Goal: Task Accomplishment & Management: Use online tool/utility

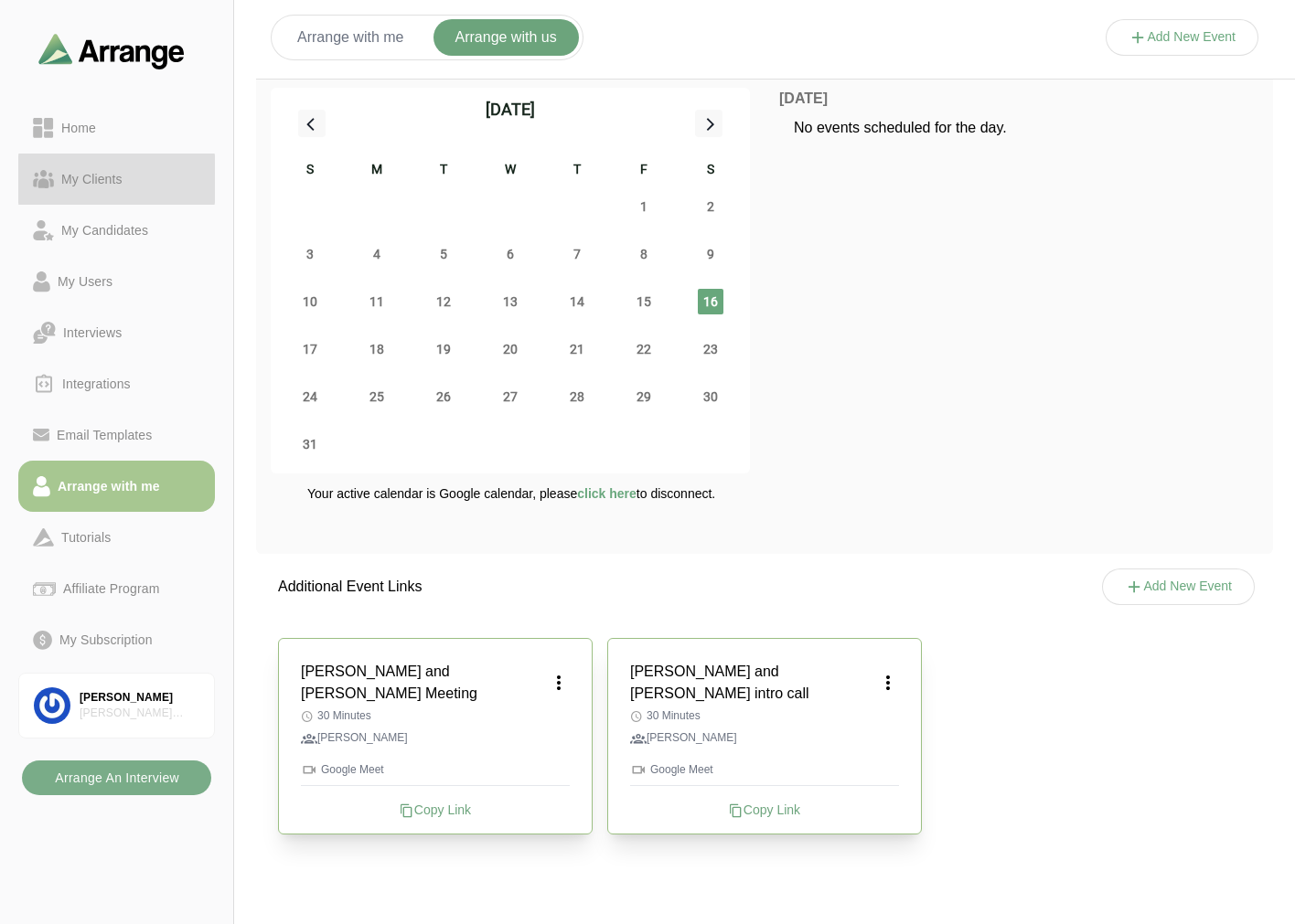
click at [91, 173] on div "My Clients" at bounding box center [92, 179] width 76 height 22
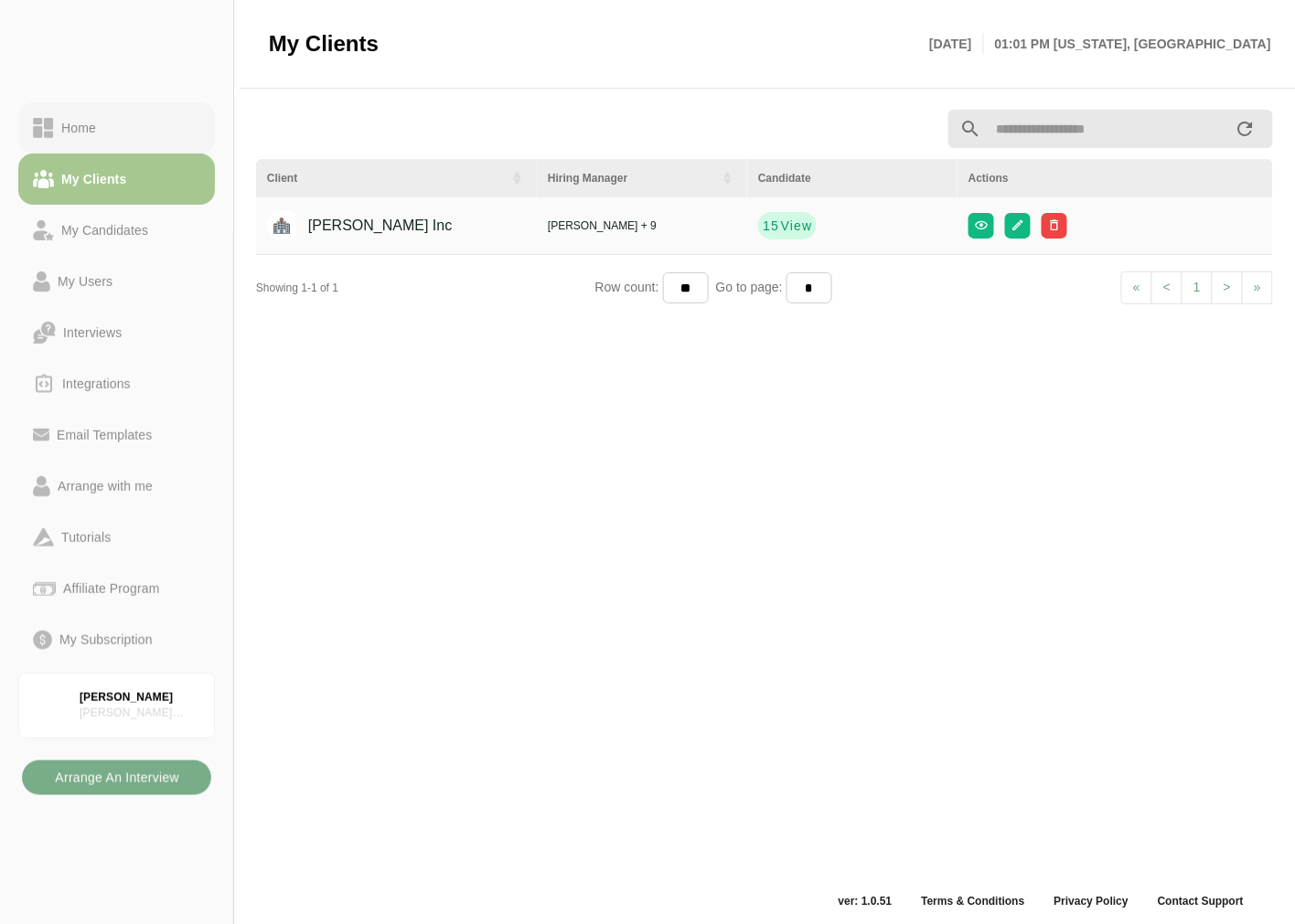
click at [97, 135] on div "Home" at bounding box center [78, 128] width 49 height 22
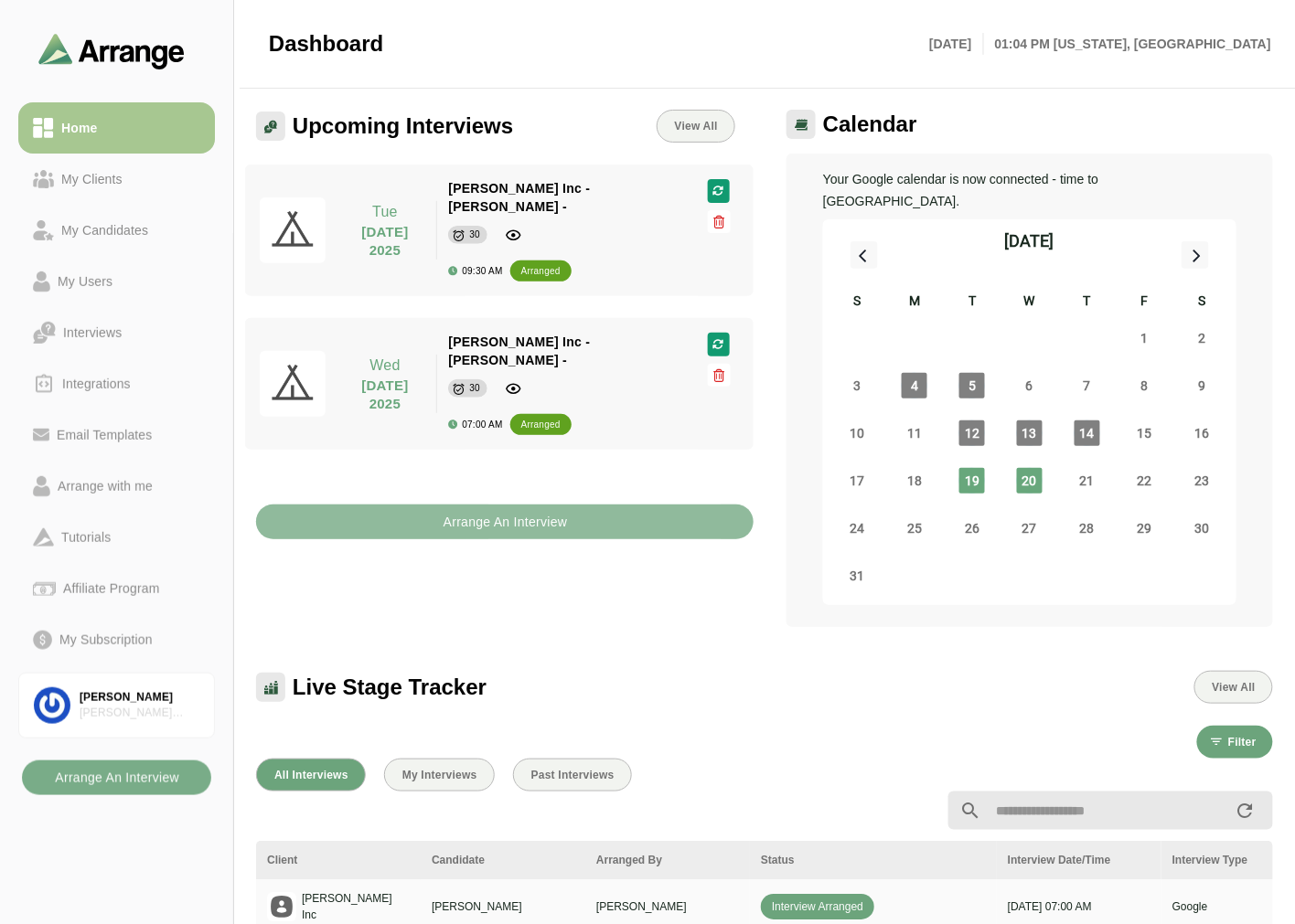
click at [481, 505] on b "Arrange An Interview" at bounding box center [505, 522] width 125 height 34
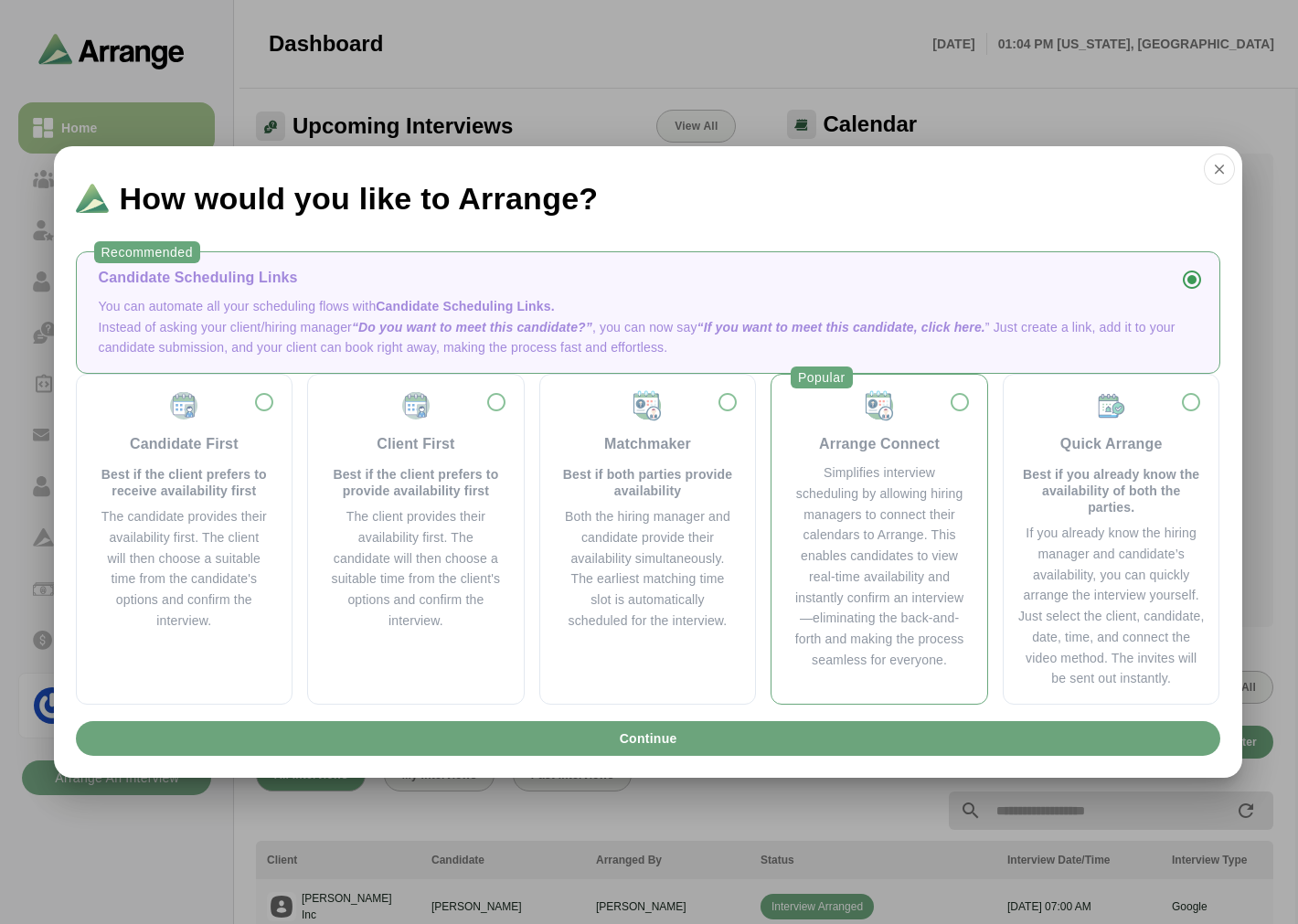
click at [903, 477] on div "Simplifies interview scheduling by allowing hiring managers to connect their ca…" at bounding box center [880, 567] width 172 height 208
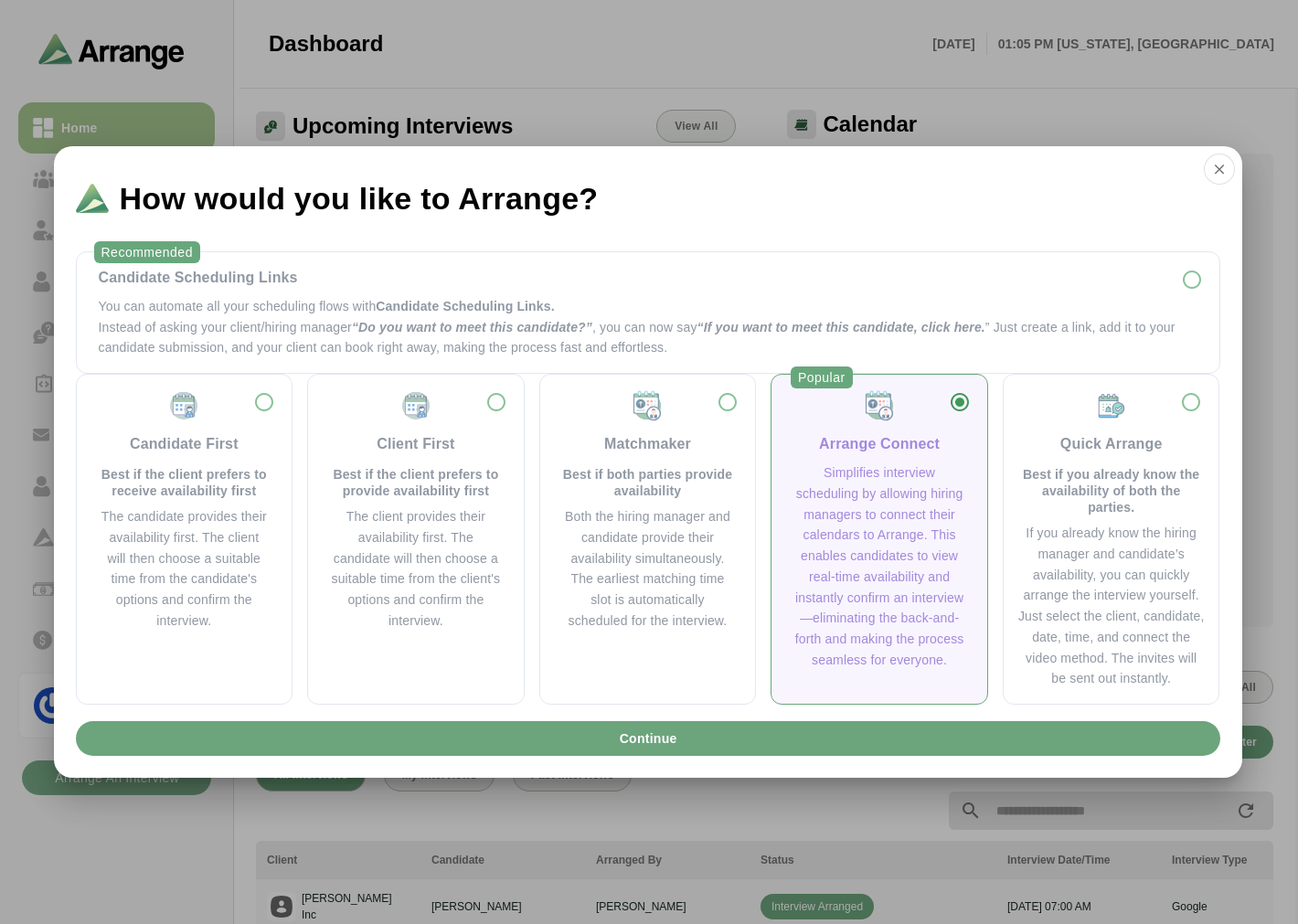
drag, startPoint x: 1227, startPoint y: 166, endPoint x: 1181, endPoint y: 172, distance: 46.4
click at [1227, 166] on icon "button" at bounding box center [1220, 168] width 17 height 17
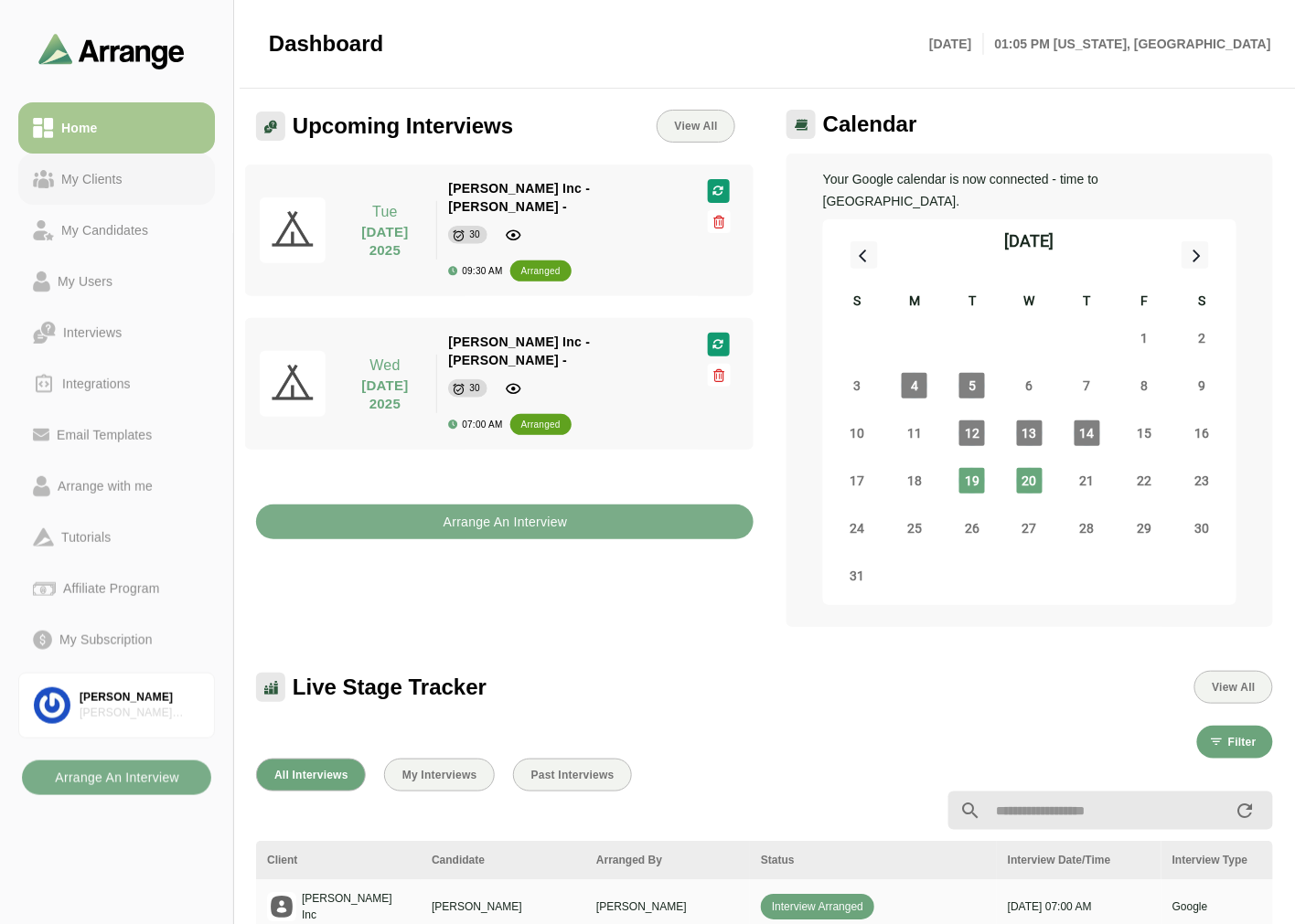
click at [99, 185] on div "My Clients" at bounding box center [92, 179] width 76 height 22
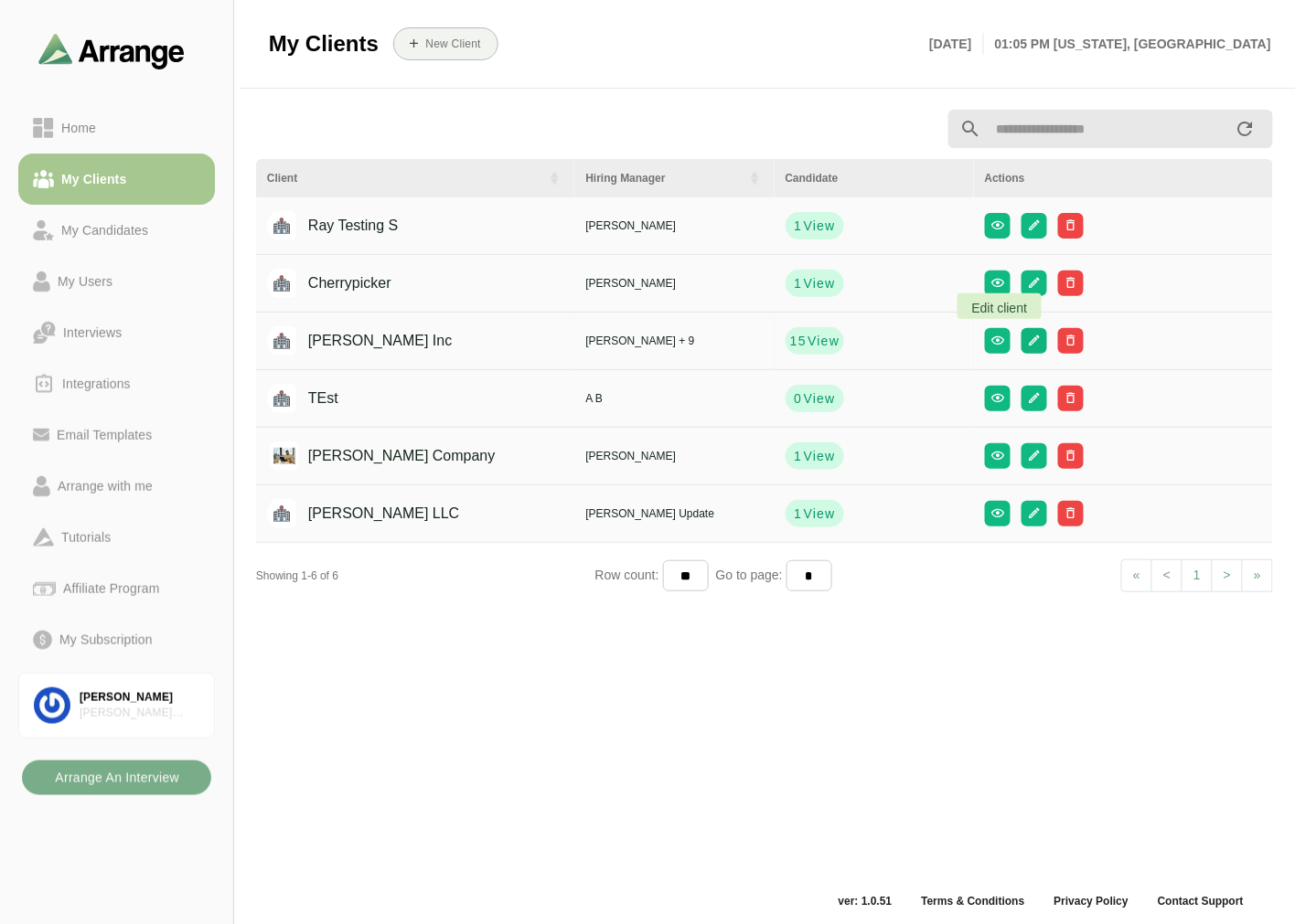
click at [1027, 344] on icon "button" at bounding box center [1034, 341] width 14 height 14
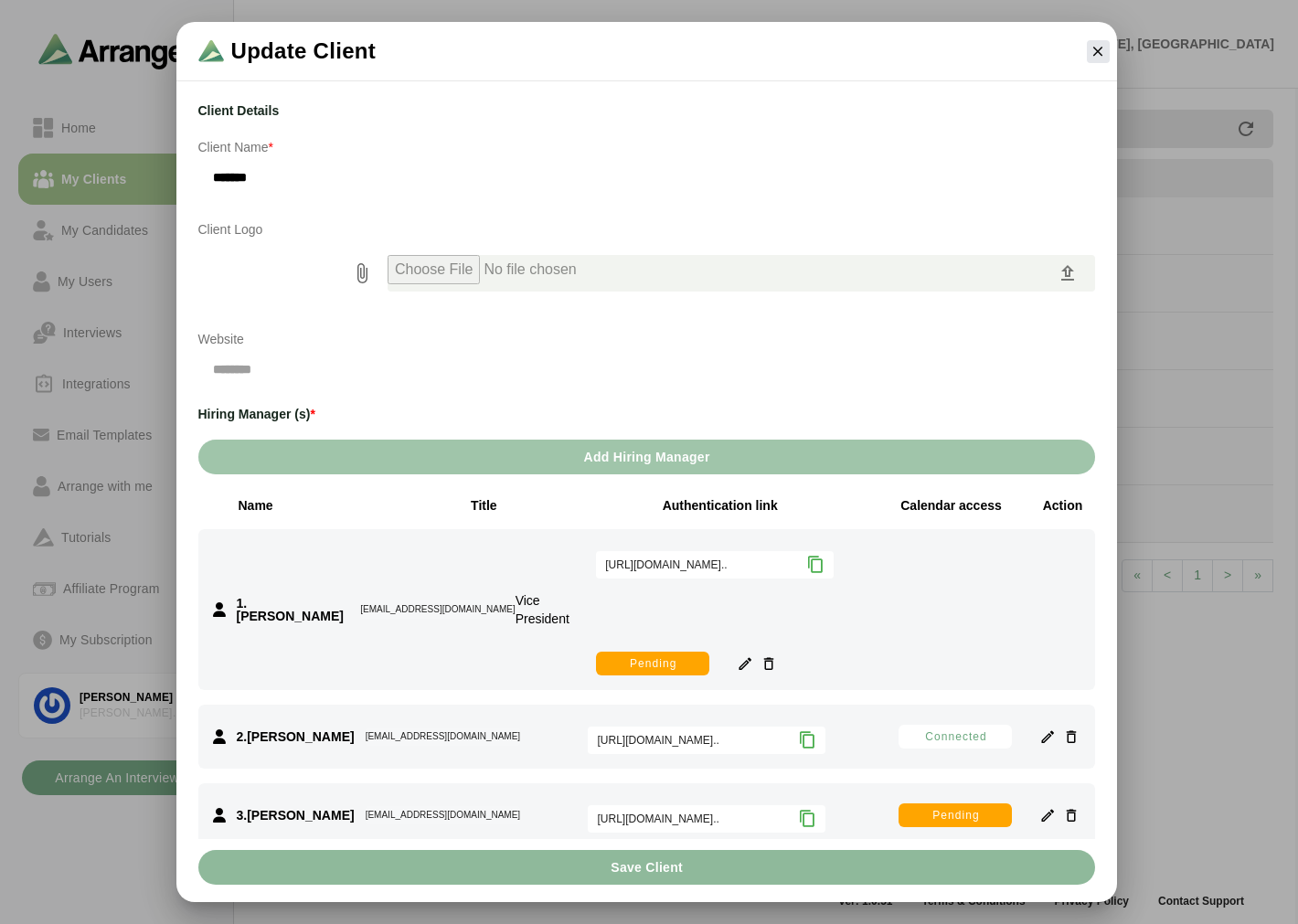
click at [539, 460] on button "Add Hiring Manager" at bounding box center [647, 456] width 897 height 34
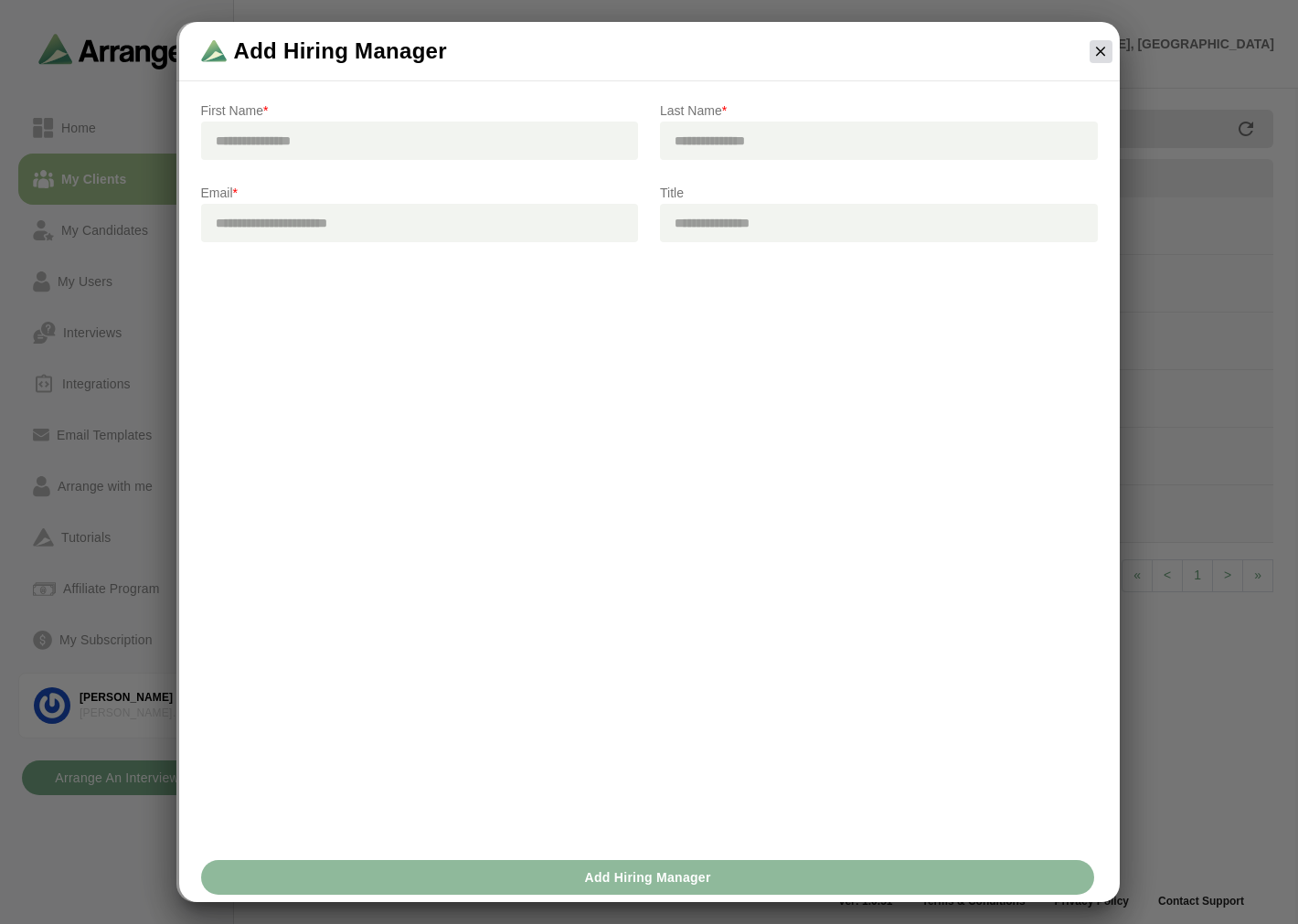
click at [1094, 59] on icon "button" at bounding box center [1100, 51] width 17 height 17
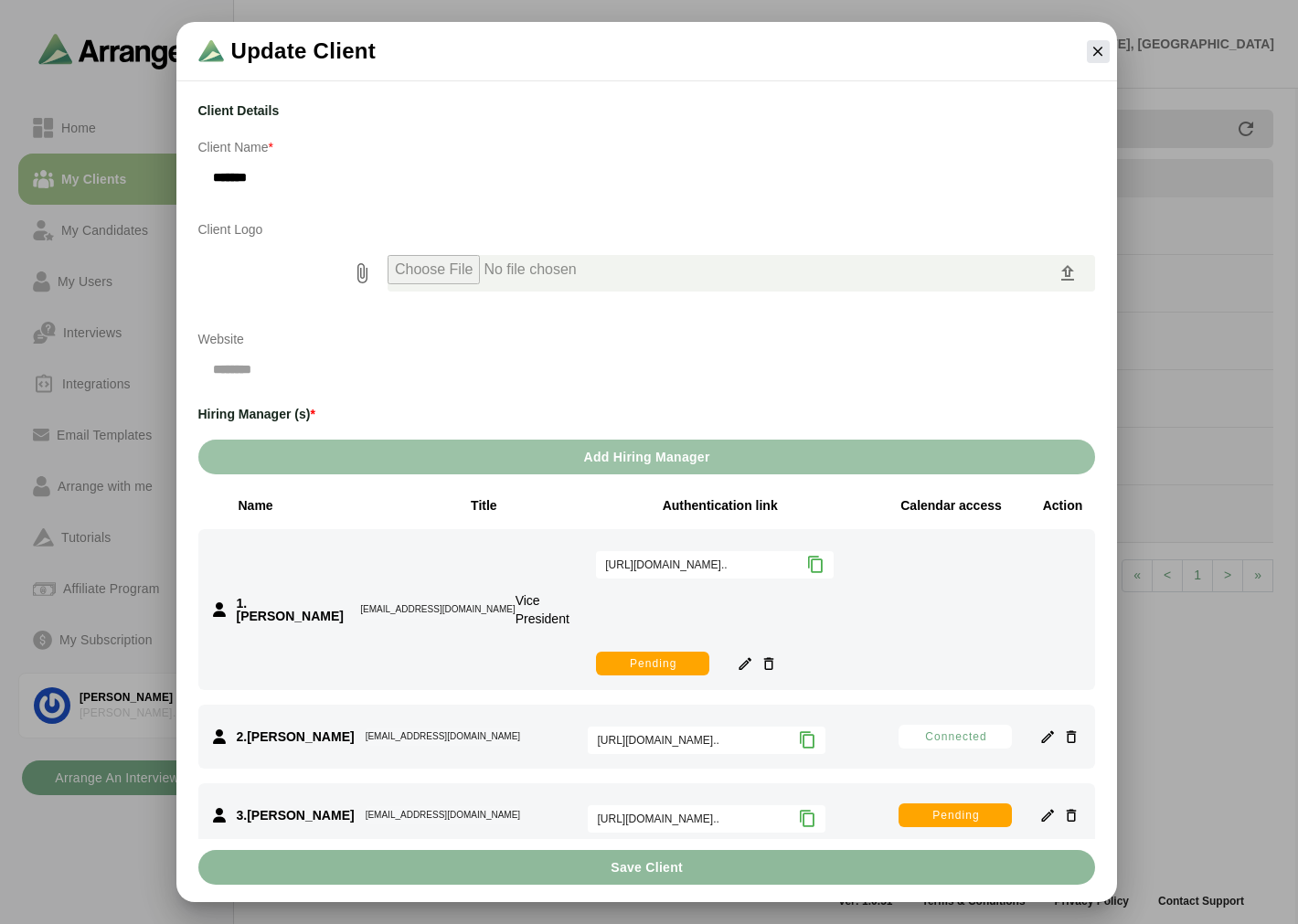
drag, startPoint x: 888, startPoint y: 498, endPoint x: 1000, endPoint y: 505, distance: 112.2
click at [1000, 505] on div "Calendar access" at bounding box center [951, 505] width 118 height 19
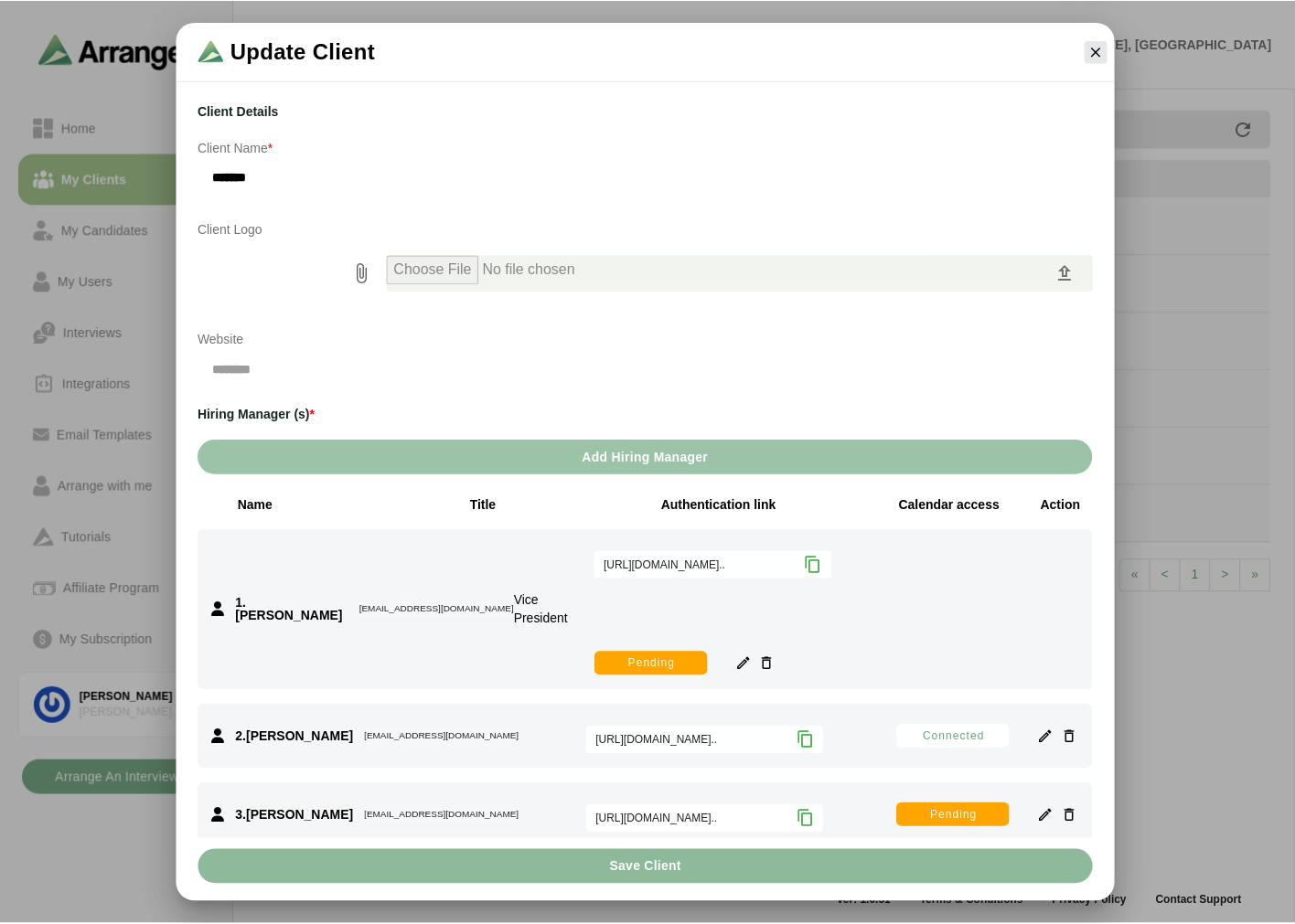
scroll to position [102, 0]
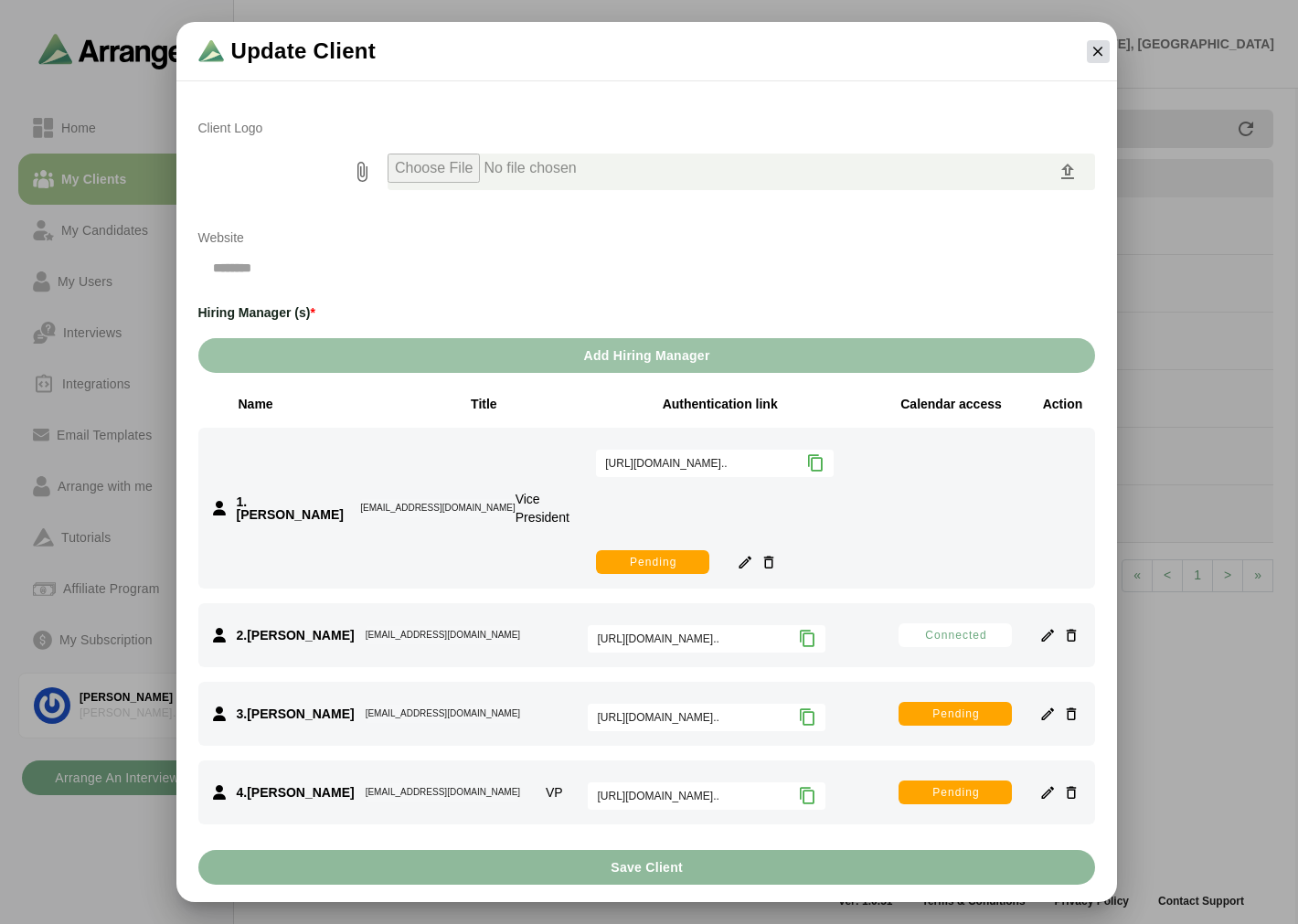
click at [1088, 50] on button "button" at bounding box center [1098, 51] width 23 height 23
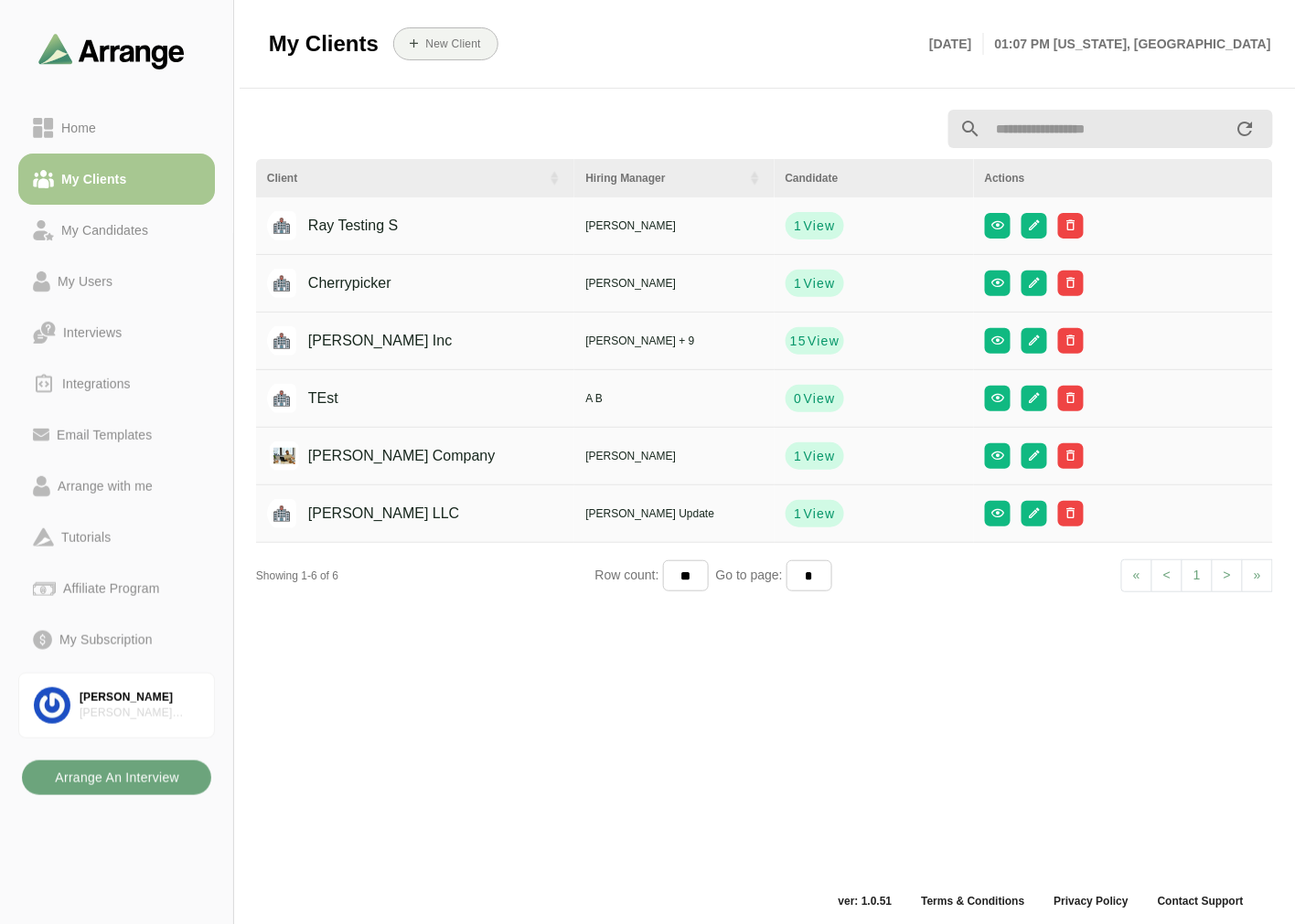
click at [85, 772] on b "Arrange An Interview" at bounding box center [116, 777] width 125 height 34
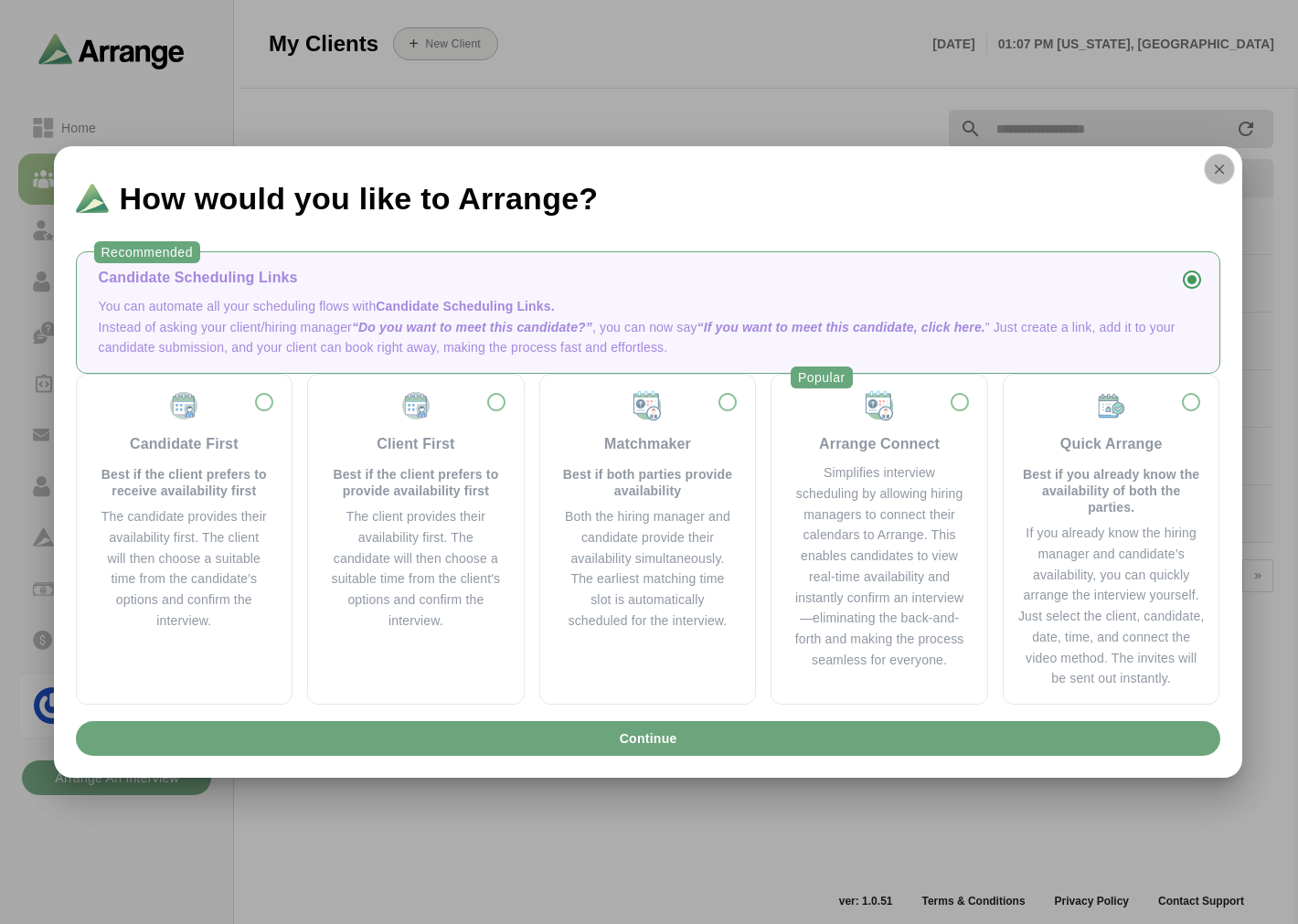
click at [1218, 161] on icon "button" at bounding box center [1220, 168] width 17 height 17
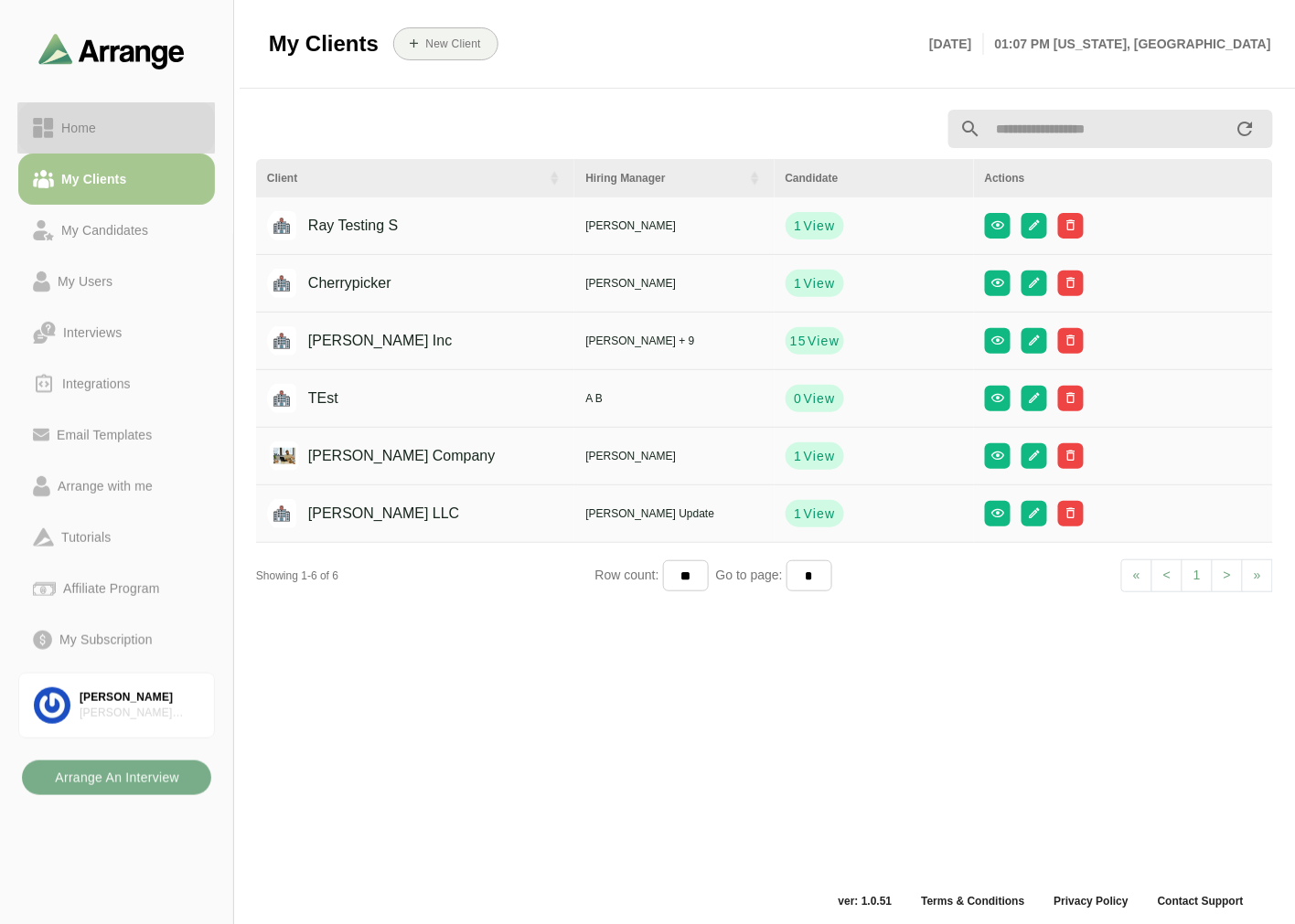
click at [104, 124] on div "Home" at bounding box center [116, 128] width 167 height 22
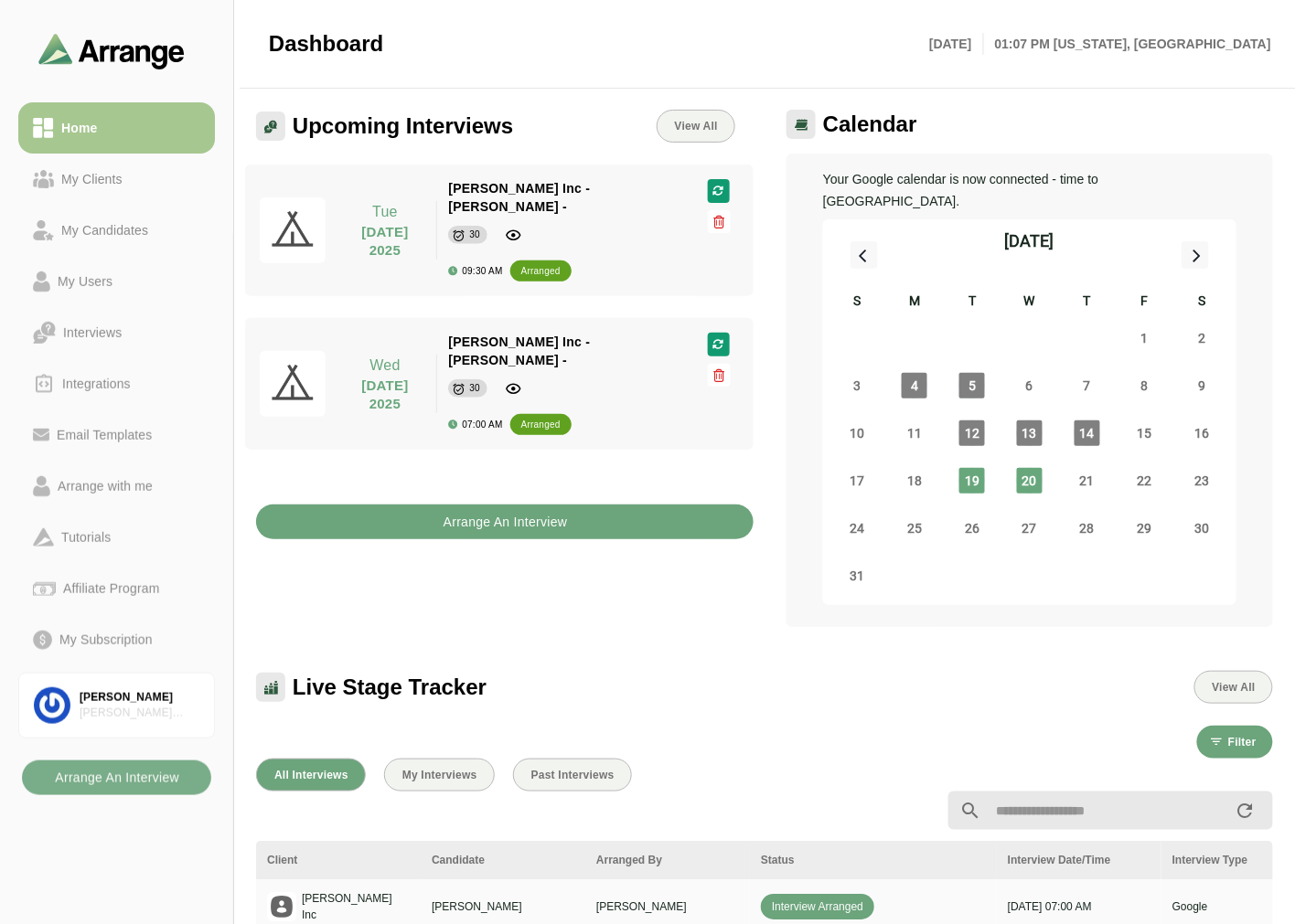
click at [405, 505] on button "Arrange An Interview" at bounding box center [505, 522] width 497 height 34
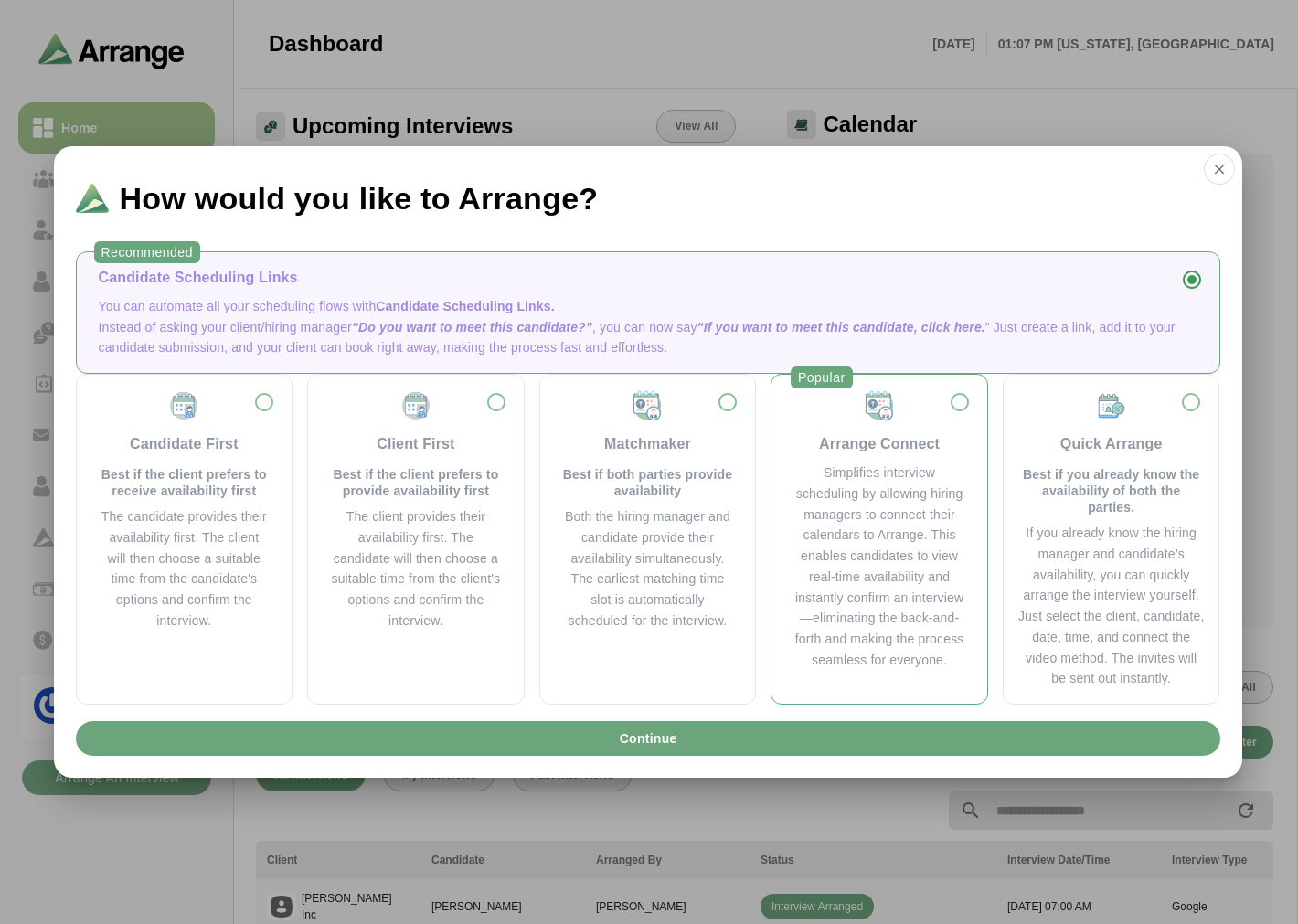
click at [924, 574] on div "Simplifies interview scheduling by allowing hiring managers to connect their ca…" at bounding box center [880, 567] width 172 height 208
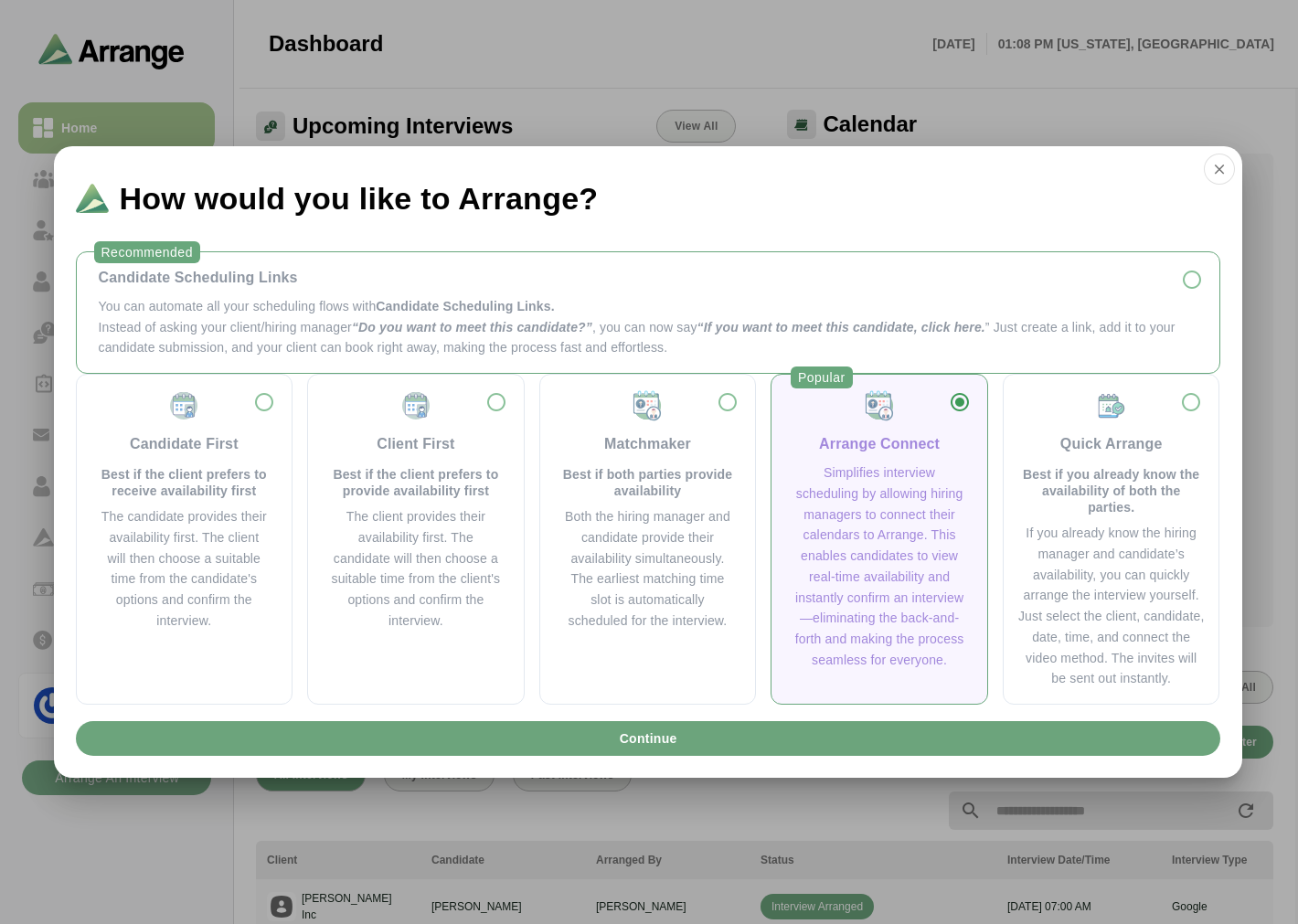
click at [360, 309] on p "You can automate all your scheduling flows with Candidate Scheduling Links." at bounding box center [648, 306] width 1099 height 21
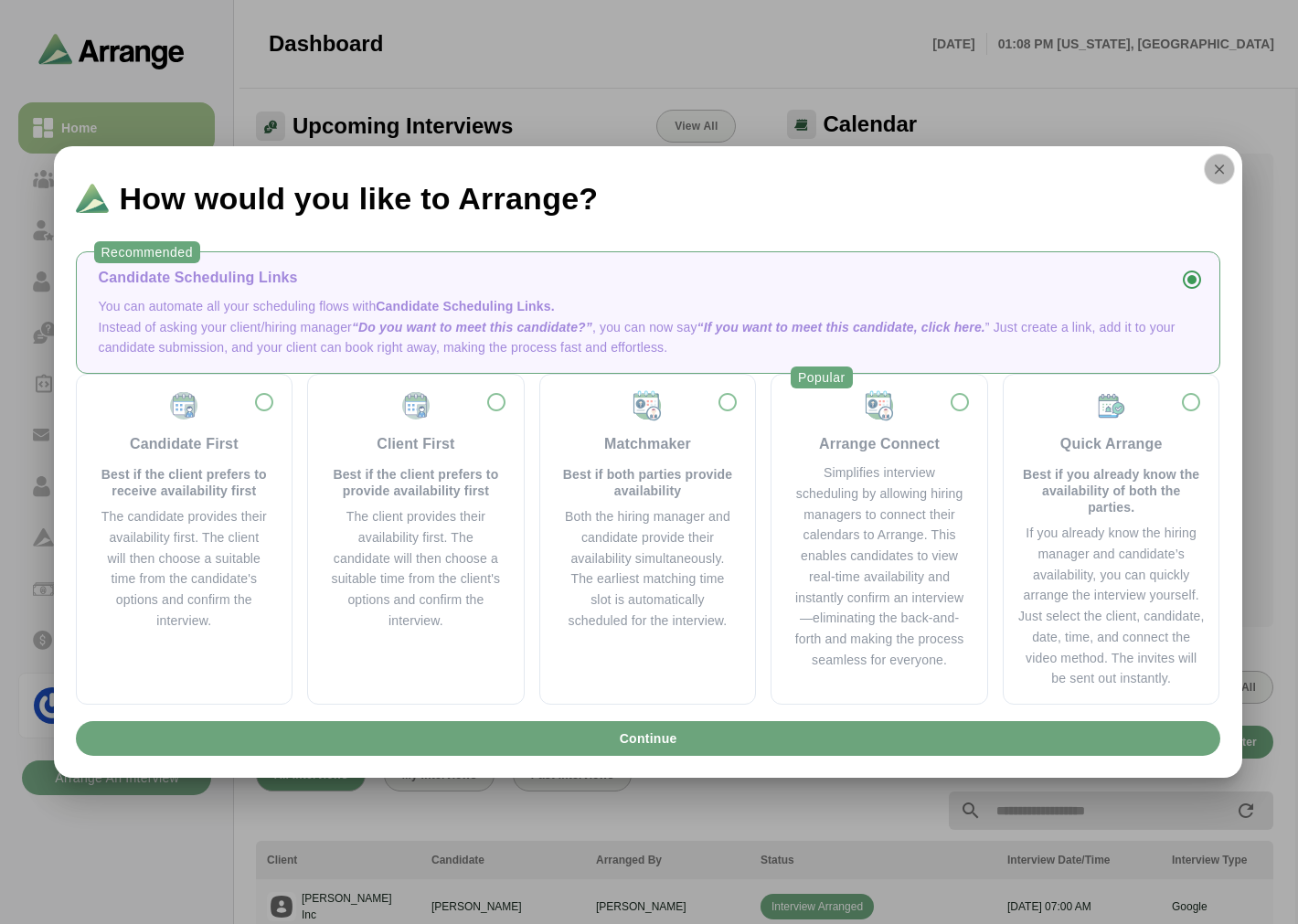
click at [1218, 177] on button "button" at bounding box center [1220, 169] width 31 height 31
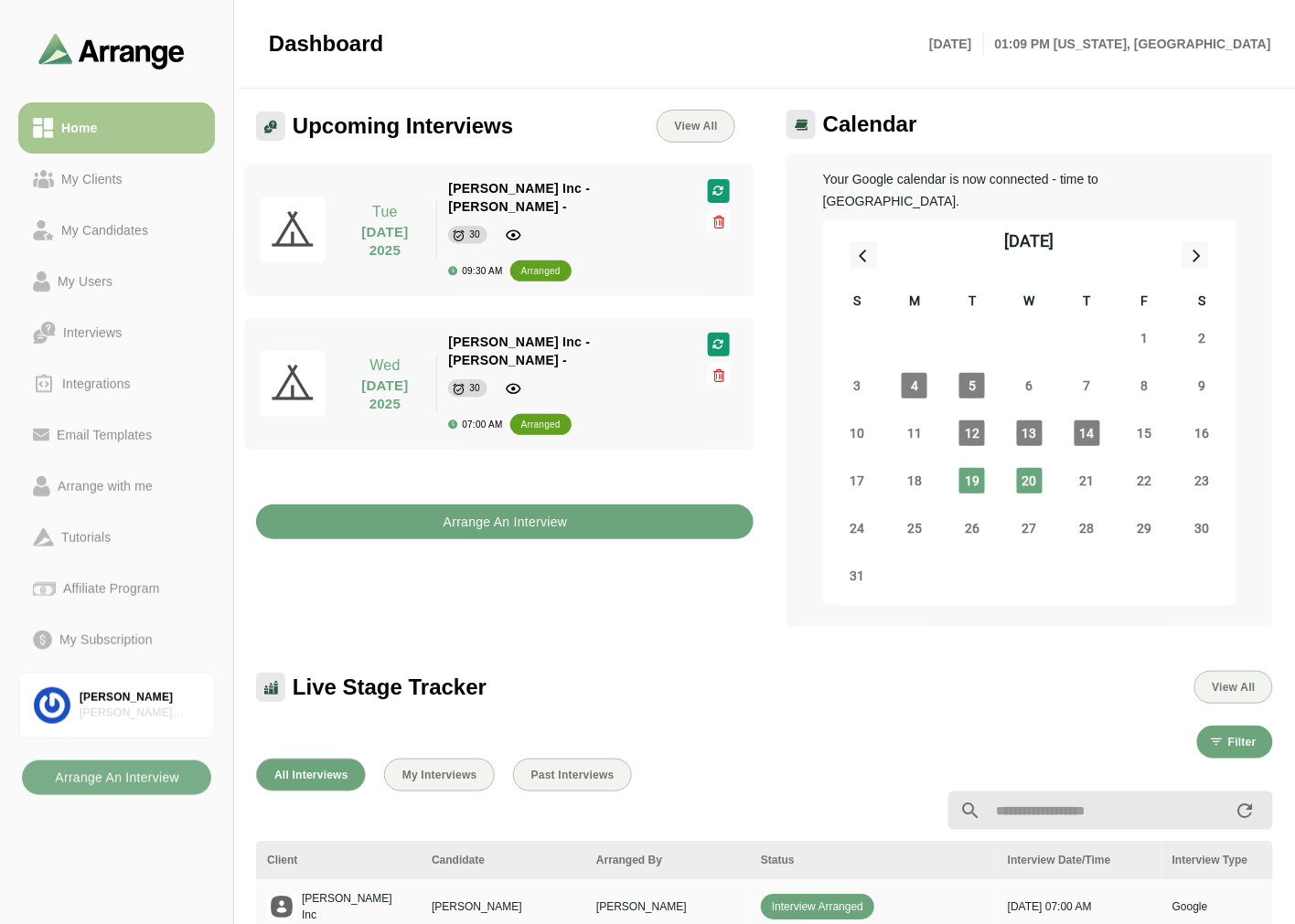
click at [524, 505] on b "Arrange An Interview" at bounding box center [505, 522] width 125 height 34
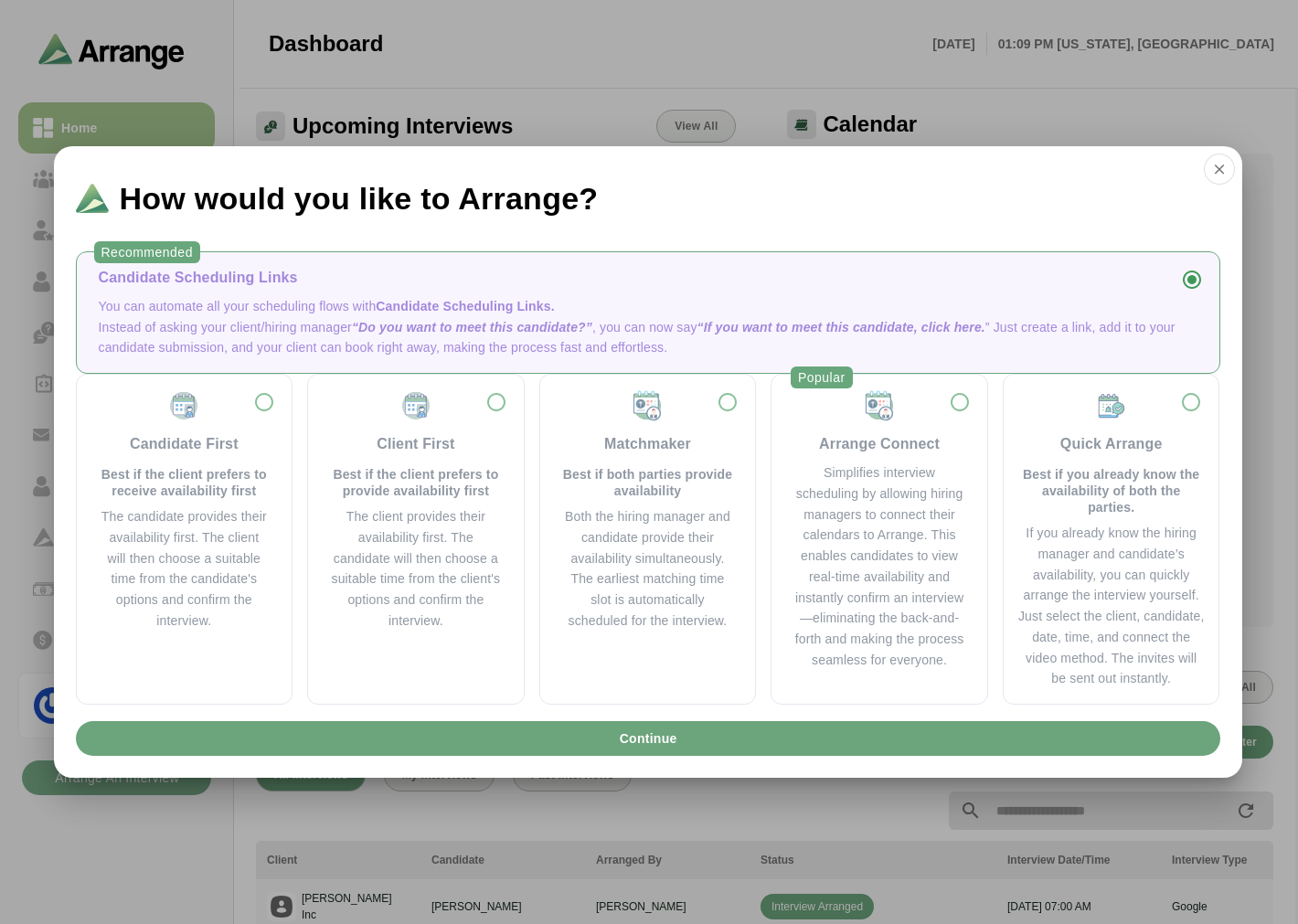
drag, startPoint x: 348, startPoint y: 320, endPoint x: 173, endPoint y: 311, distance: 175.2
click at [348, 320] on p "Instead of asking your client/hiring manager “Do you want to meet this candidat…" at bounding box center [648, 338] width 1099 height 42
click at [329, 284] on div "Candidate Scheduling Links" at bounding box center [648, 278] width 1099 height 22
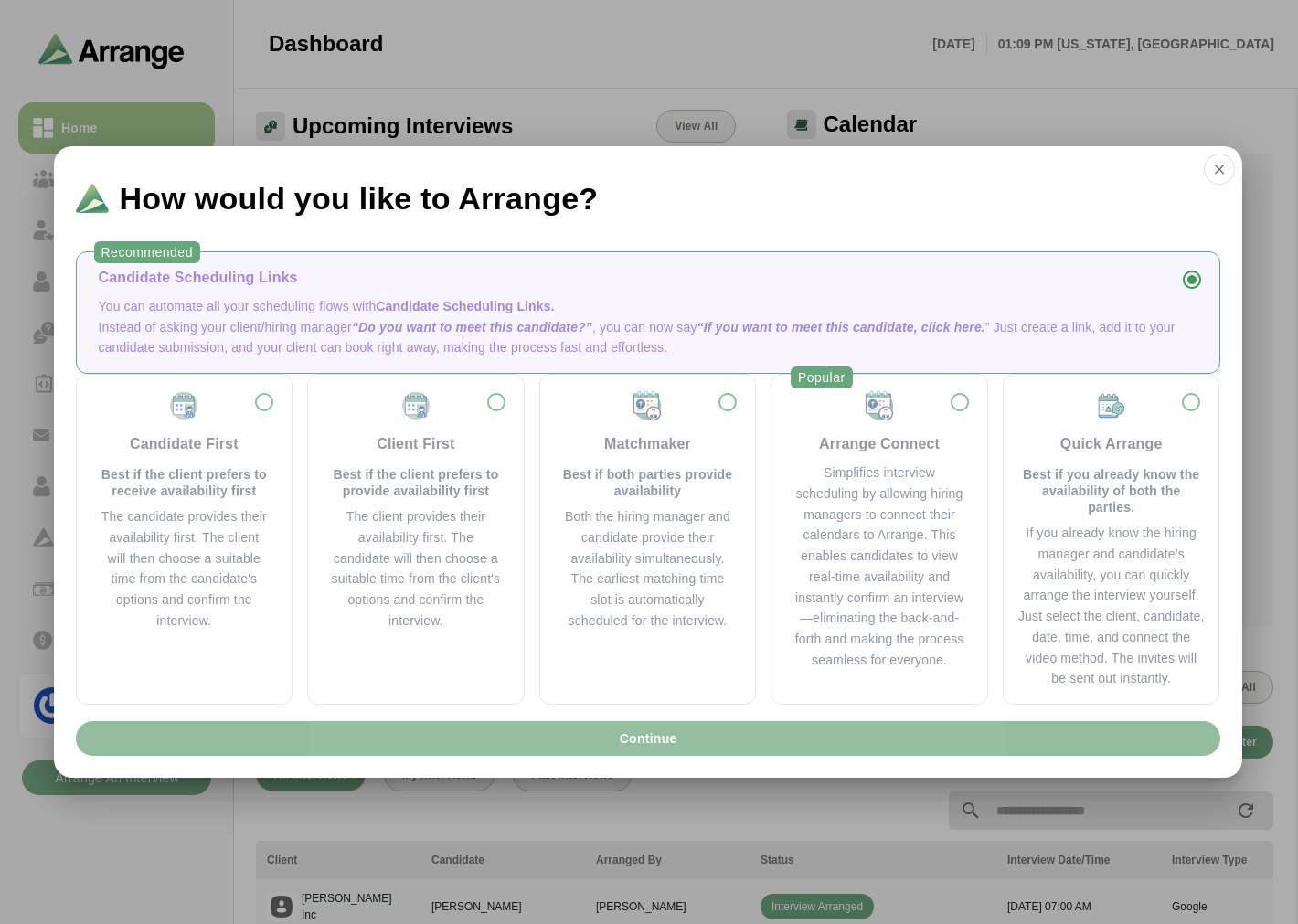
click at [640, 747] on span "Continue" at bounding box center [647, 738] width 59 height 34
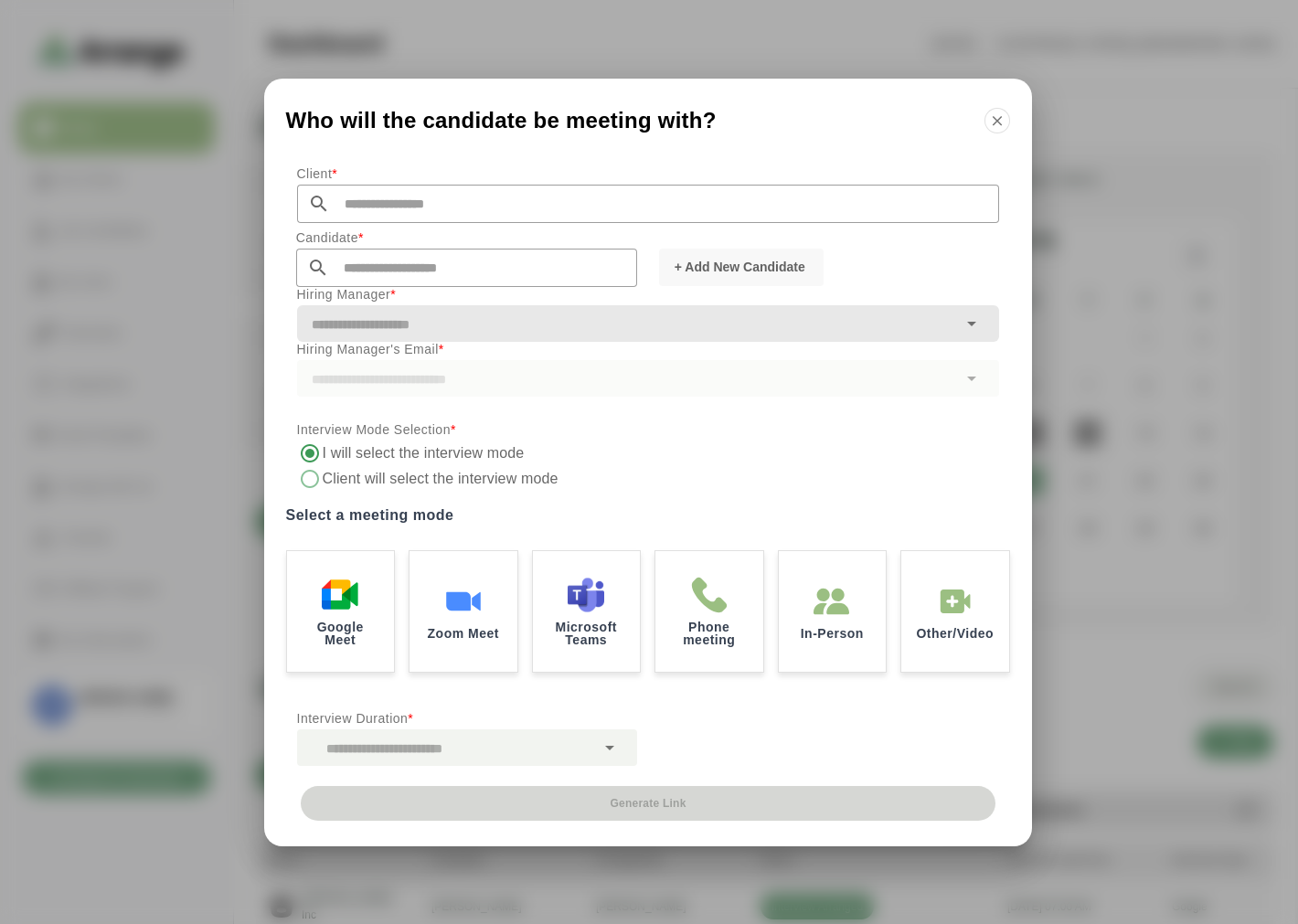
click at [423, 203] on input "text" at bounding box center [665, 204] width 670 height 38
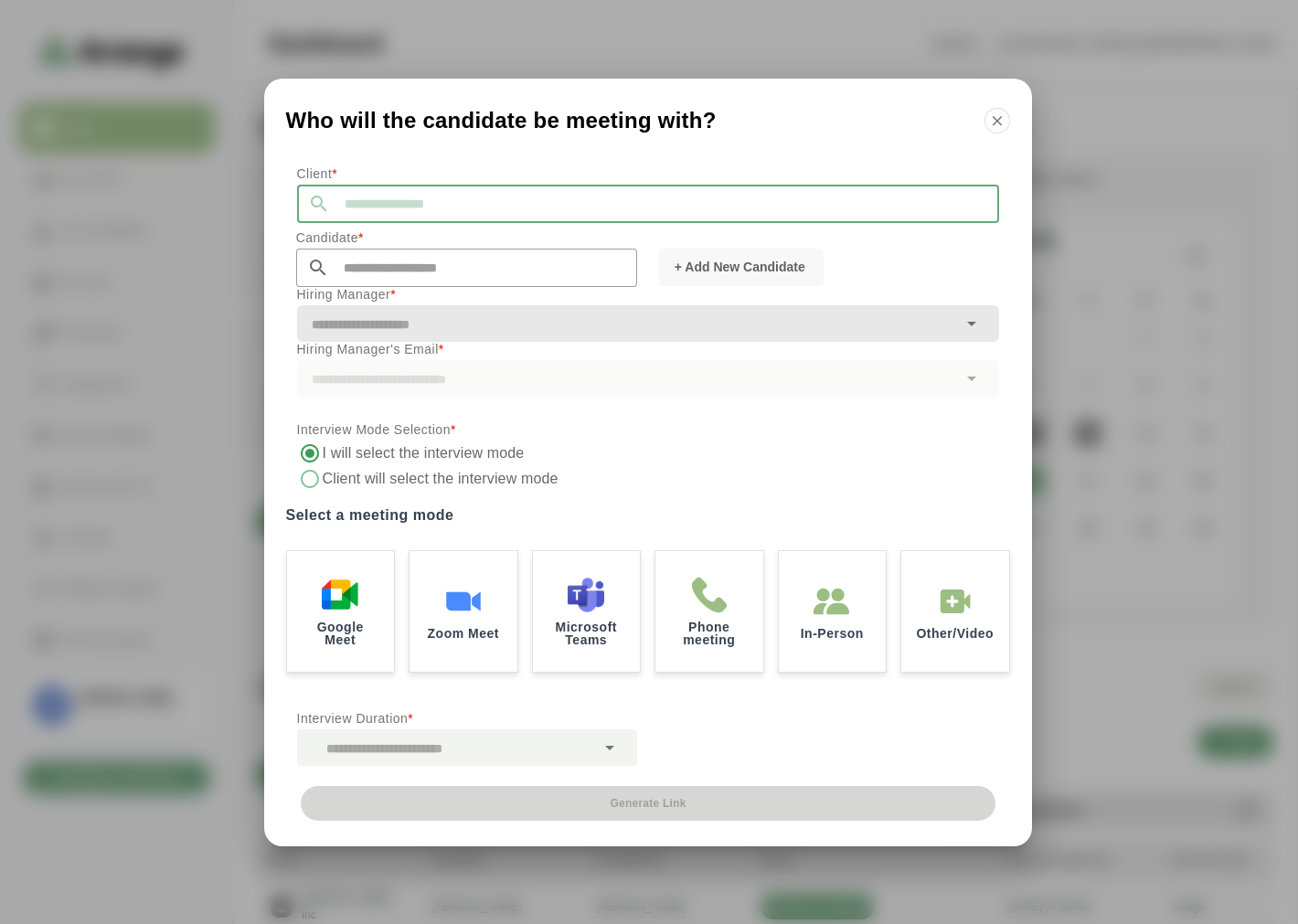
click at [364, 216] on input "text" at bounding box center [665, 204] width 670 height 38
click at [370, 224] on li "[PERSON_NAME] Inc" at bounding box center [474, 233] width 353 height 37
type input "*******"
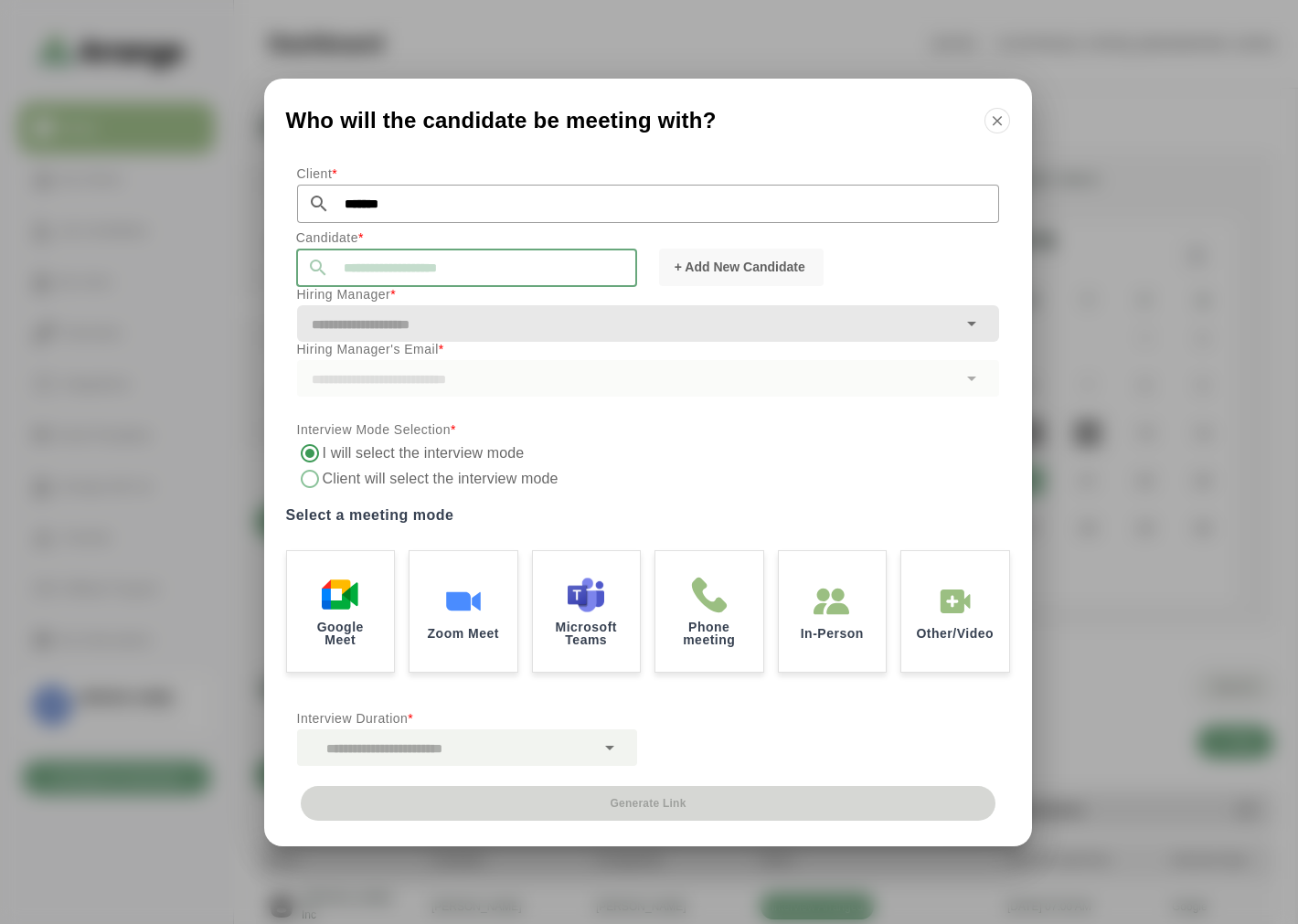
drag, startPoint x: 414, startPoint y: 268, endPoint x: 450, endPoint y: 268, distance: 36.0
click at [414, 268] on input "text" at bounding box center [483, 267] width 308 height 38
drag, startPoint x: 376, startPoint y: 290, endPoint x: 387, endPoint y: 290, distance: 11.0
click at [376, 290] on span "[PERSON_NAME]" at bounding box center [361, 297] width 112 height 20
type input "**********"
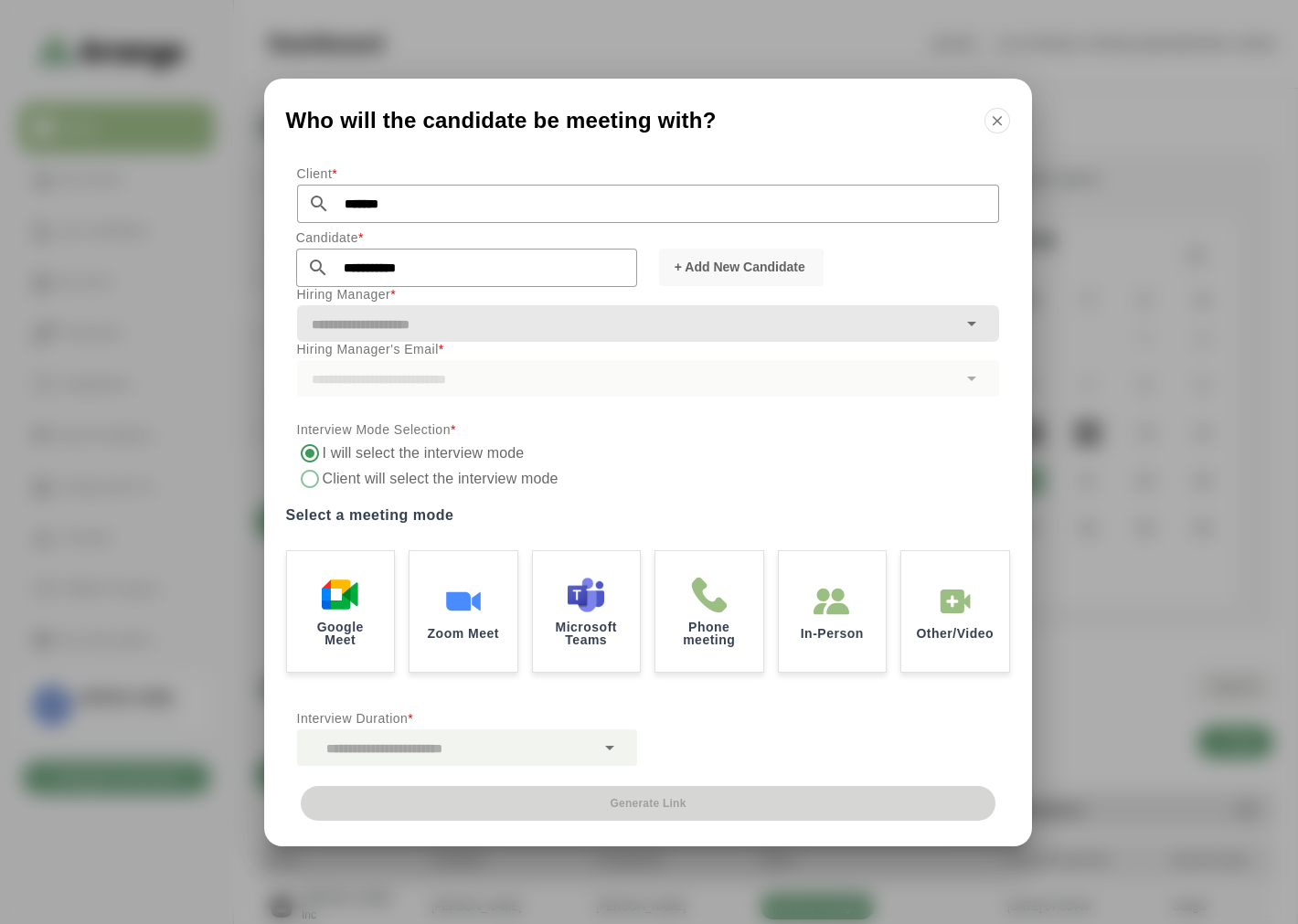
click at [482, 332] on input "text" at bounding box center [627, 325] width 660 height 25
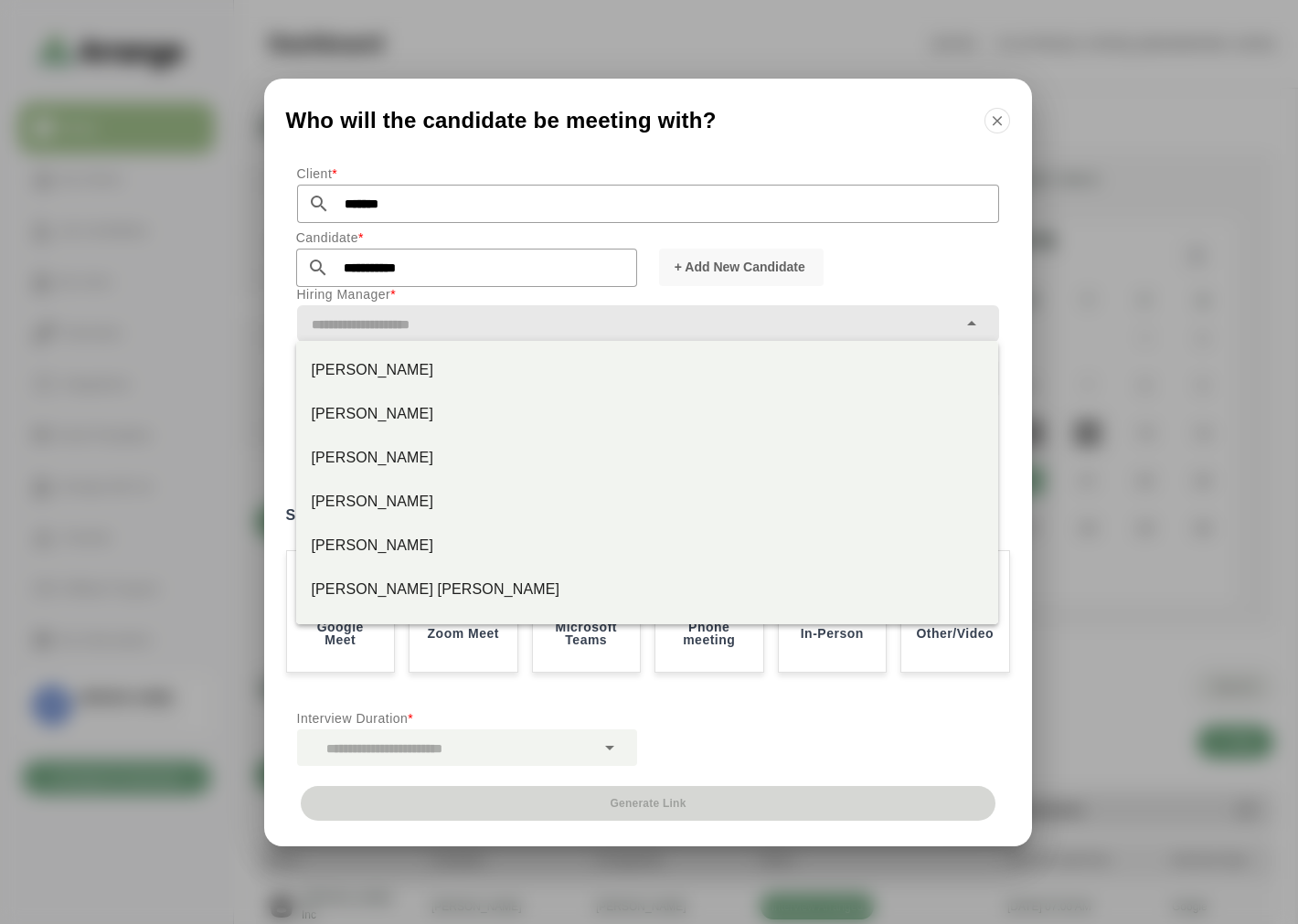
click at [440, 377] on div "[PERSON_NAME]" at bounding box center [647, 370] width 672 height 22
type input "*********"
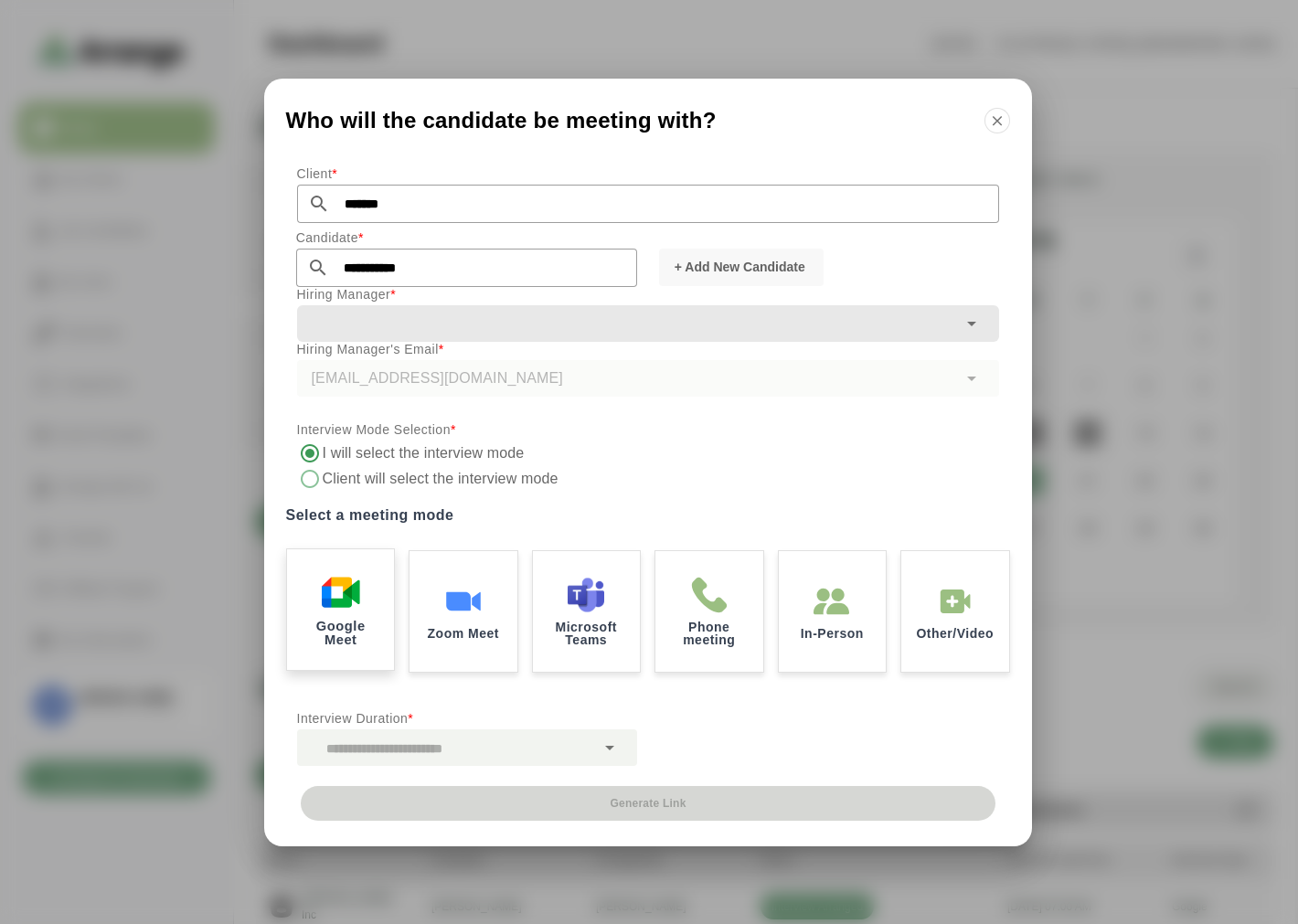
click at [362, 619] on p "Google Meet" at bounding box center [340, 631] width 82 height 26
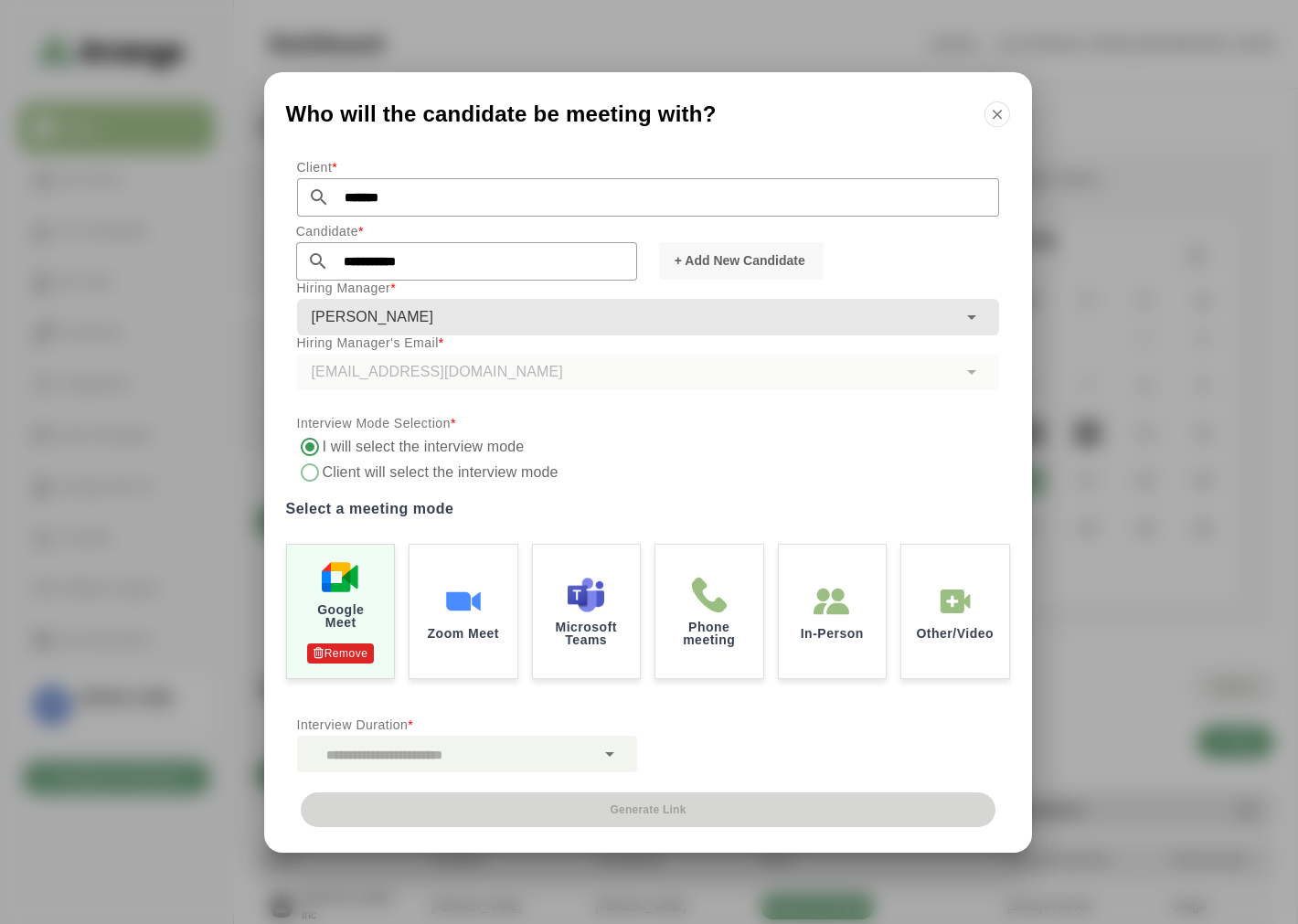
click at [430, 756] on div at bounding box center [446, 754] width 298 height 36
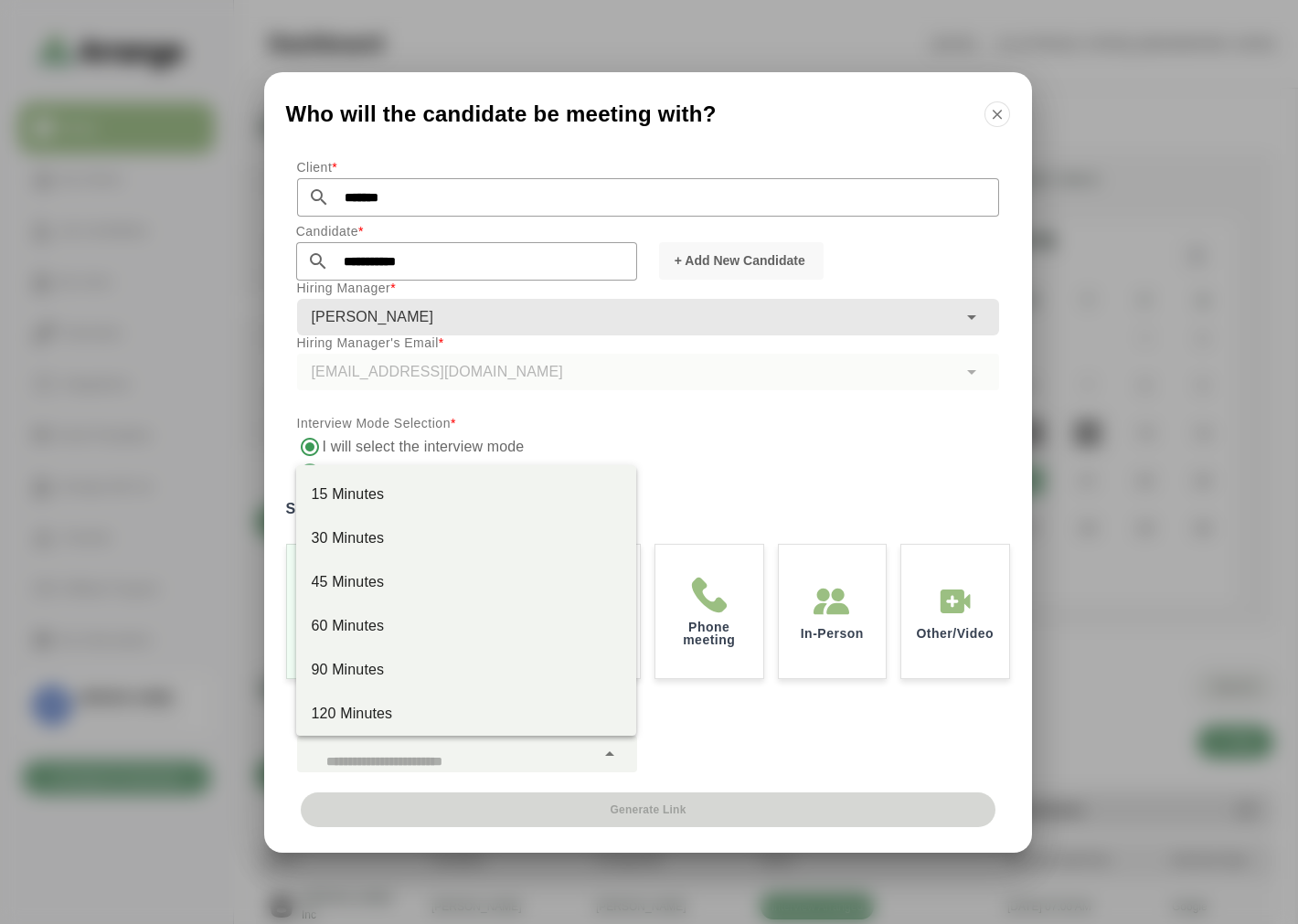
click at [381, 531] on div "30 Minutes" at bounding box center [467, 538] width 311 height 22
type input "**"
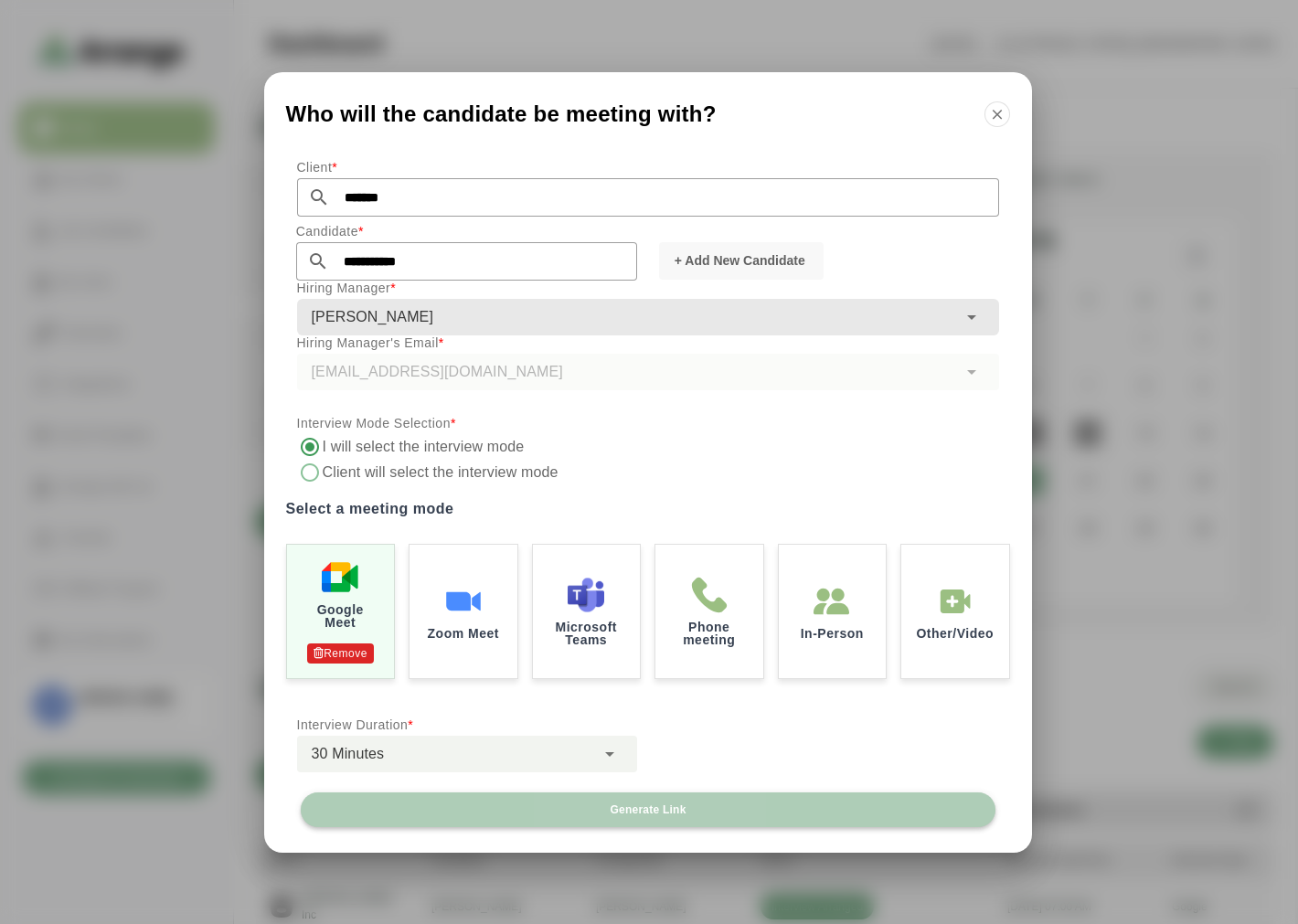
click at [653, 809] on span "Generate Link" at bounding box center [647, 809] width 76 height 15
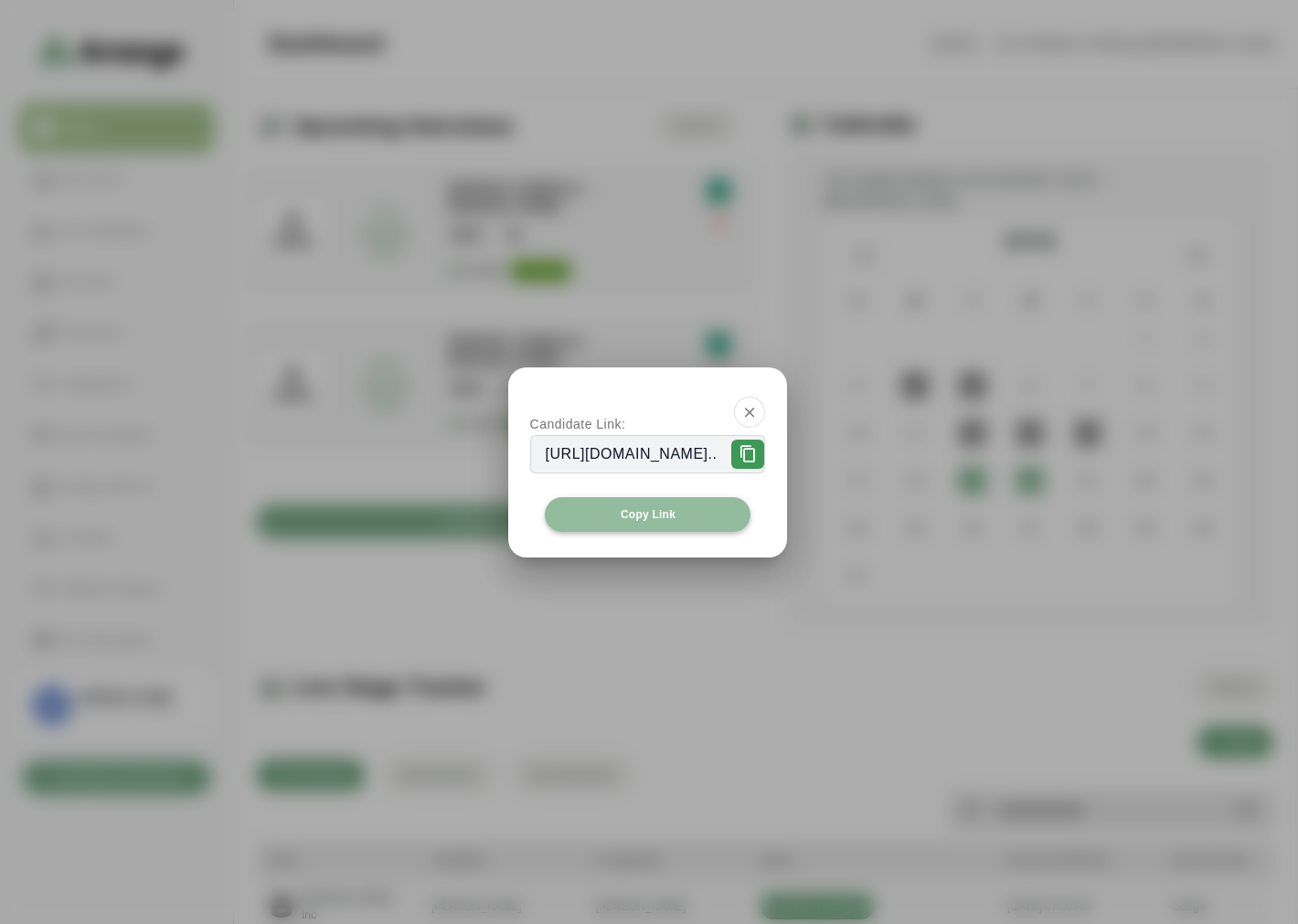
click at [620, 507] on span "Copy Link" at bounding box center [647, 514] width 56 height 15
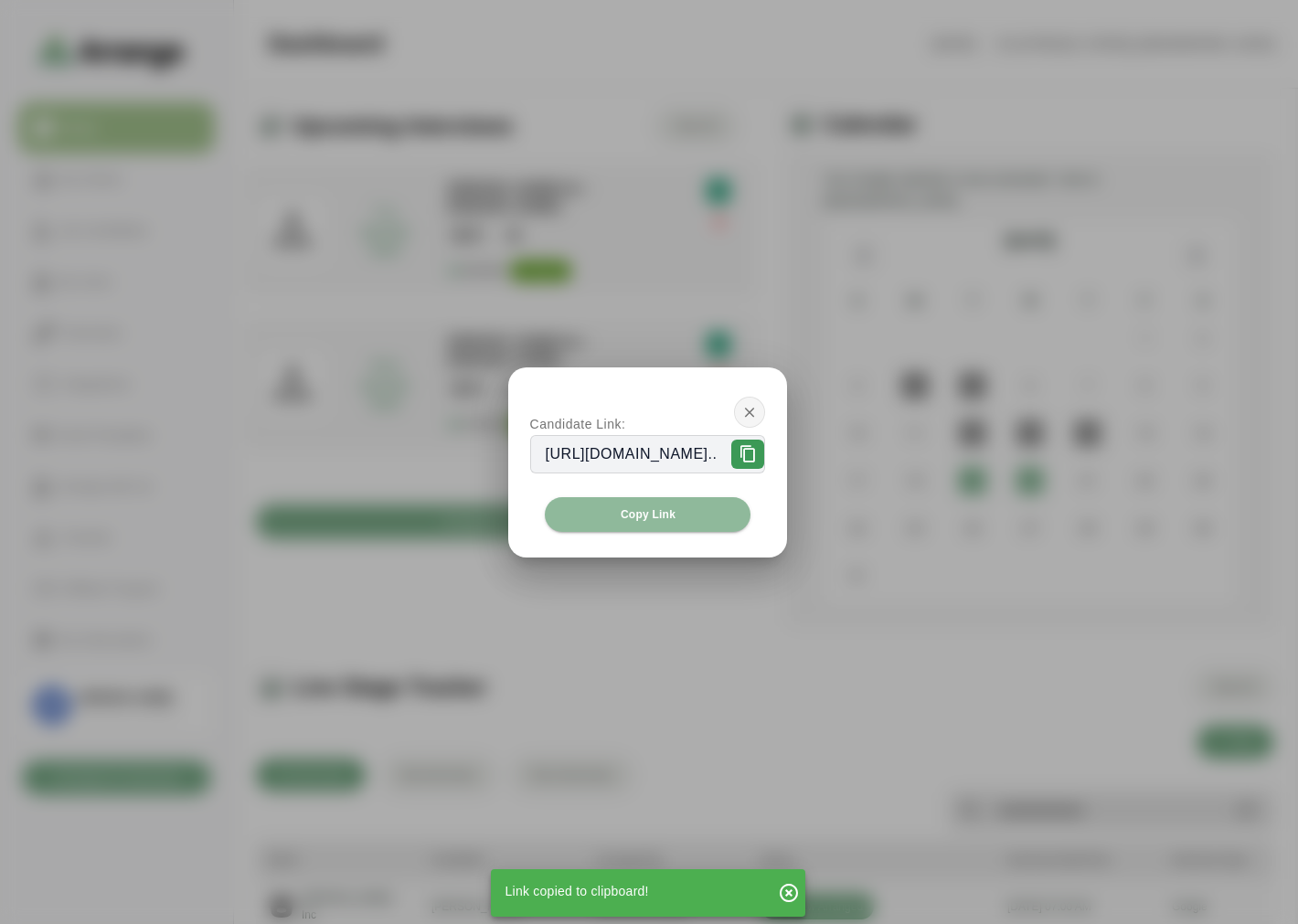
click at [758, 404] on icon "button" at bounding box center [749, 412] width 17 height 17
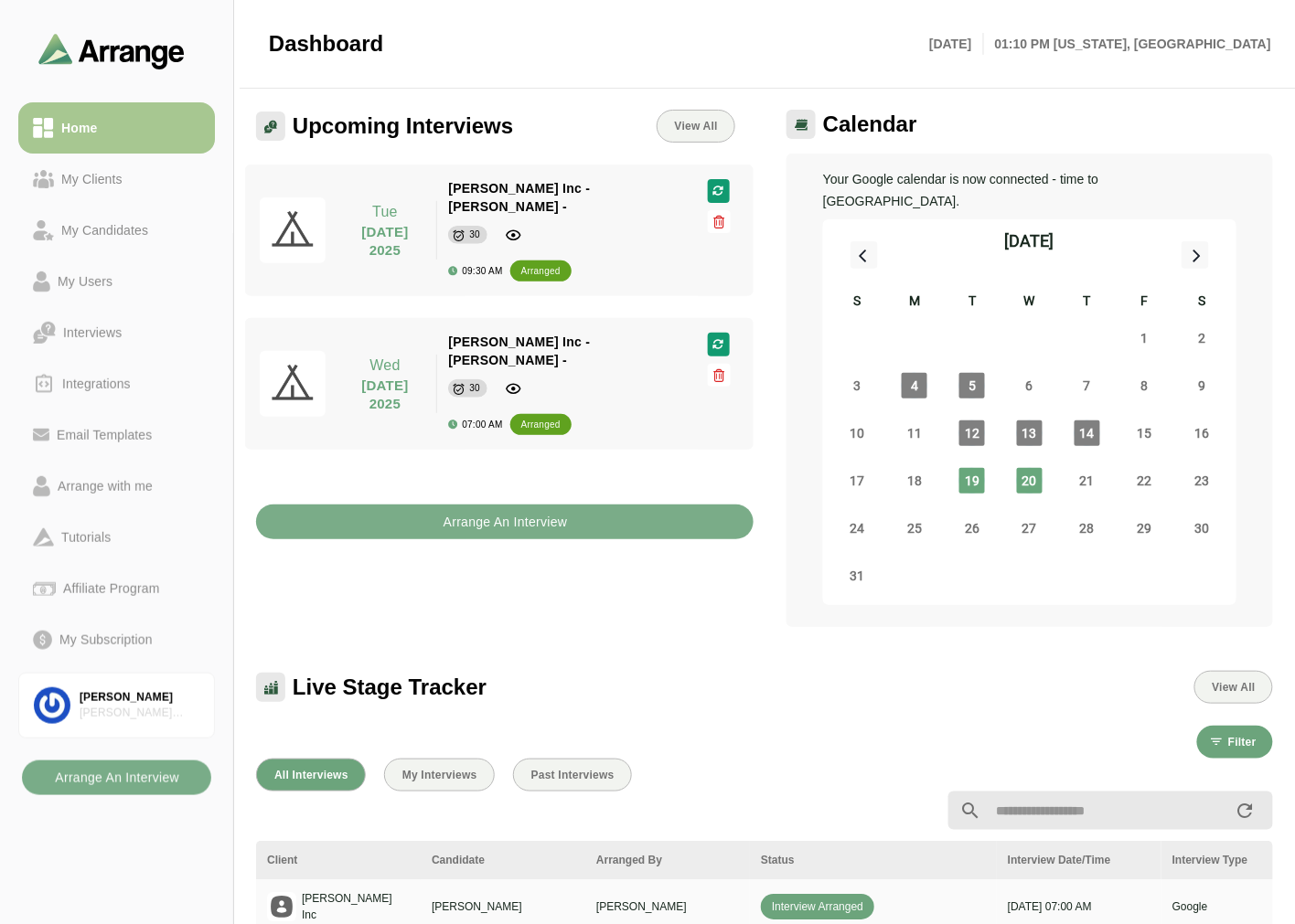
drag, startPoint x: 728, startPoint y: 412, endPoint x: 753, endPoint y: 416, distance: 25.3
click at [728, 412] on div "[DATE] [PERSON_NAME] - [PERSON_NAME] - 30 07:00 AM arranged [PERSON_NAME] Inc -…" at bounding box center [541, 384] width 423 height 131
click at [726, 412] on div "[DATE] [PERSON_NAME] - [PERSON_NAME] - 30 07:00 AM arranged [PERSON_NAME] Inc -…" at bounding box center [541, 384] width 423 height 131
drag, startPoint x: 164, startPoint y: 185, endPoint x: 153, endPoint y: 164, distance: 23.7
click at [164, 185] on div "My Clients" at bounding box center [116, 179] width 167 height 22
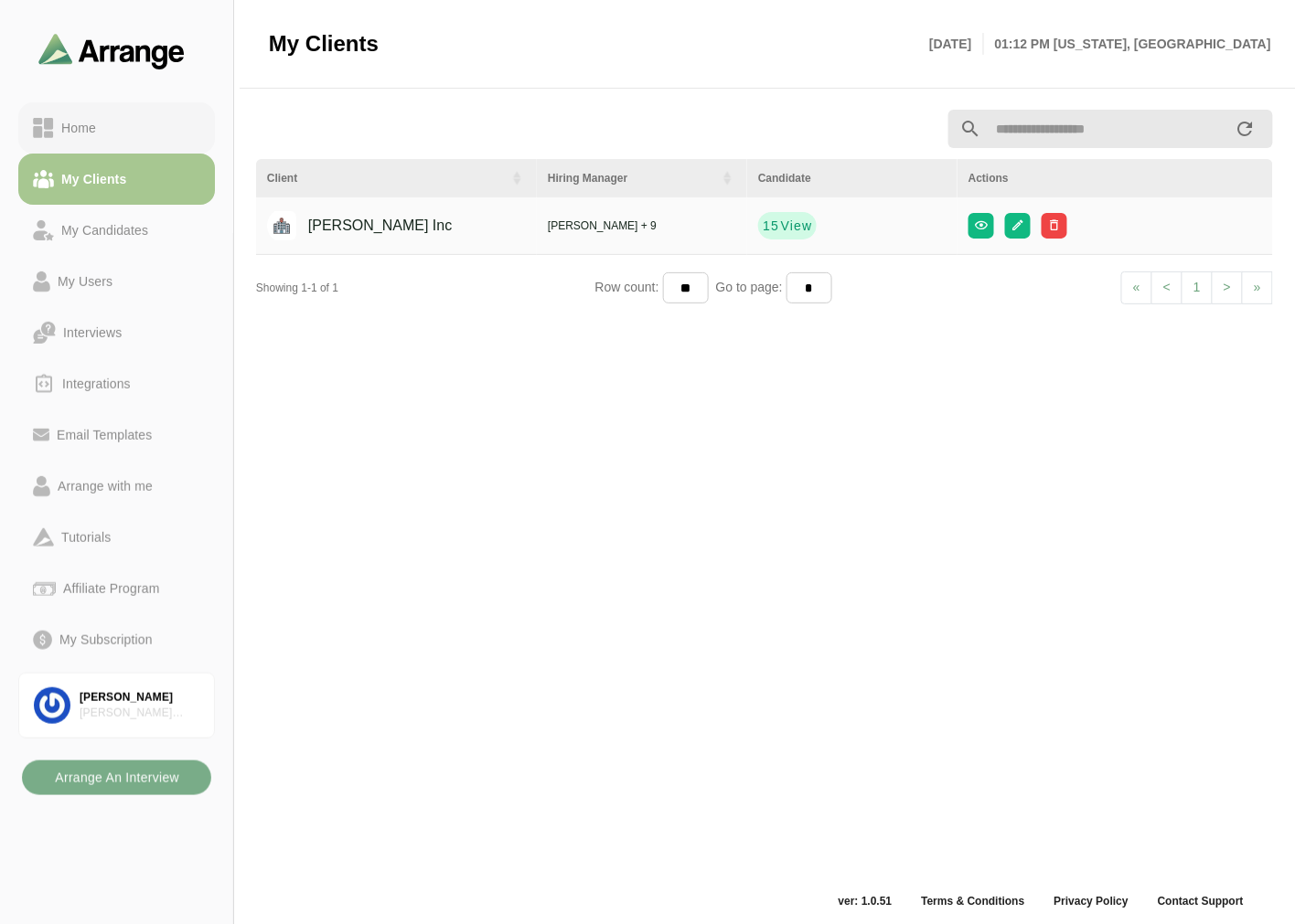
click at [150, 140] on link "Home" at bounding box center [116, 128] width 197 height 51
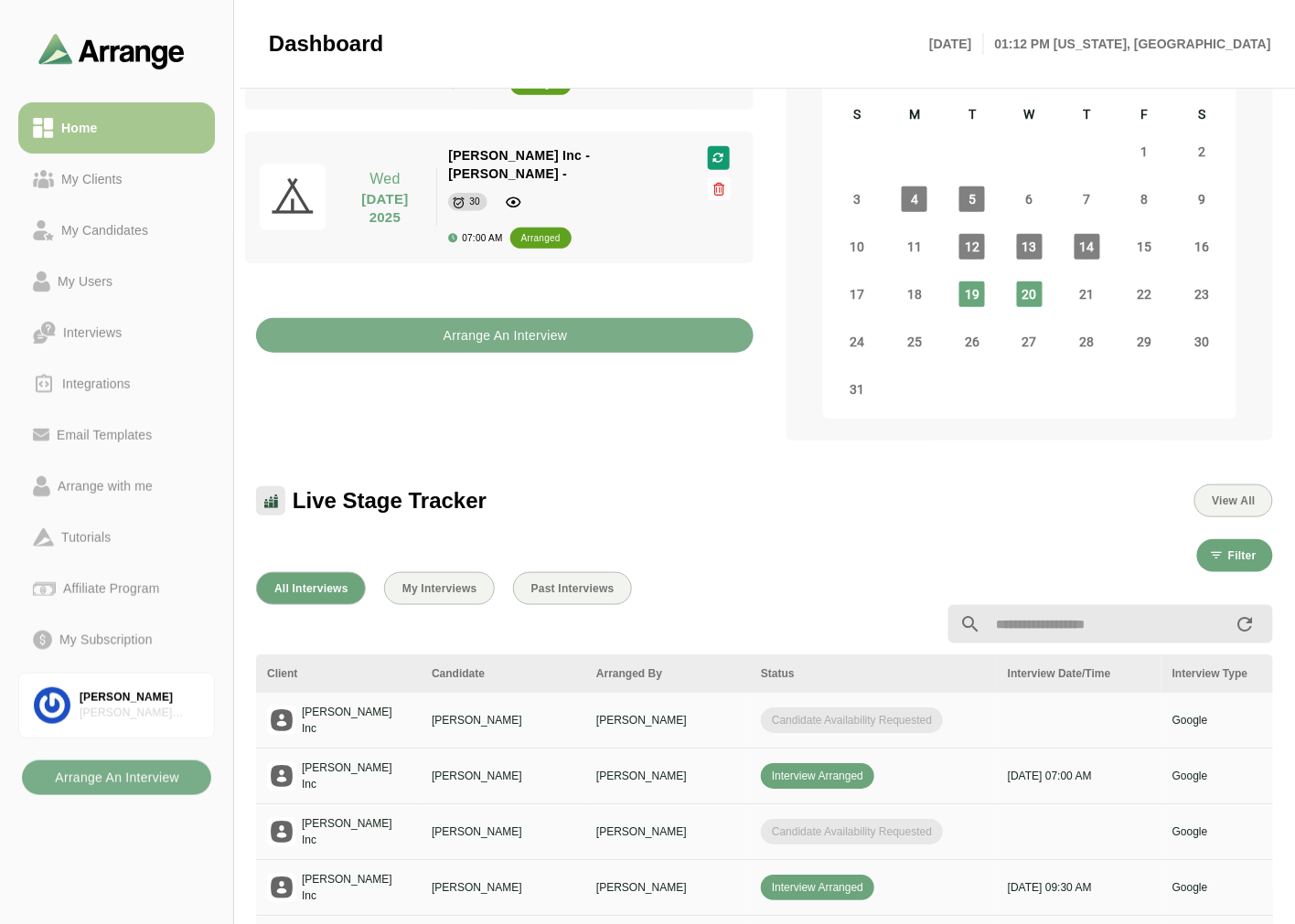
scroll to position [203, 0]
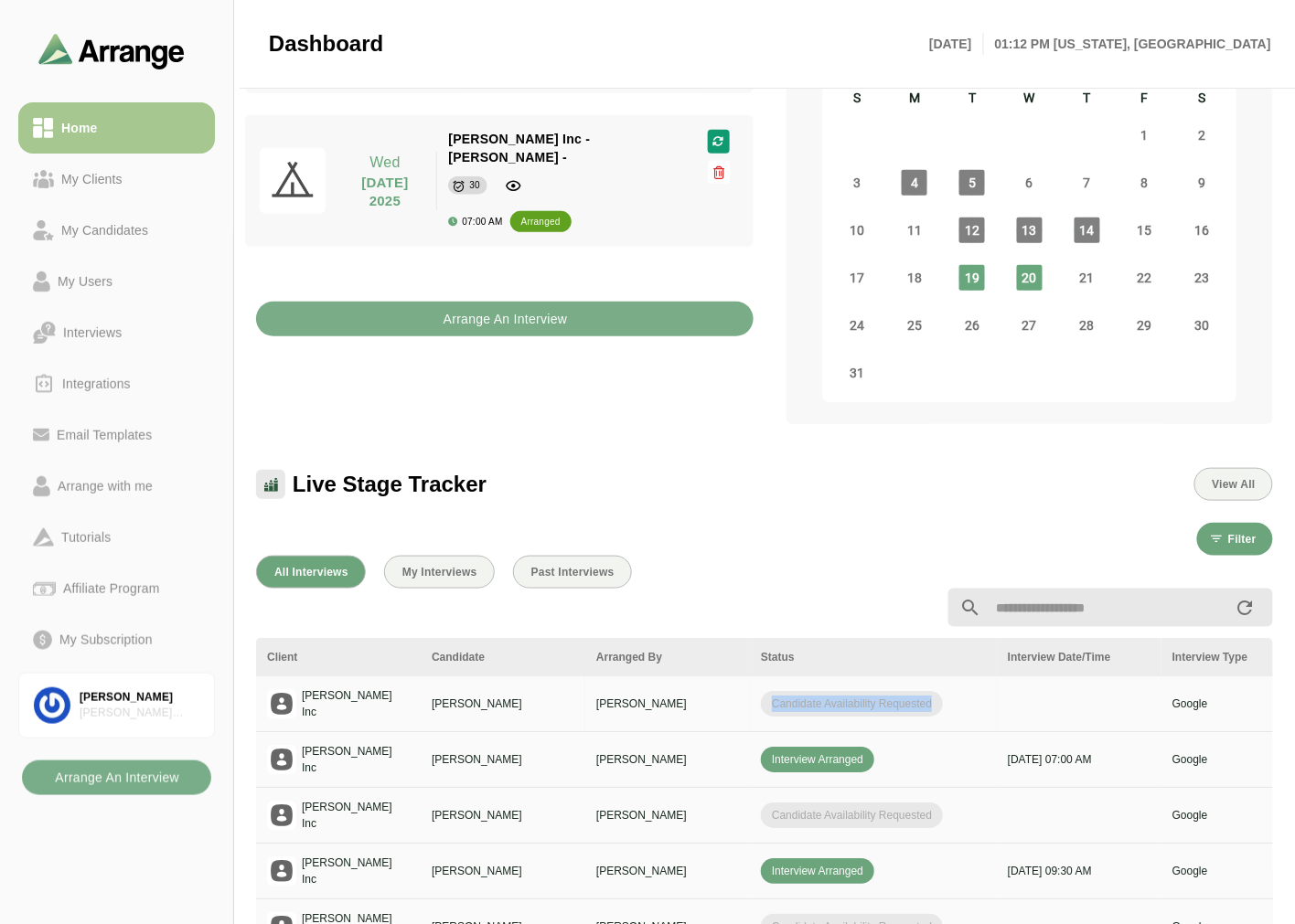
drag, startPoint x: 773, startPoint y: 682, endPoint x: 944, endPoint y: 680, distance: 171.0
click at [944, 691] on div "Candidate Availability Requested" at bounding box center [873, 704] width 225 height 25
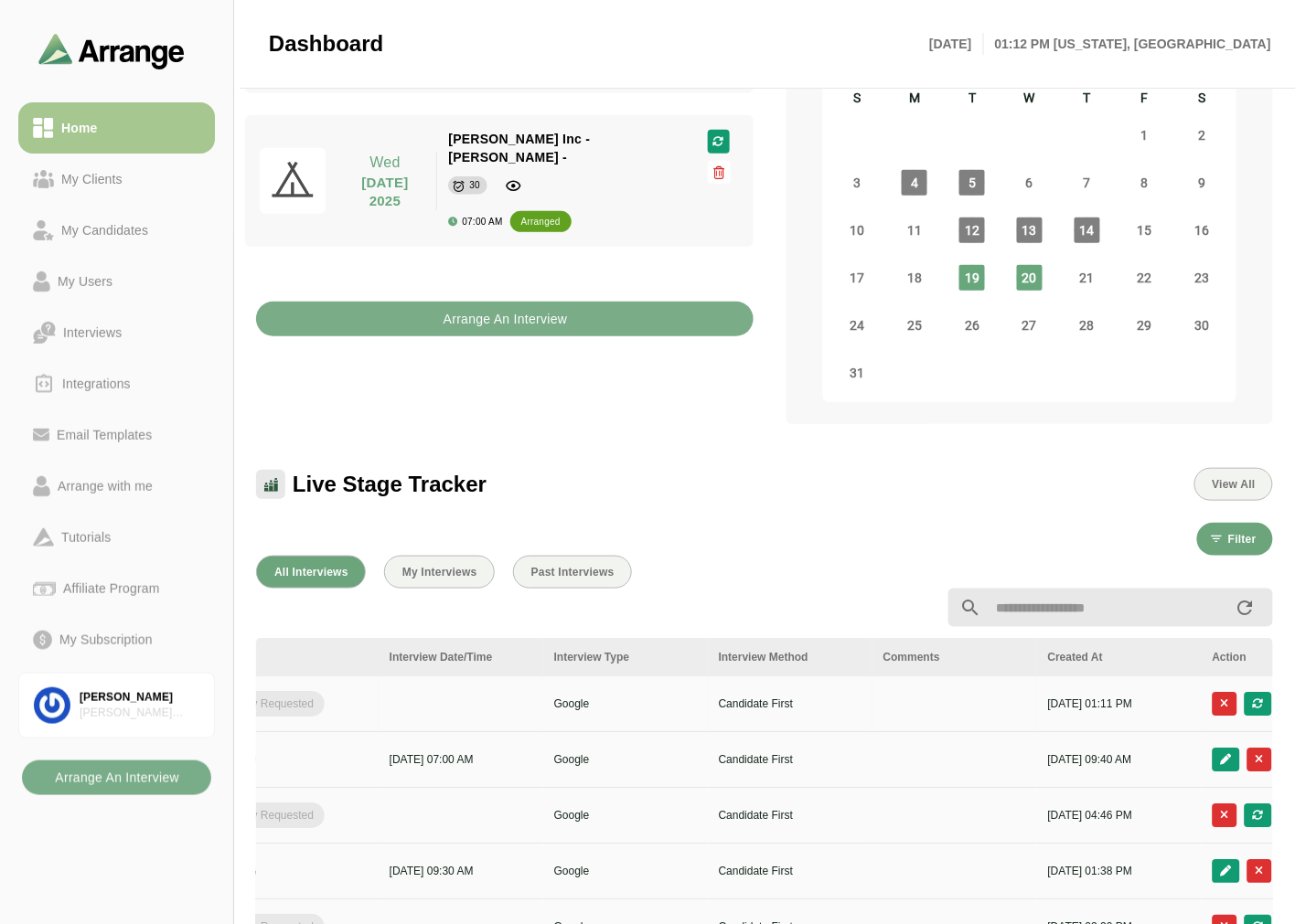
scroll to position [0, 769]
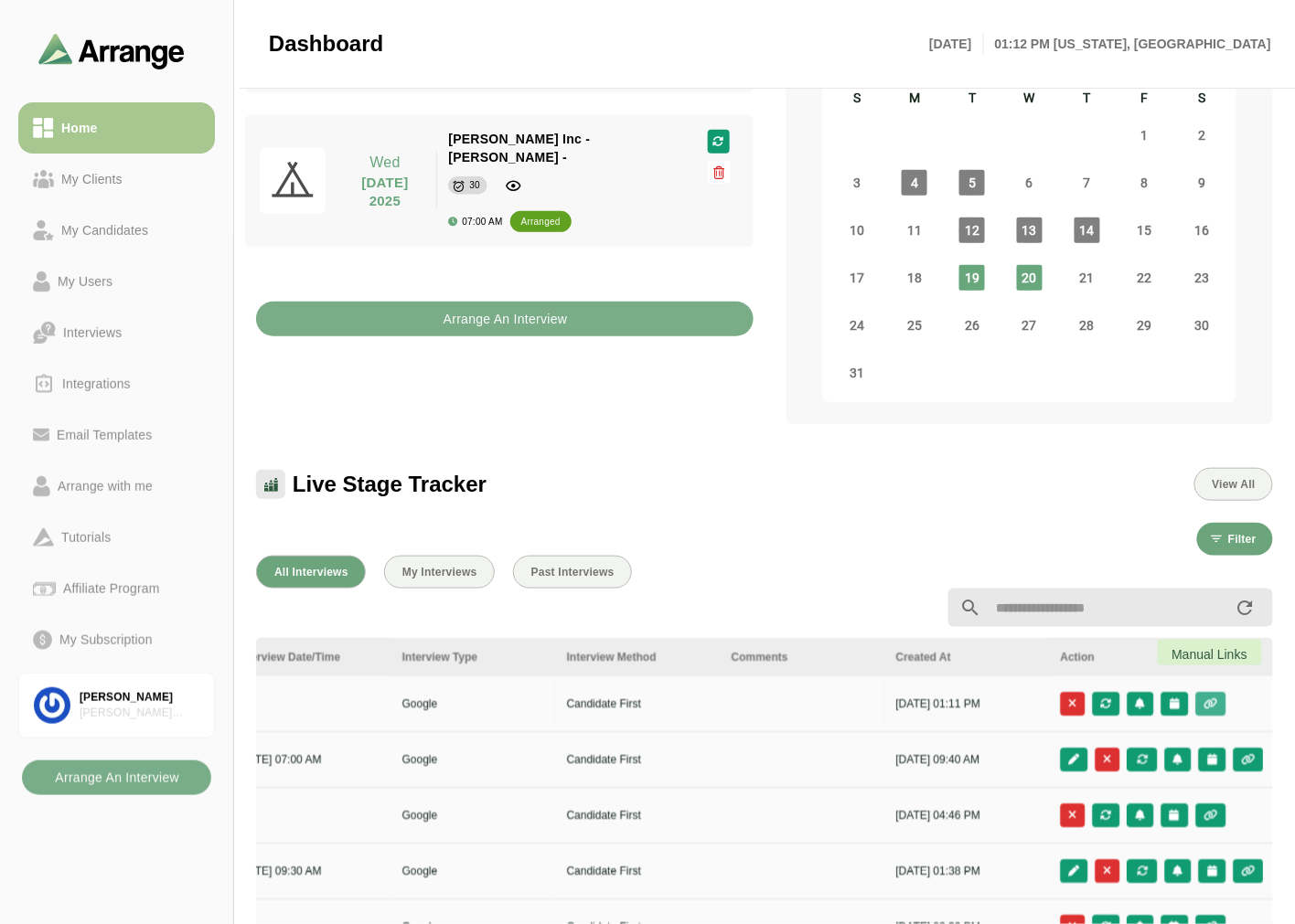
click at [1211, 699] on icon "button" at bounding box center [1211, 704] width 16 height 11
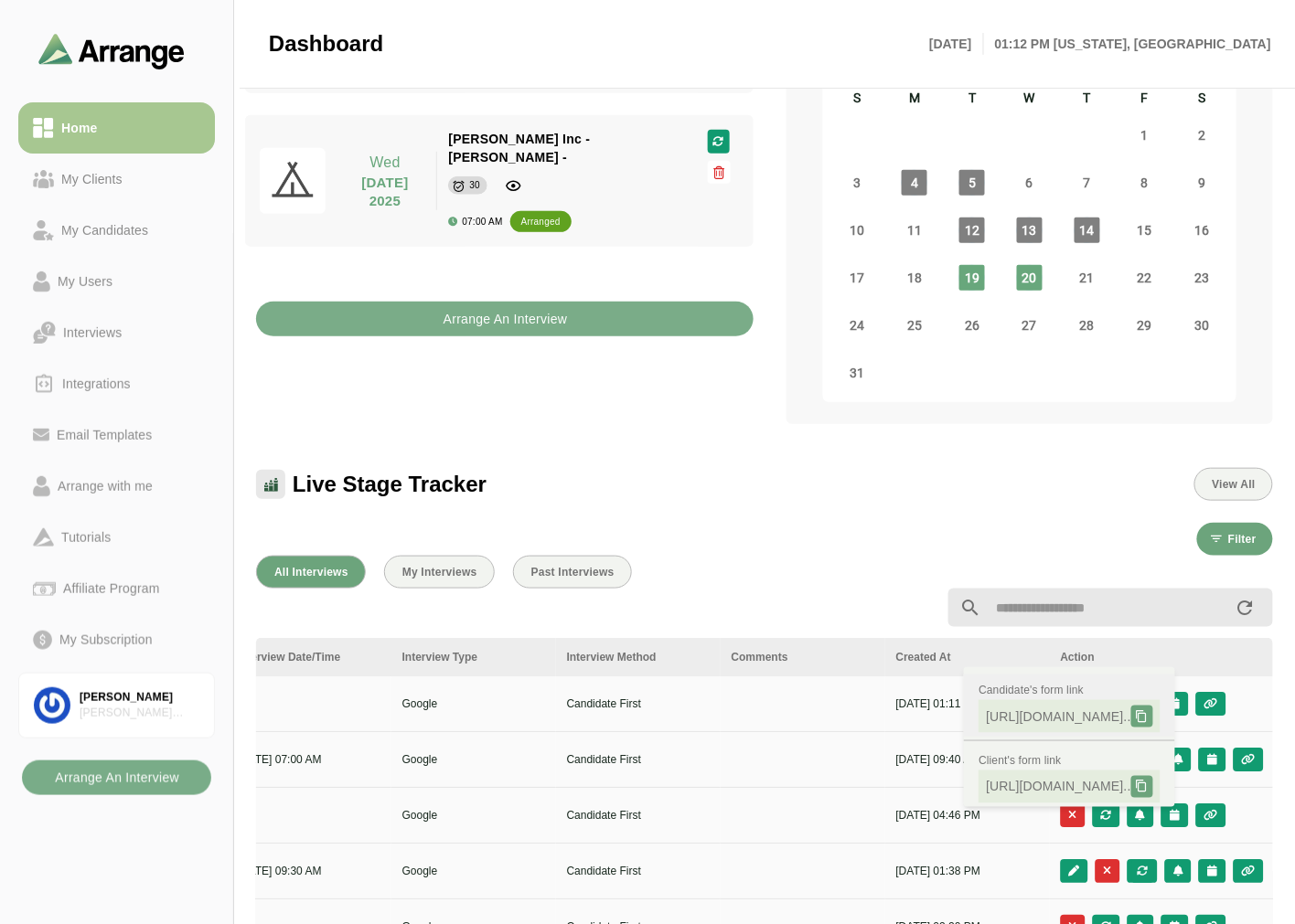
click at [1148, 715] on icon at bounding box center [1141, 716] width 13 height 13
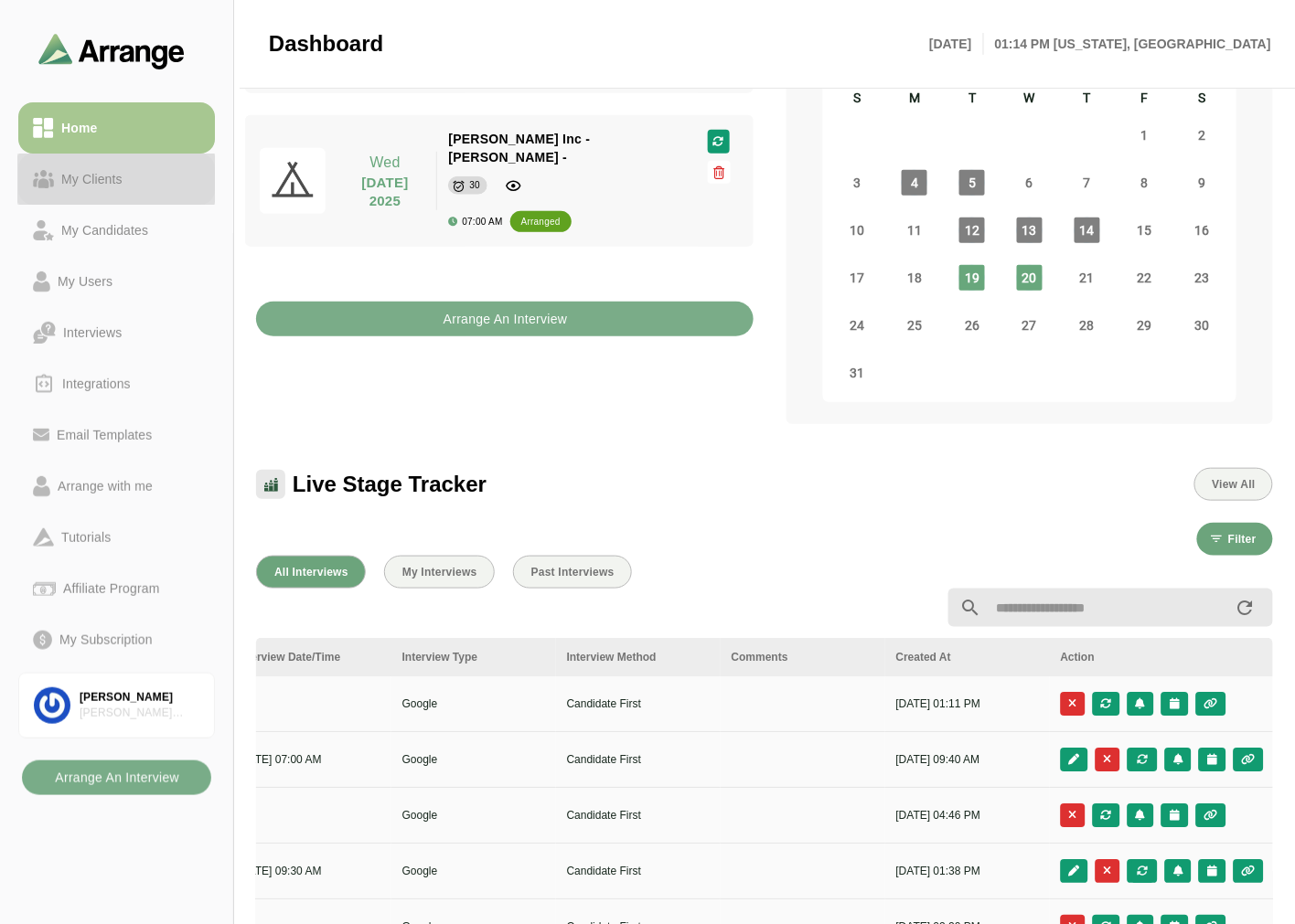
click at [150, 172] on div "My Clients" at bounding box center [116, 179] width 167 height 22
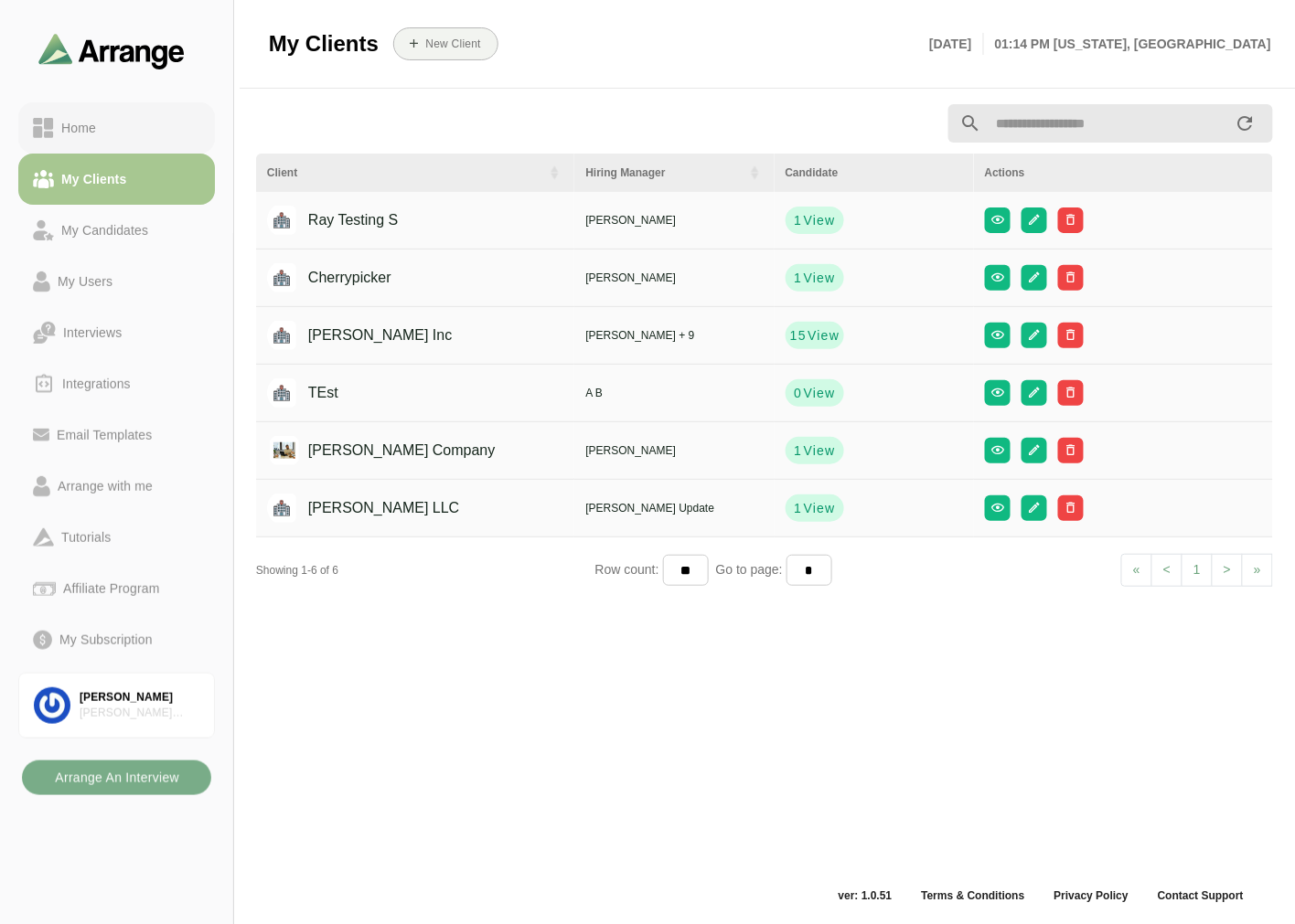
click at [124, 118] on div "Home" at bounding box center [116, 128] width 167 height 22
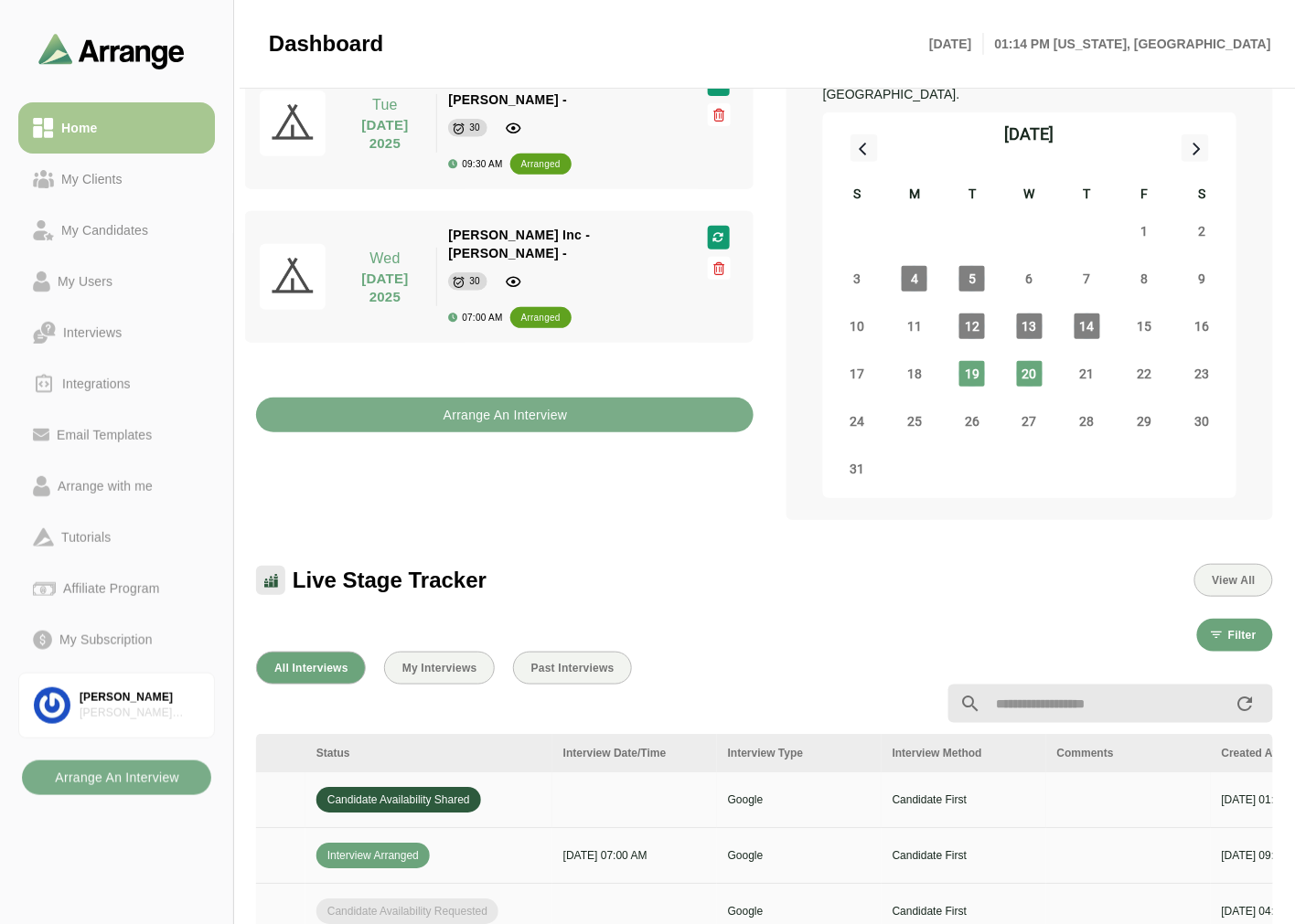
scroll to position [0, 769]
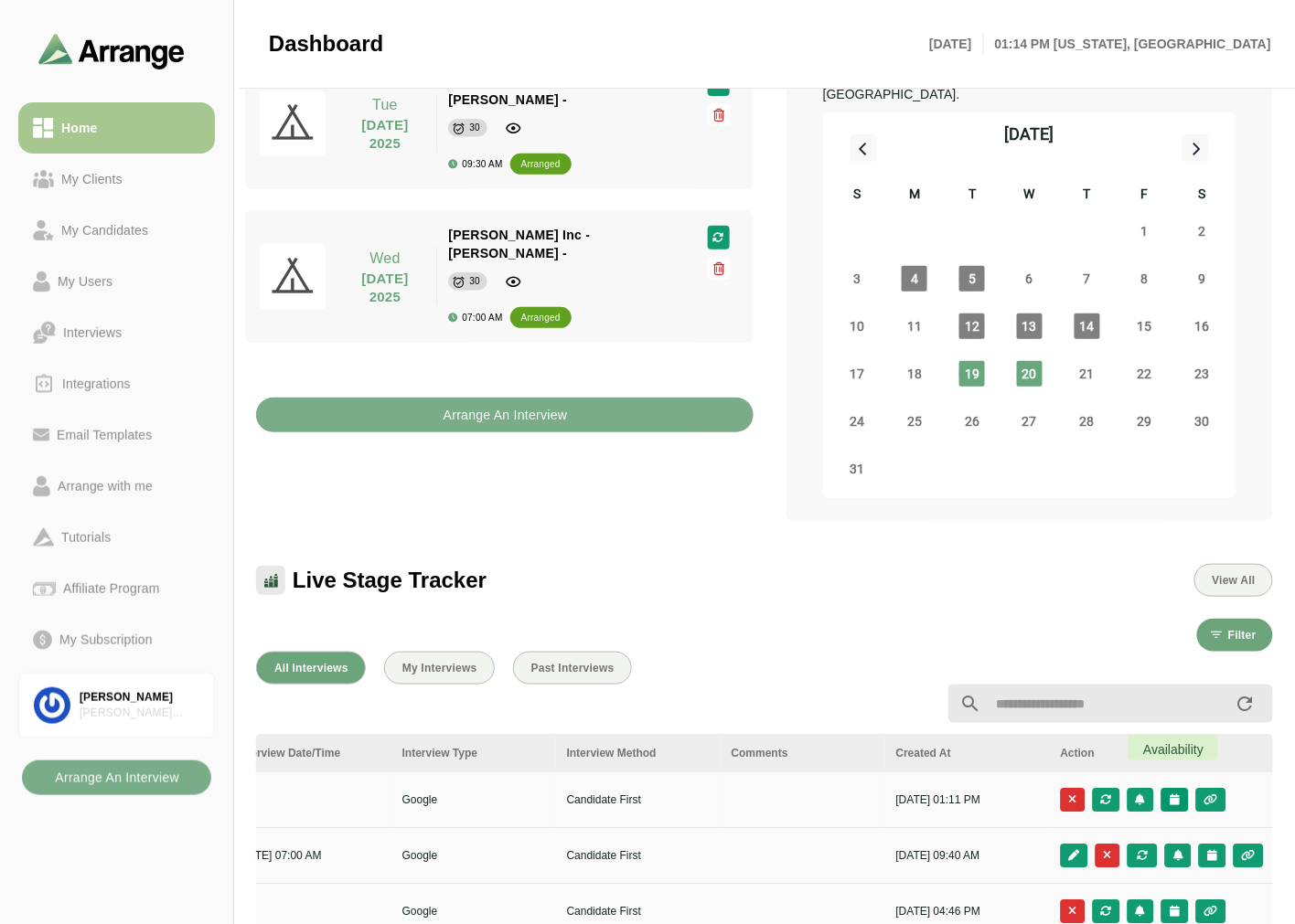
click at [1172, 795] on icon "button" at bounding box center [1175, 800] width 12 height 11
click at [1099, 787] on div "Candidate Slots" at bounding box center [1092, 789] width 105 height 22
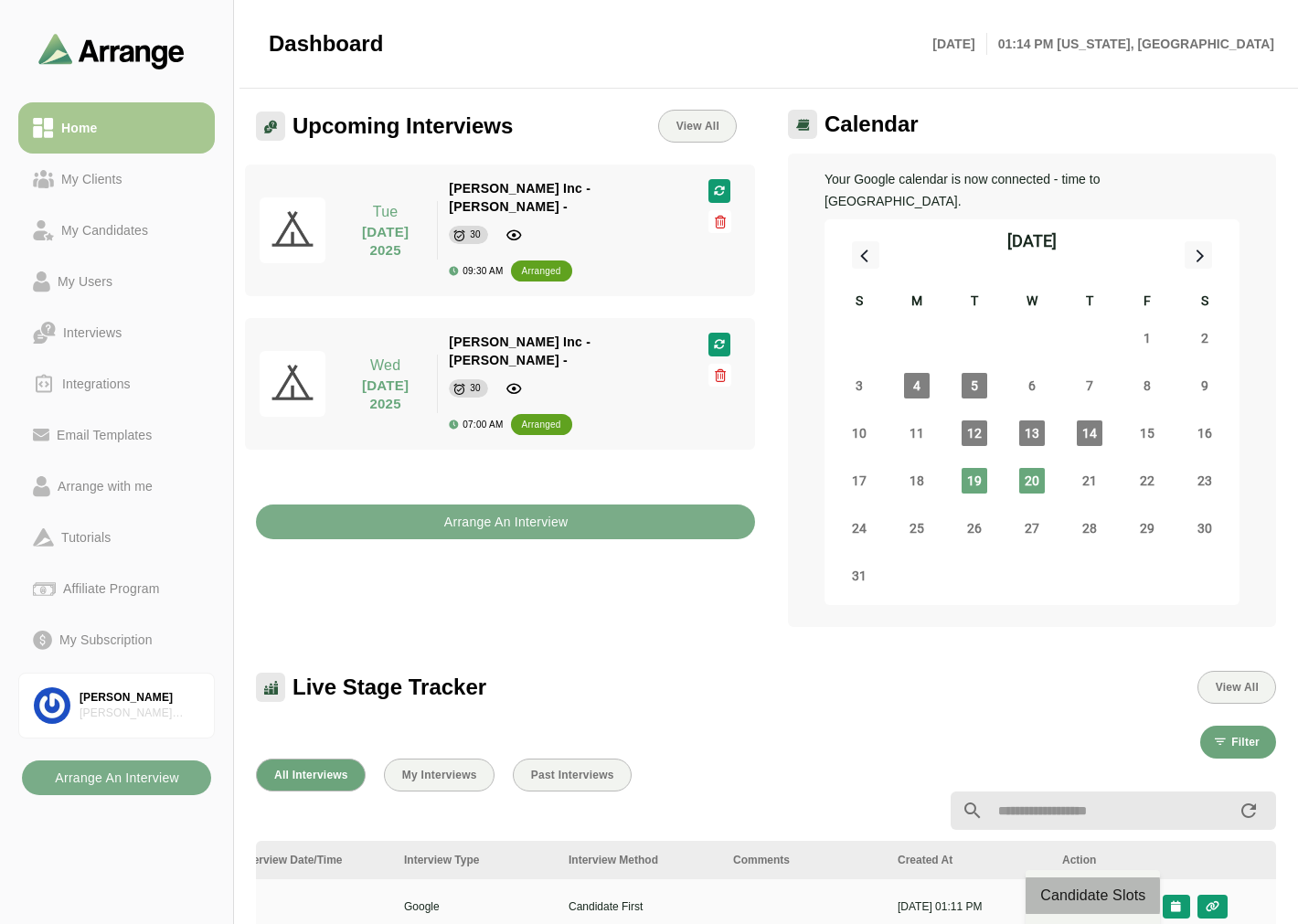
scroll to position [0, 769]
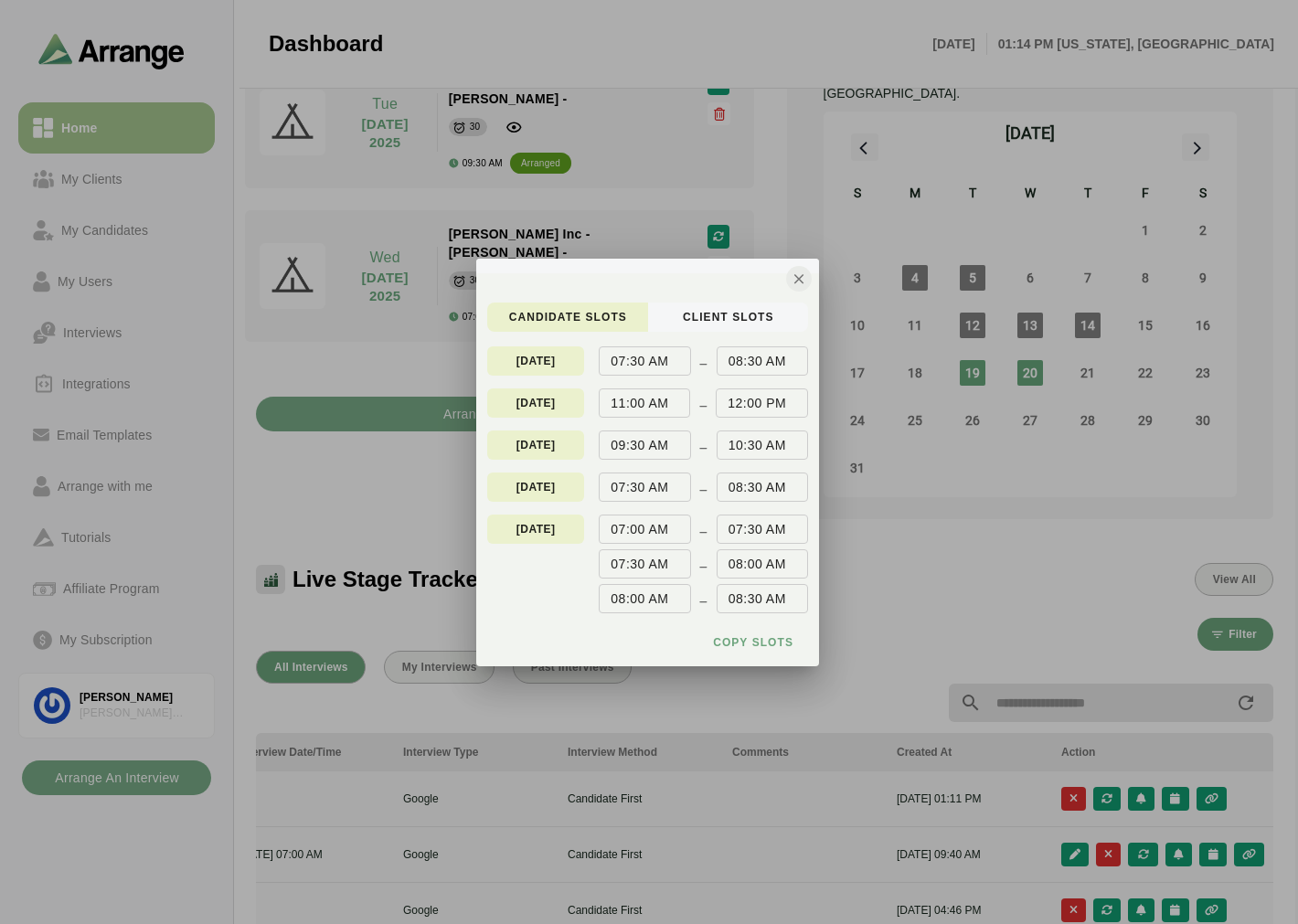
click at [801, 286] on icon "button" at bounding box center [799, 278] width 17 height 17
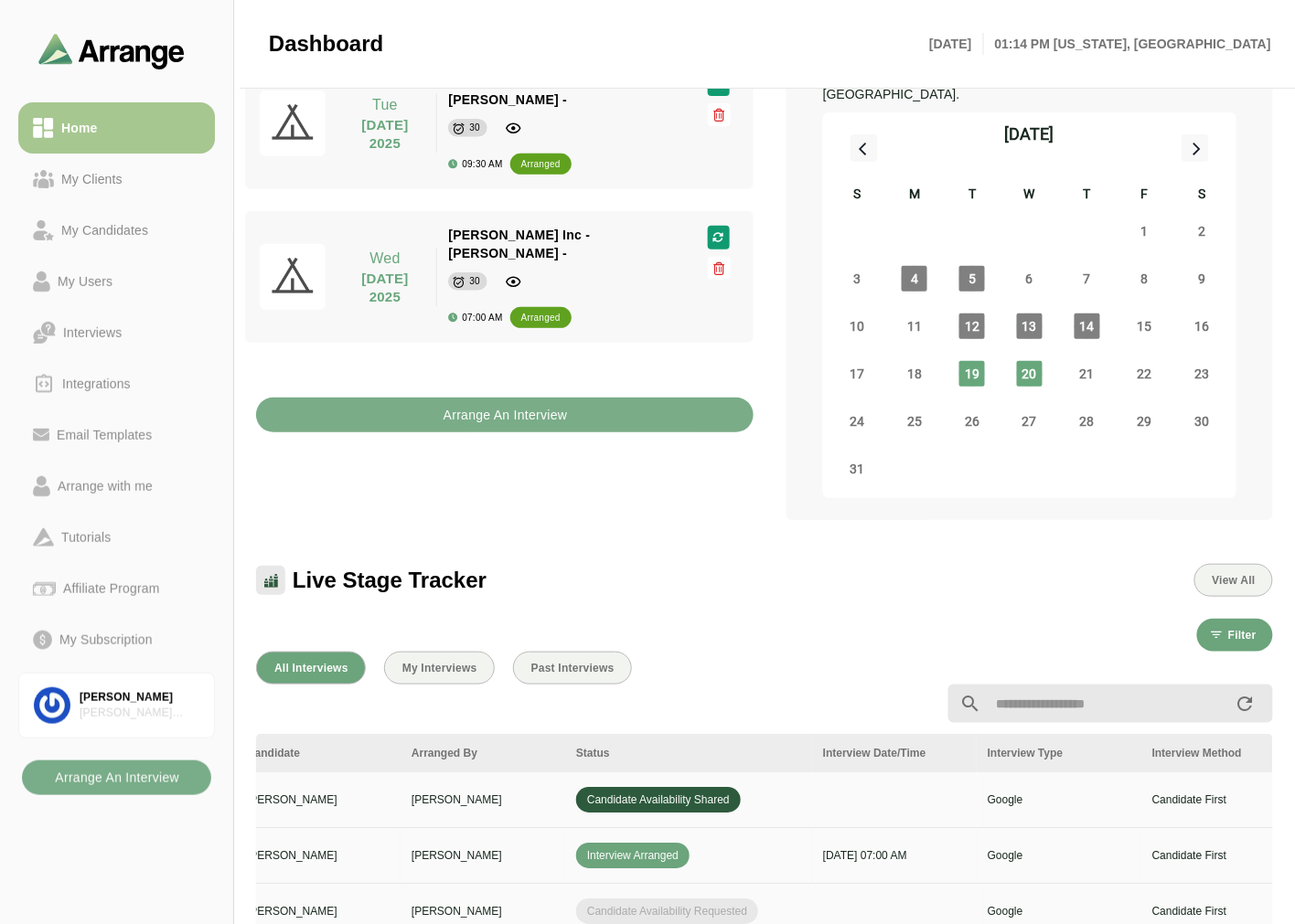
scroll to position [0, 0]
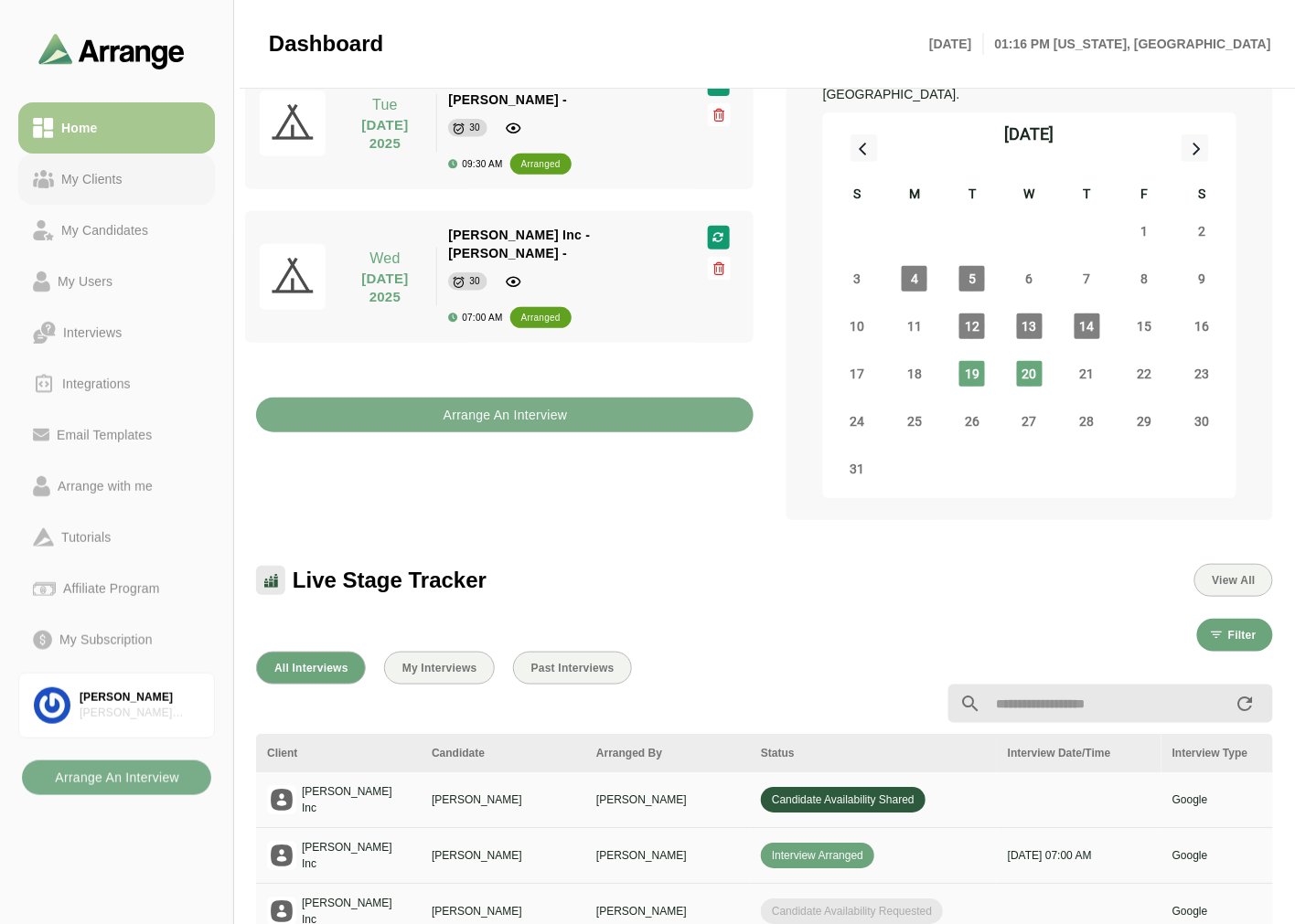
drag, startPoint x: 96, startPoint y: 195, endPoint x: 102, endPoint y: 170, distance: 25.7
click at [96, 195] on link "My Clients" at bounding box center [116, 179] width 197 height 51
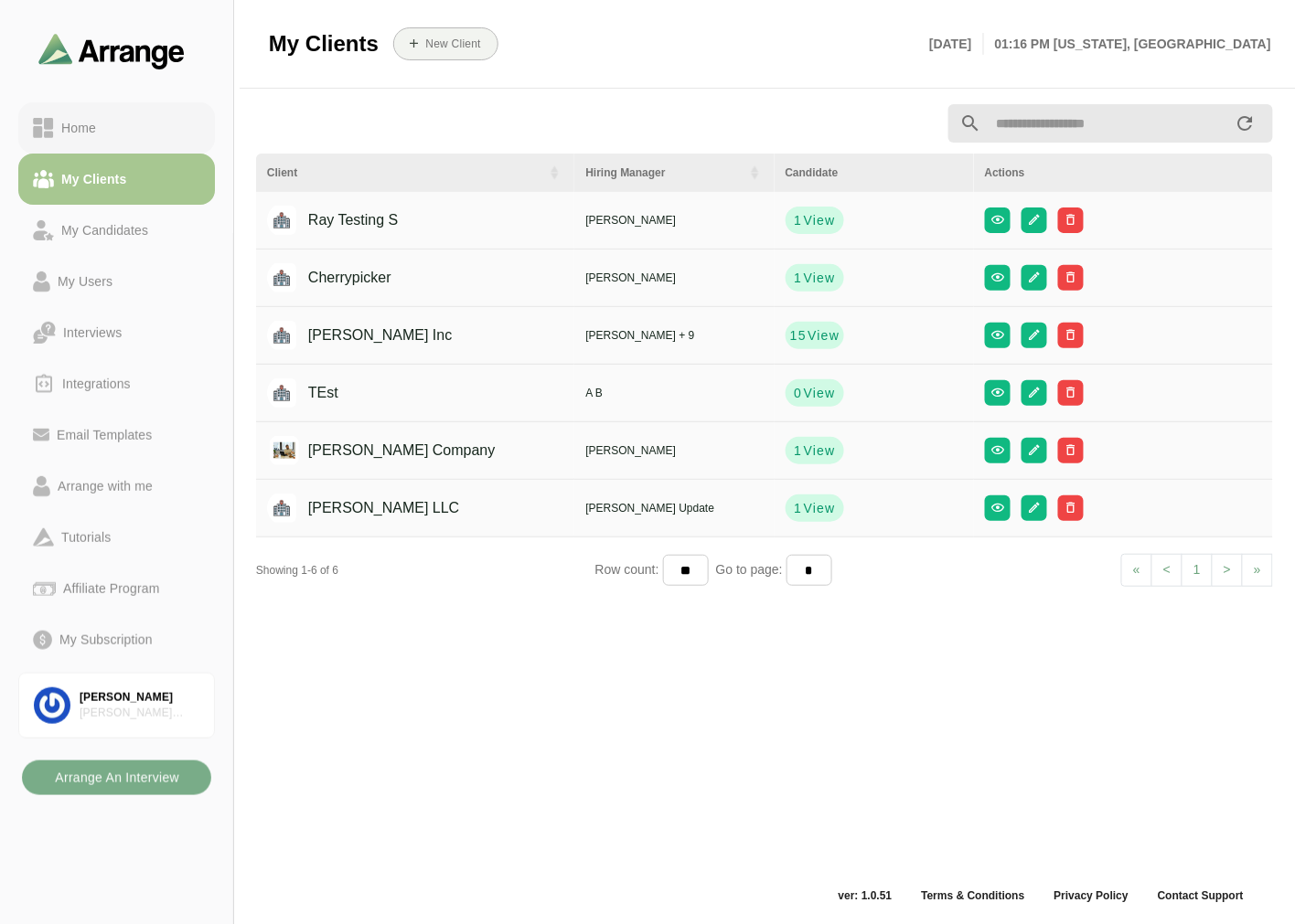
click at [119, 134] on div "Home" at bounding box center [116, 128] width 167 height 22
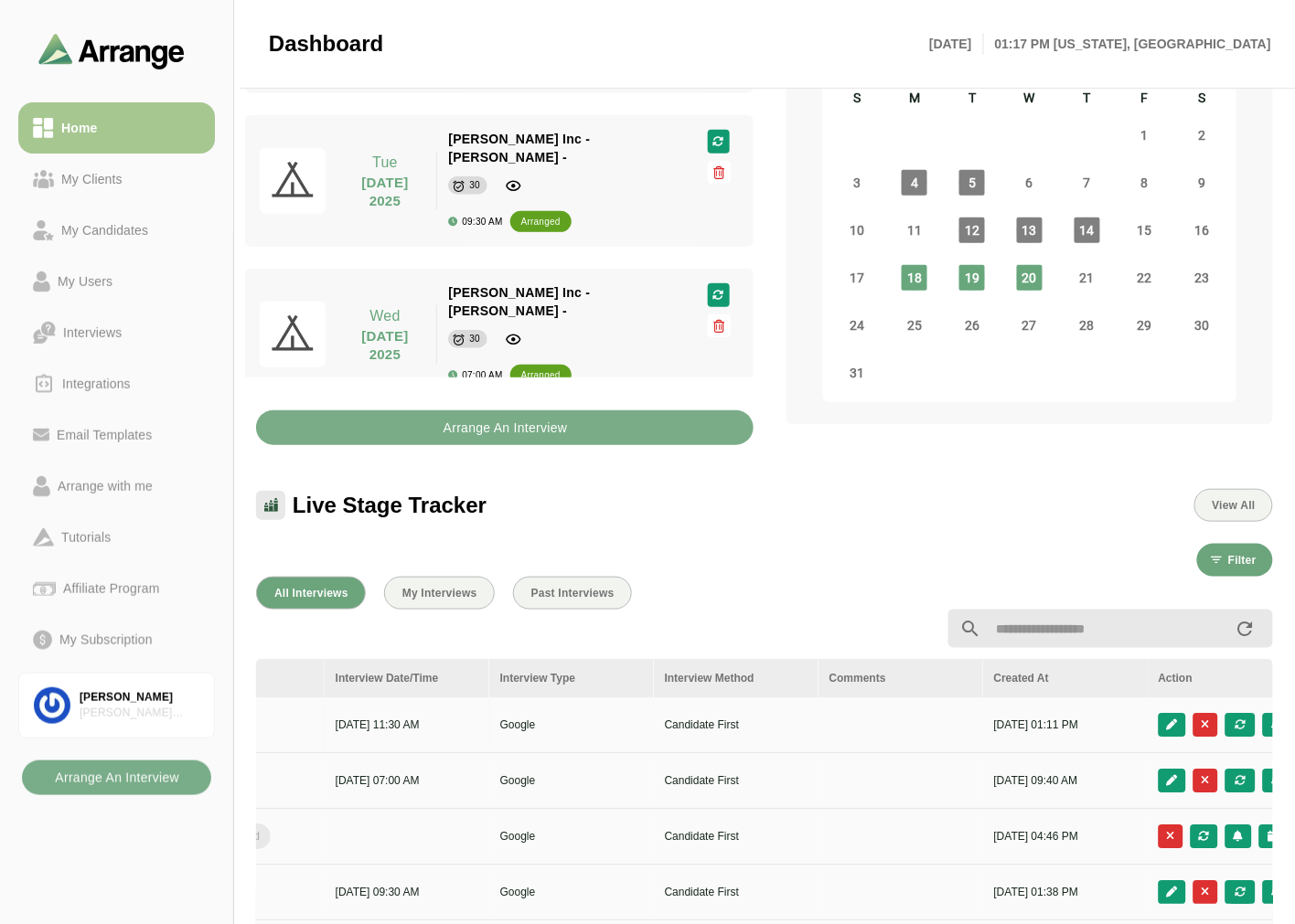
scroll to position [0, 769]
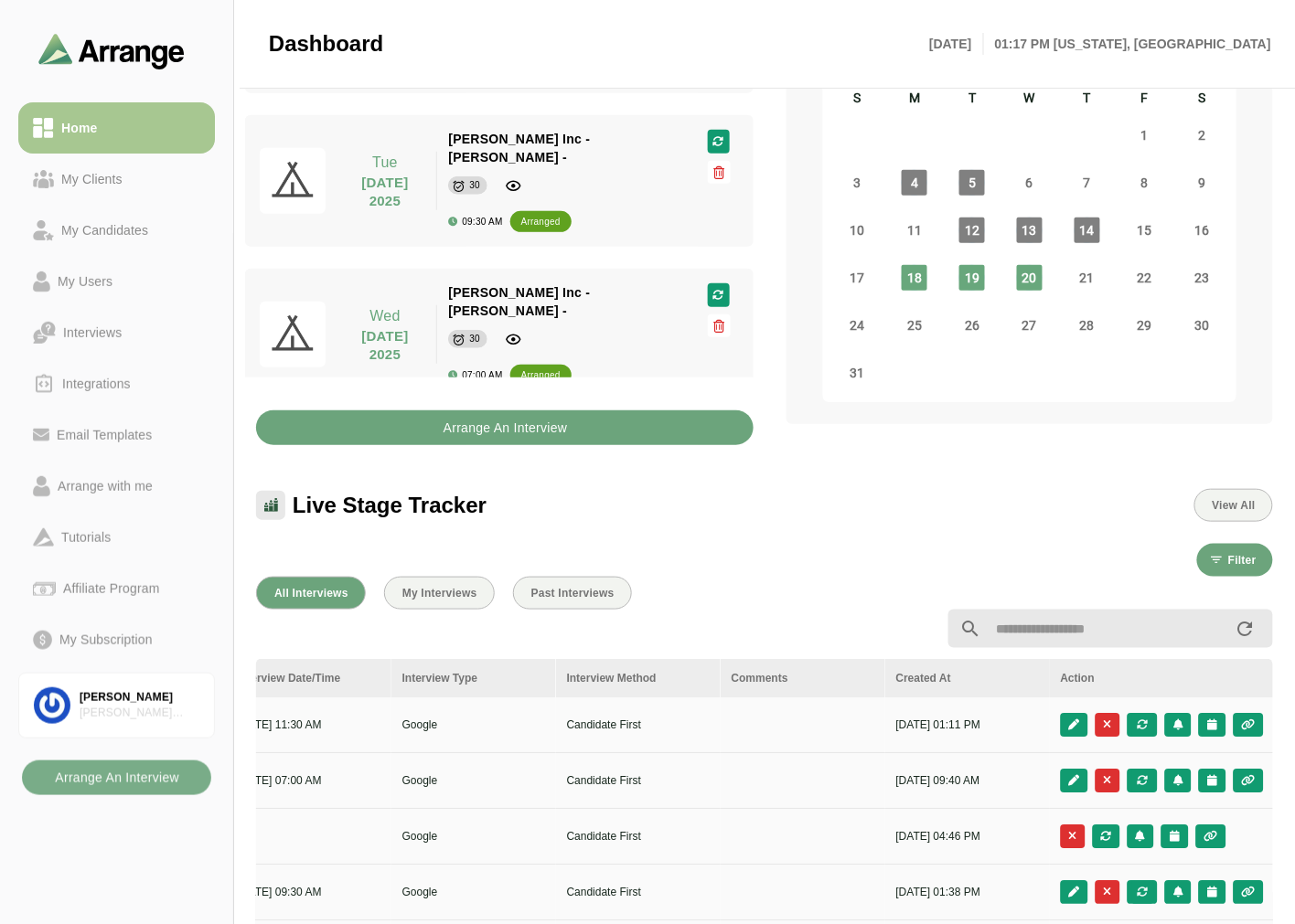
click at [534, 410] on b "Arrange An Interview" at bounding box center [505, 427] width 125 height 34
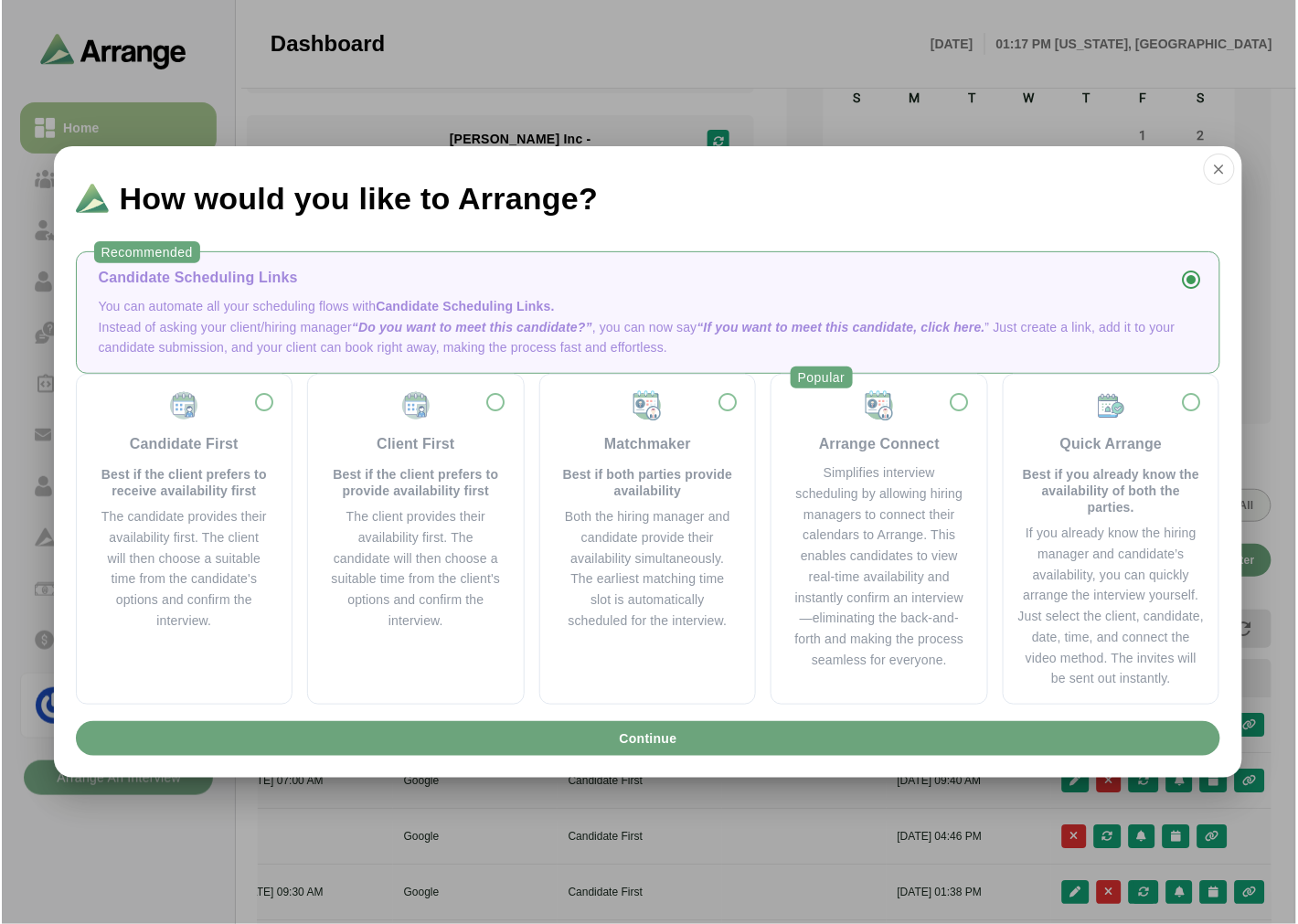
scroll to position [0, 769]
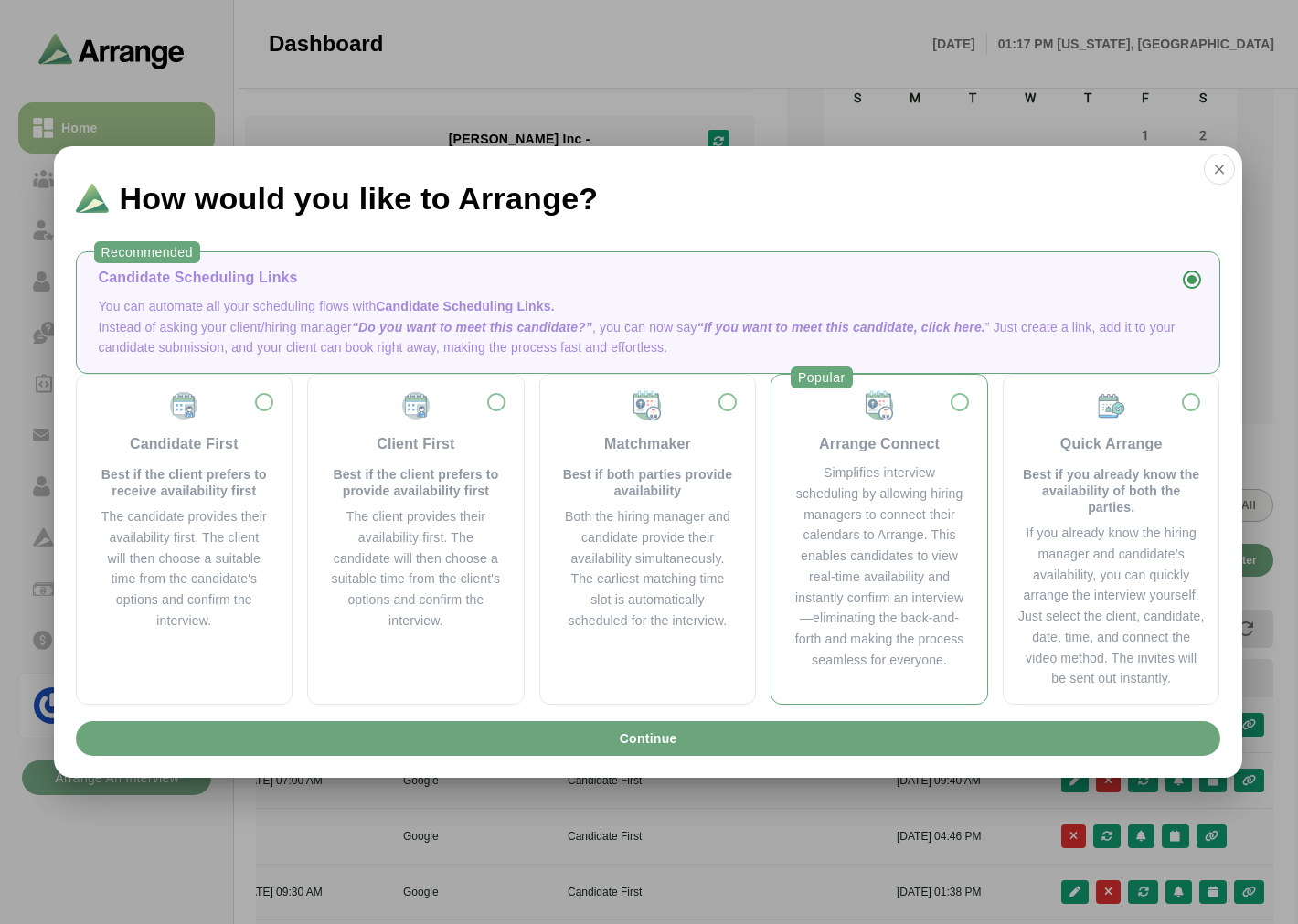
click at [918, 486] on div "Simplifies interview scheduling by allowing hiring managers to connect their ca…" at bounding box center [880, 567] width 172 height 208
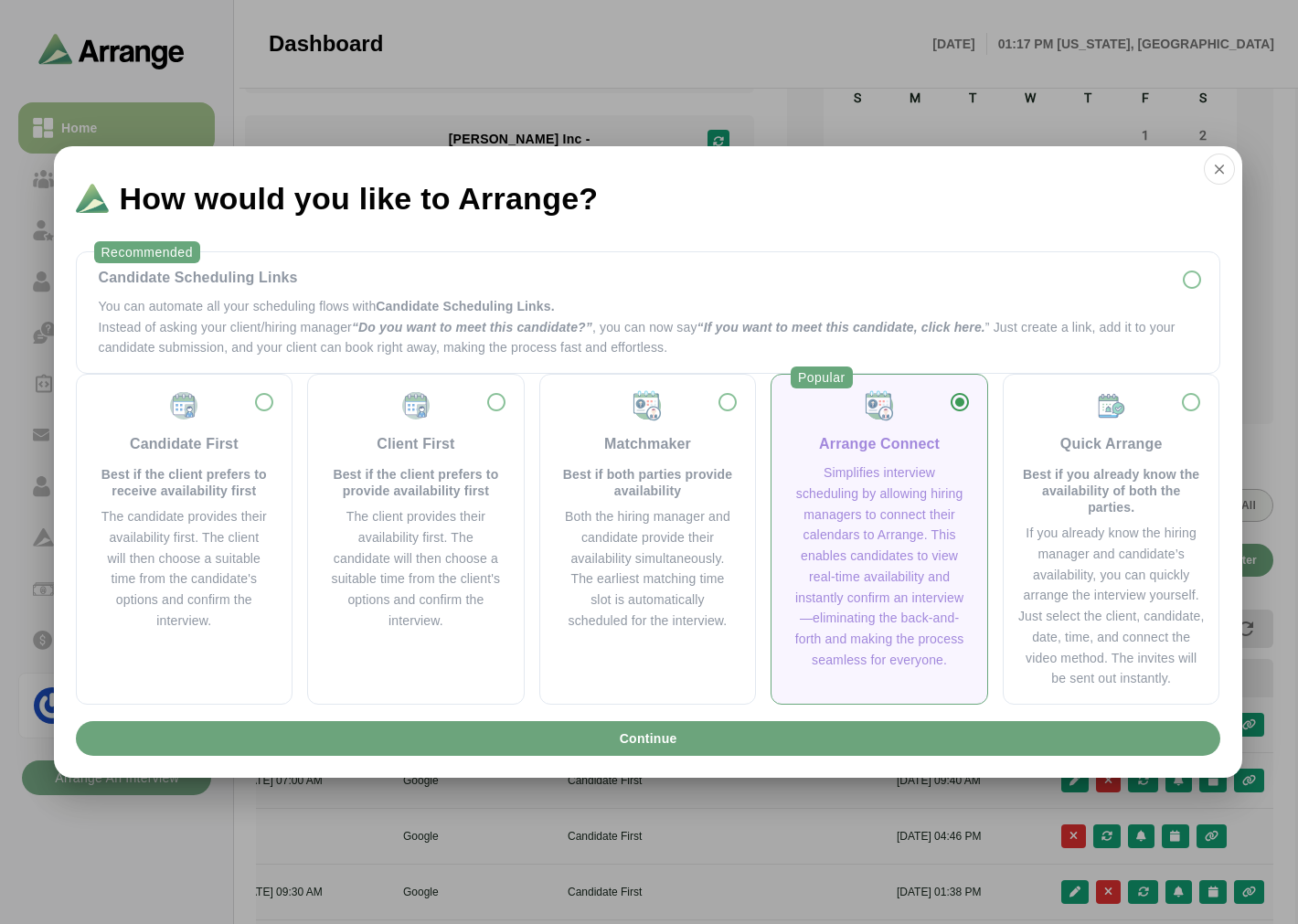
click at [873, 506] on div "Simplifies interview scheduling by allowing hiring managers to connect their ca…" at bounding box center [880, 567] width 172 height 208
click at [496, 280] on div "Candidate Scheduling Links" at bounding box center [648, 278] width 1099 height 22
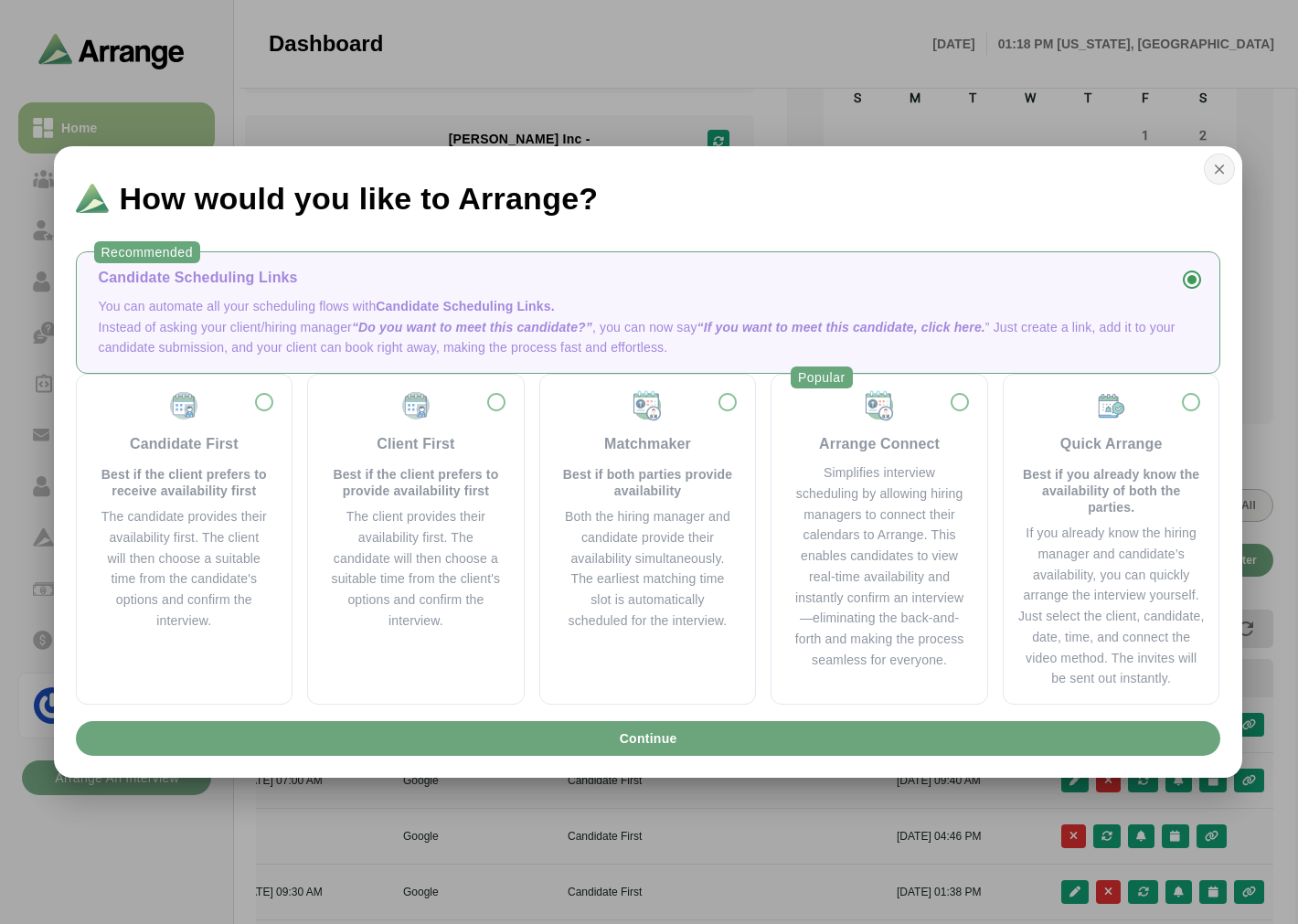
click at [1216, 167] on icon "button" at bounding box center [1220, 168] width 17 height 17
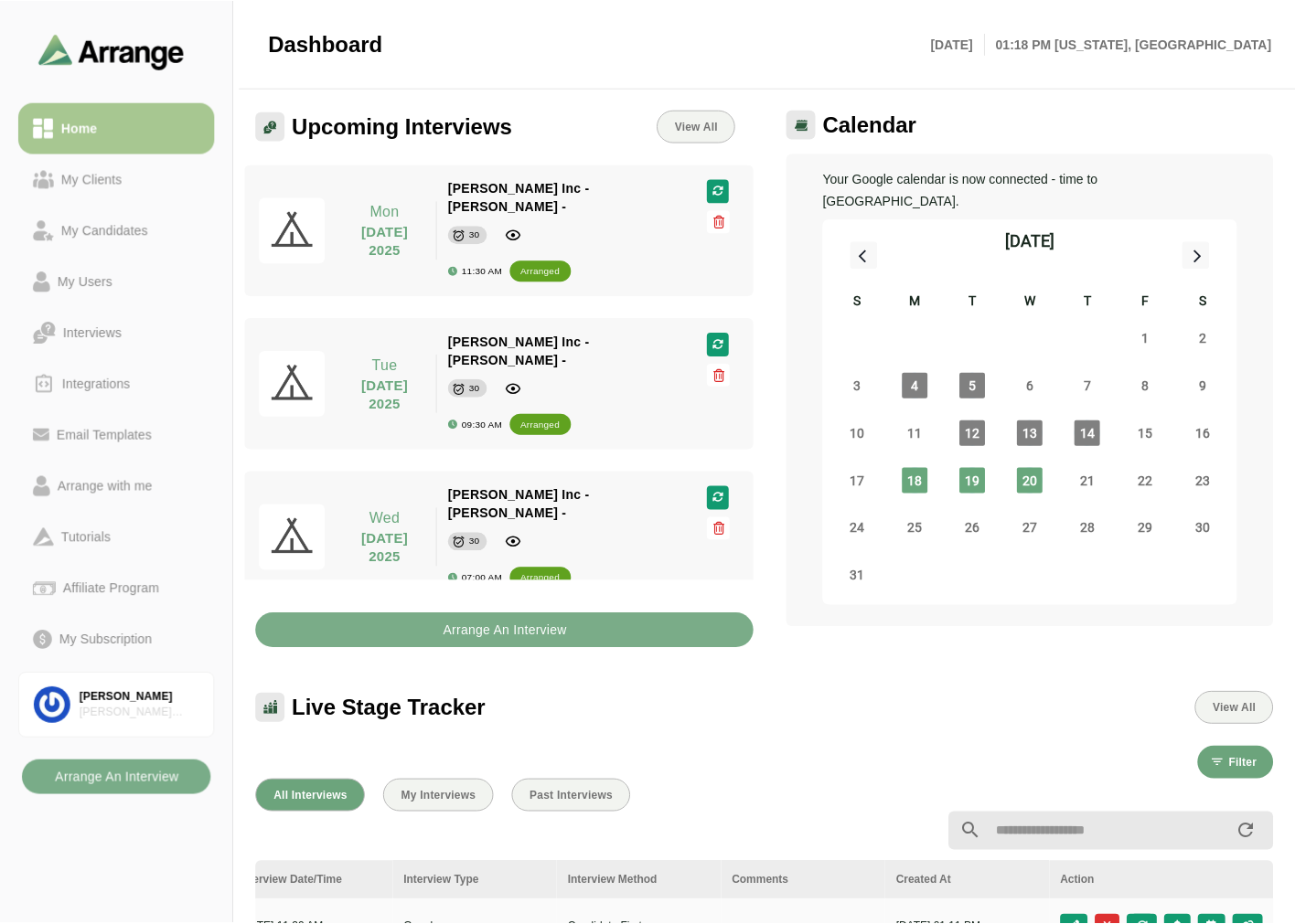
scroll to position [203, 0]
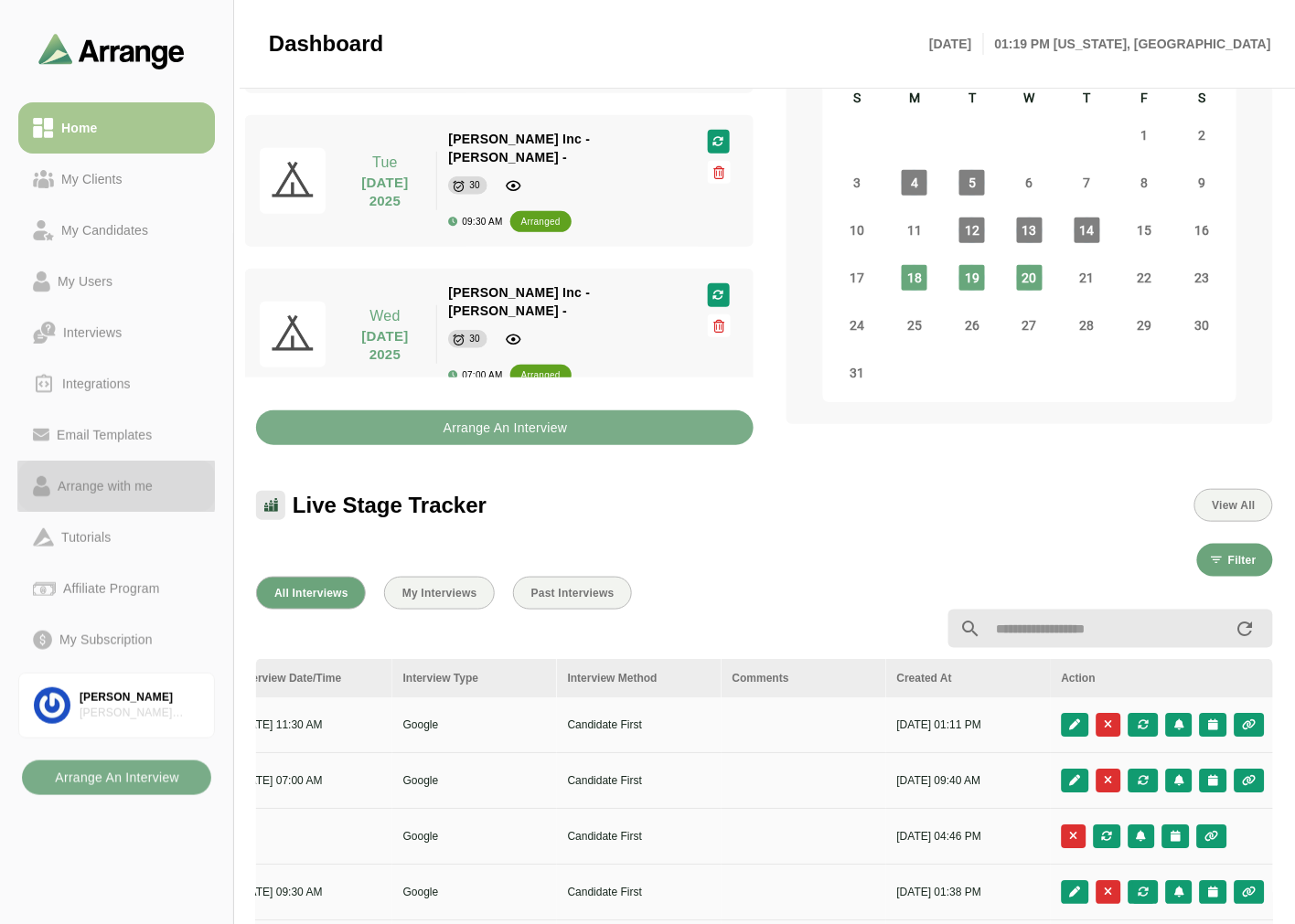
click at [105, 491] on div "Arrange with me" at bounding box center [105, 486] width 110 height 22
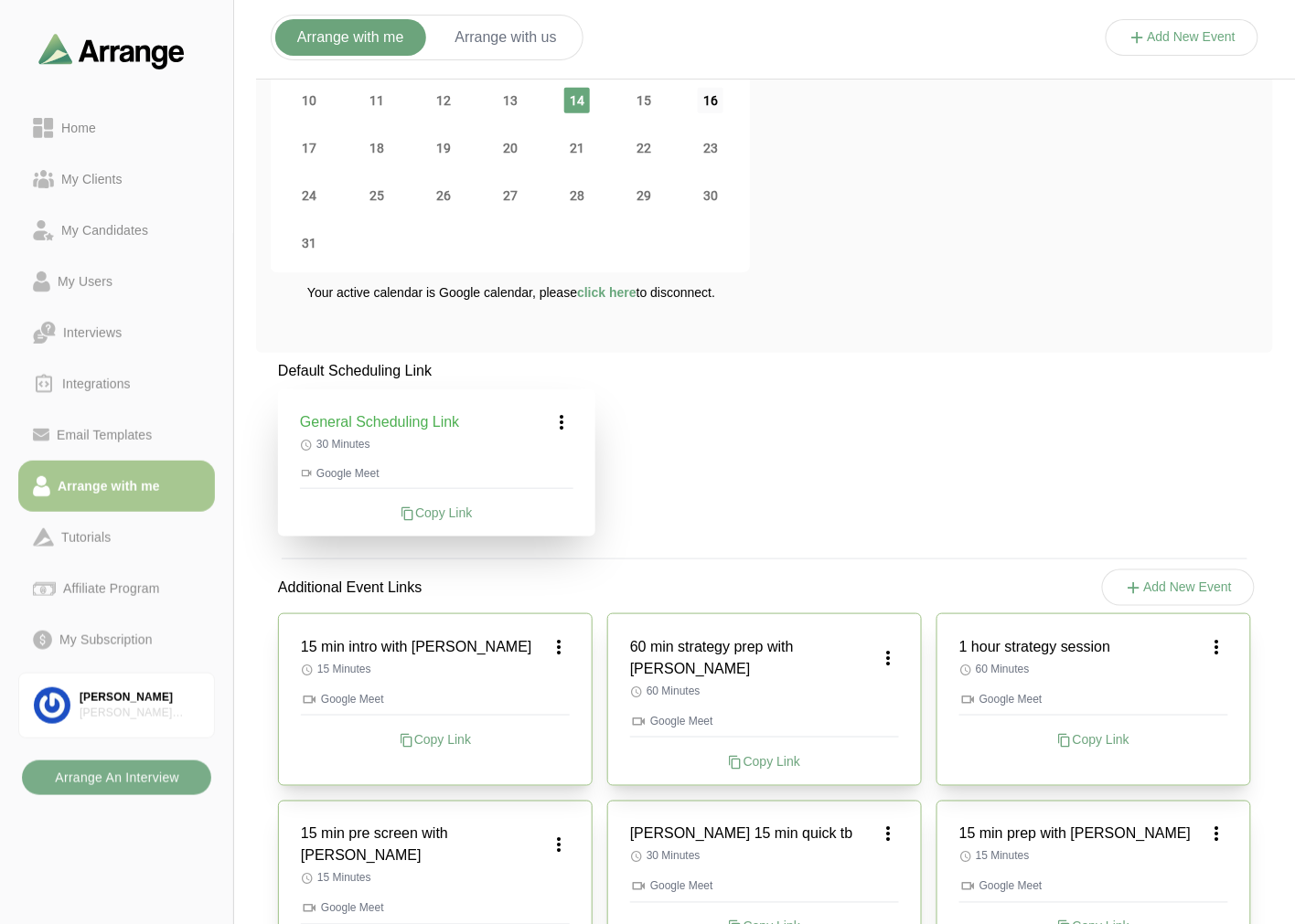
scroll to position [203, 0]
click at [711, 192] on span "30" at bounding box center [711, 194] width 25 height 25
click at [486, 37] on button "Arrange with us" at bounding box center [506, 37] width 146 height 36
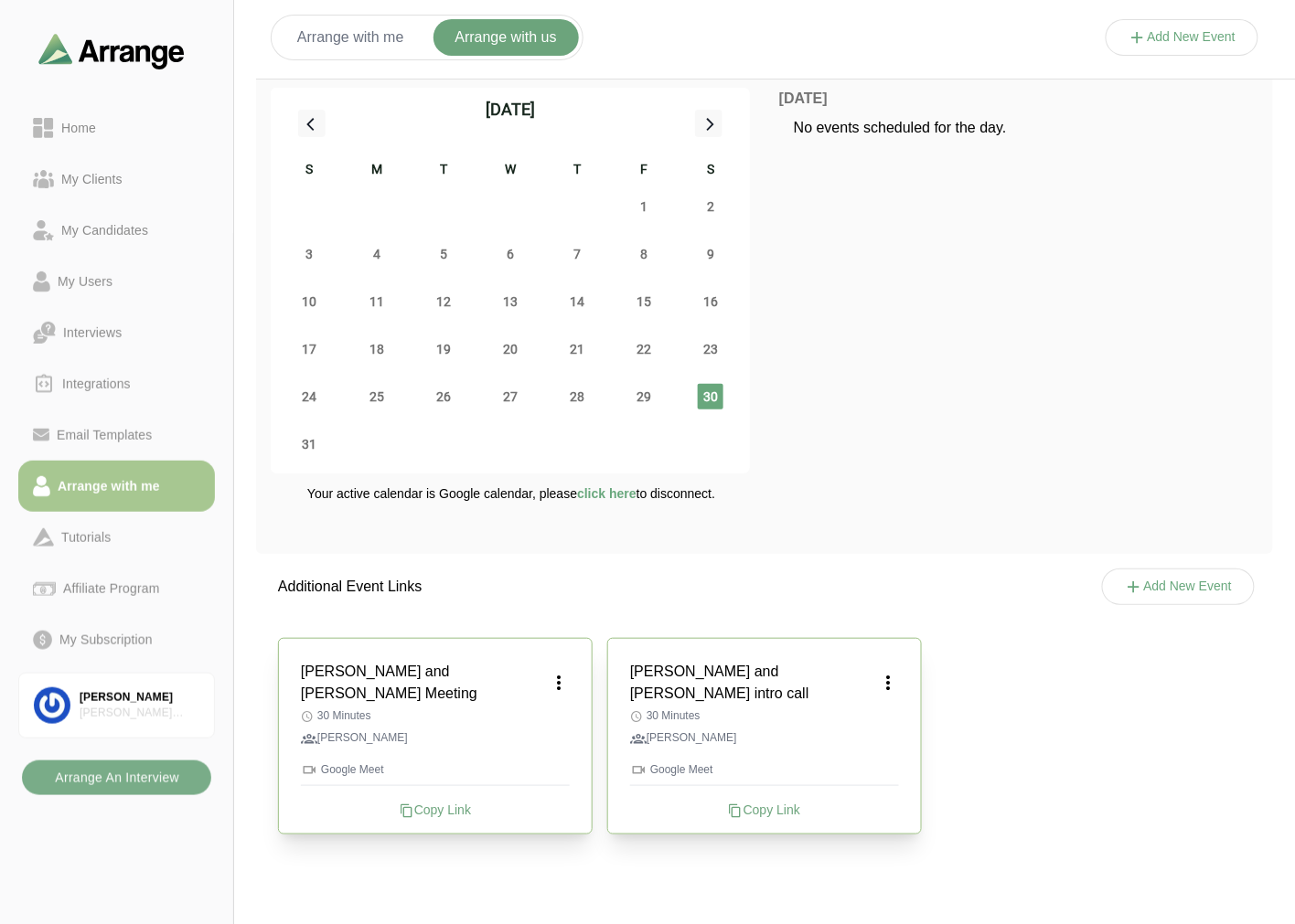
click at [351, 43] on button "Arrange with me" at bounding box center [350, 37] width 151 height 36
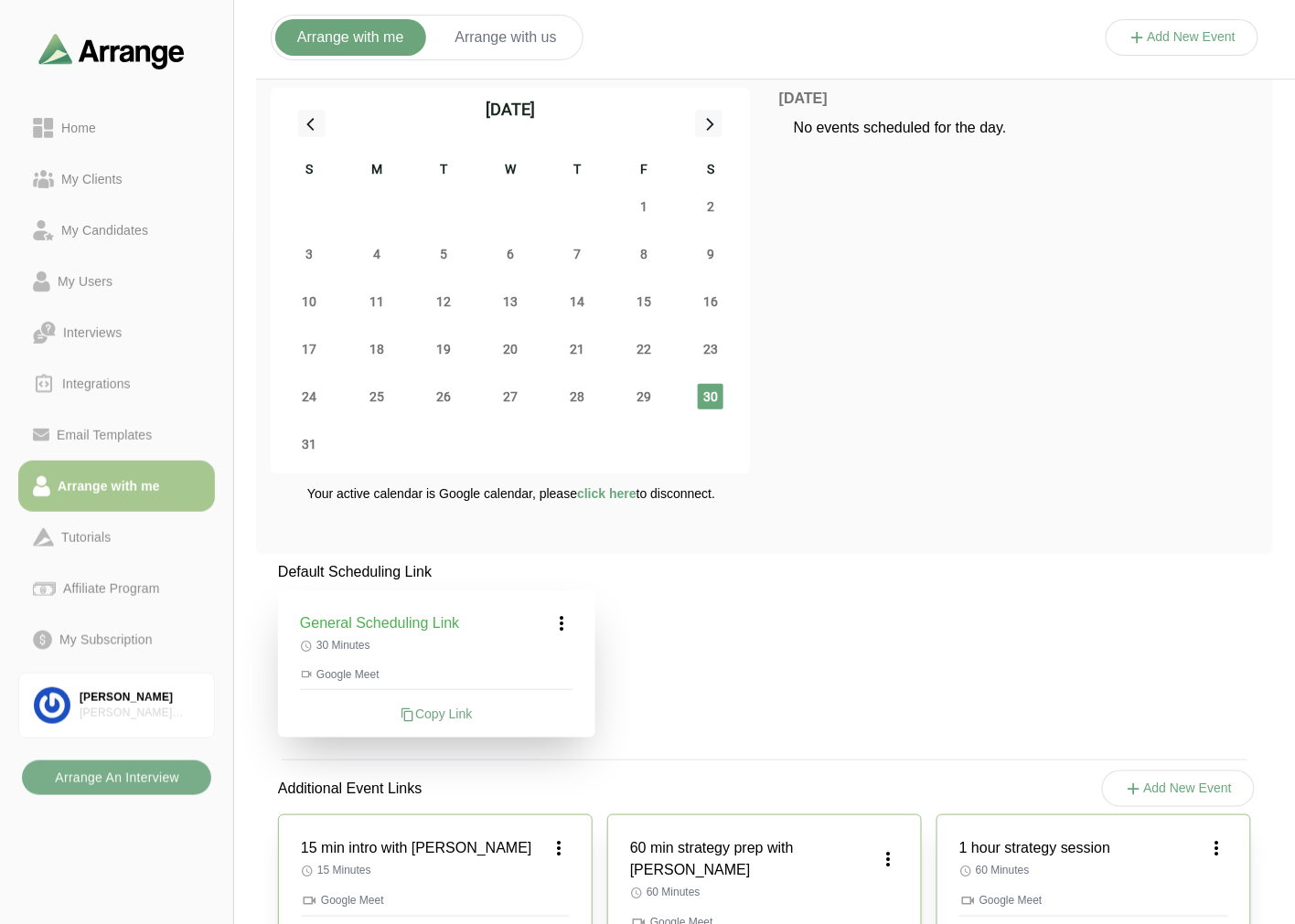
click at [89, 803] on div "Home My Clients My Candidates My Users Interviews Integrations Email Templates …" at bounding box center [116, 462] width 233 height 924
click at [101, 794] on b "Arrange An Interview" at bounding box center [116, 777] width 125 height 34
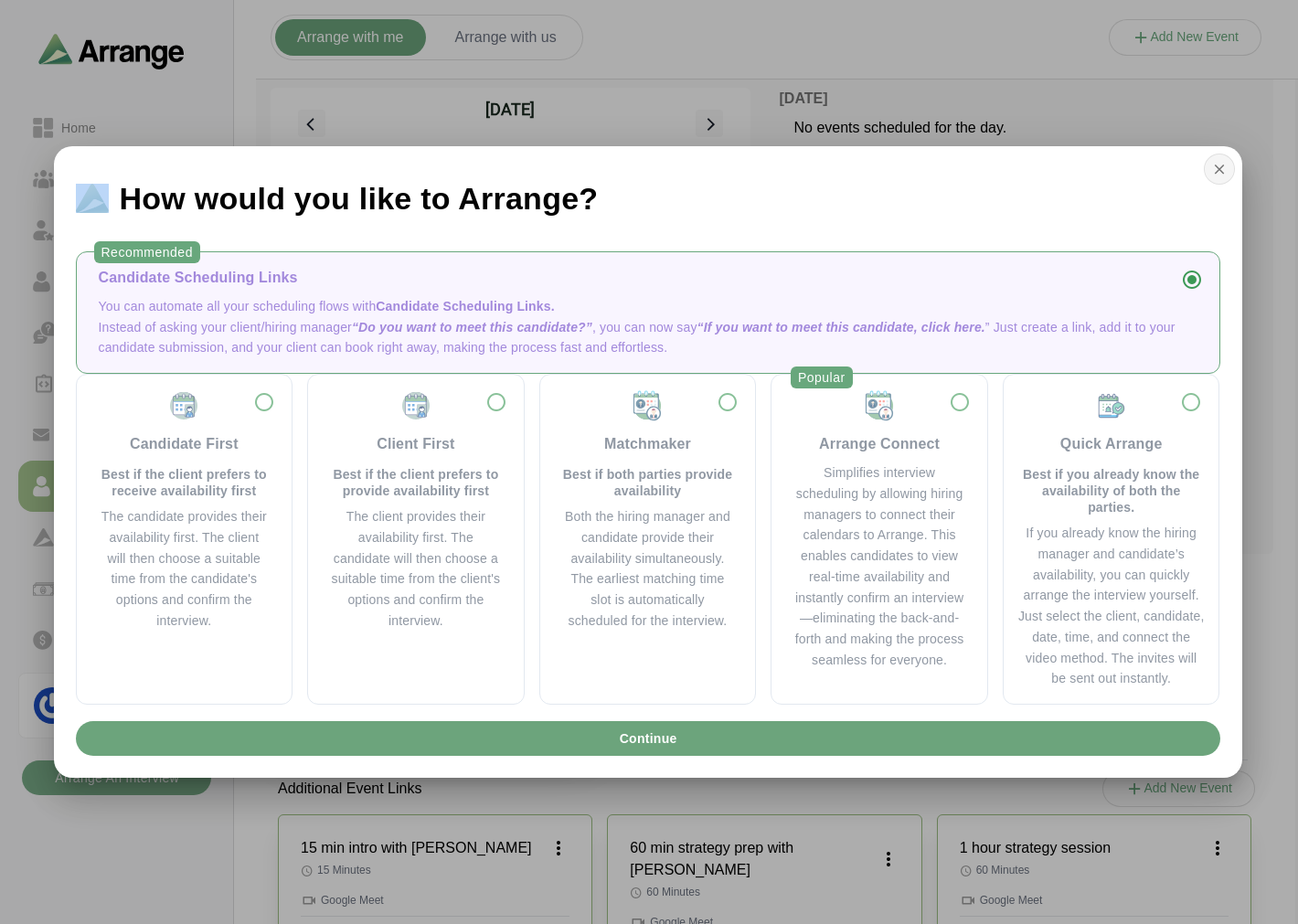
click at [1217, 165] on icon "button" at bounding box center [1220, 168] width 17 height 17
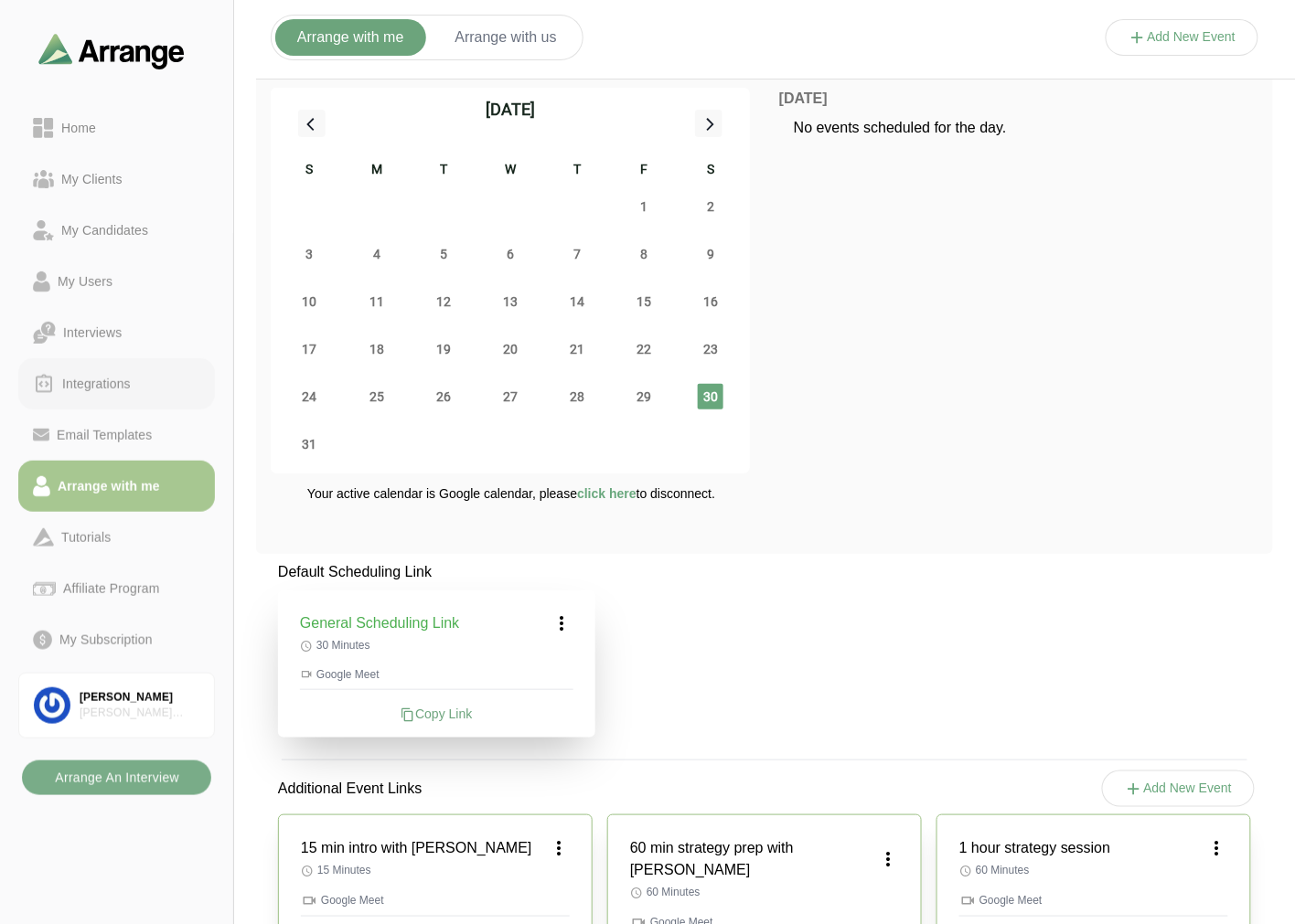
click at [140, 370] on link "Integrations" at bounding box center [116, 384] width 197 height 51
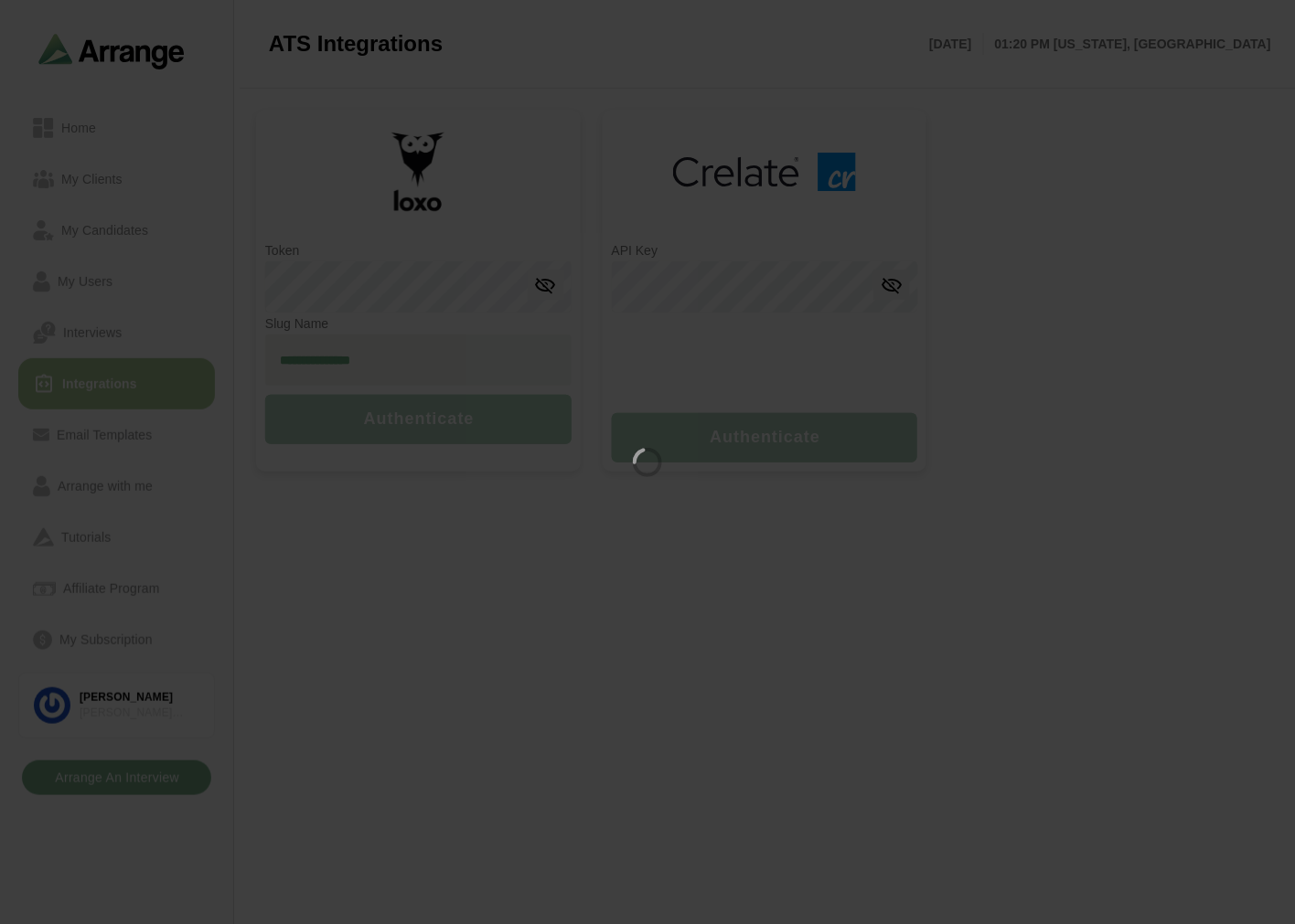
type input "**********"
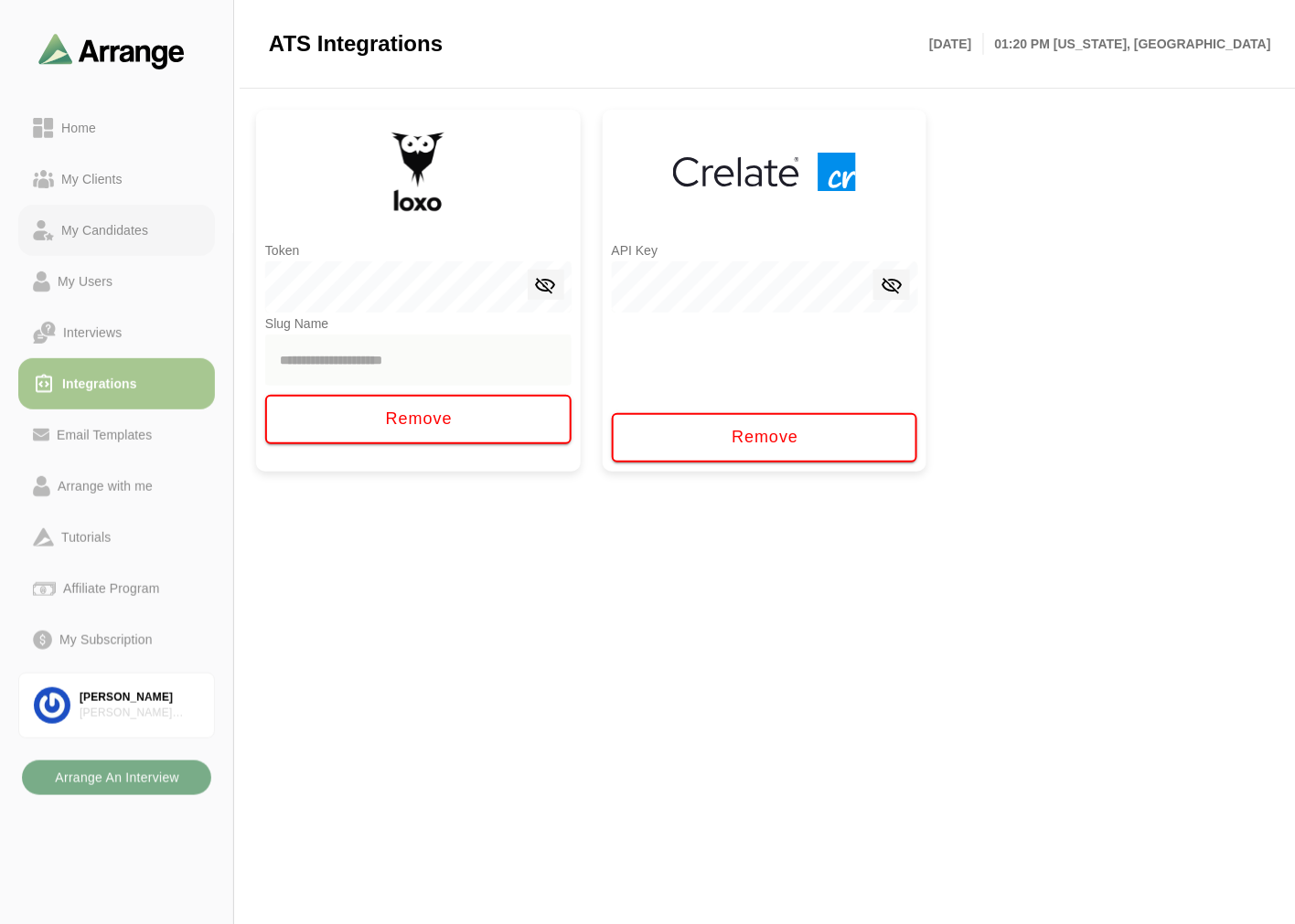
click at [130, 224] on div "My Candidates" at bounding box center [105, 230] width 102 height 22
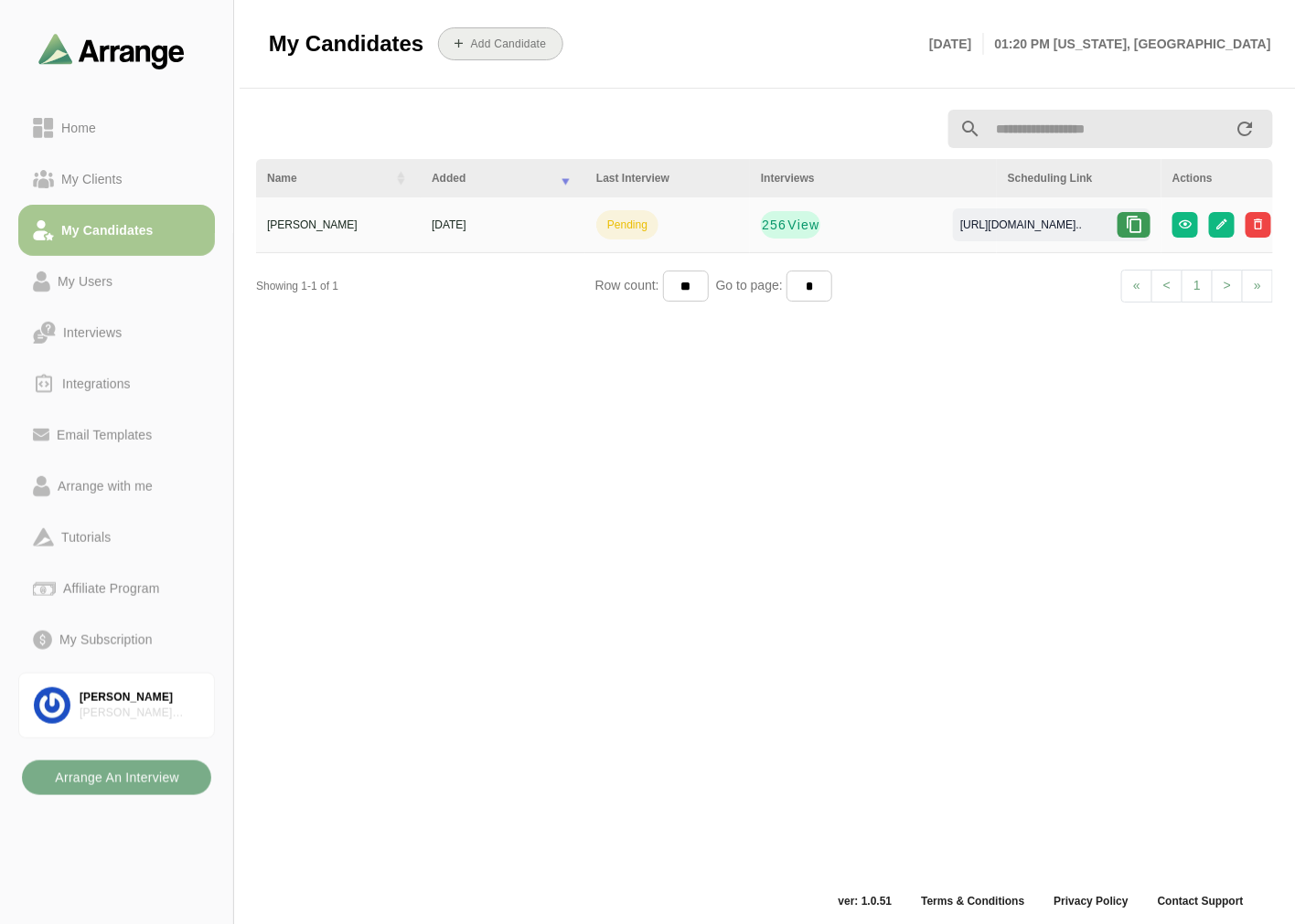
click at [519, 27] on button "Add Candidate" at bounding box center [500, 44] width 125 height 33
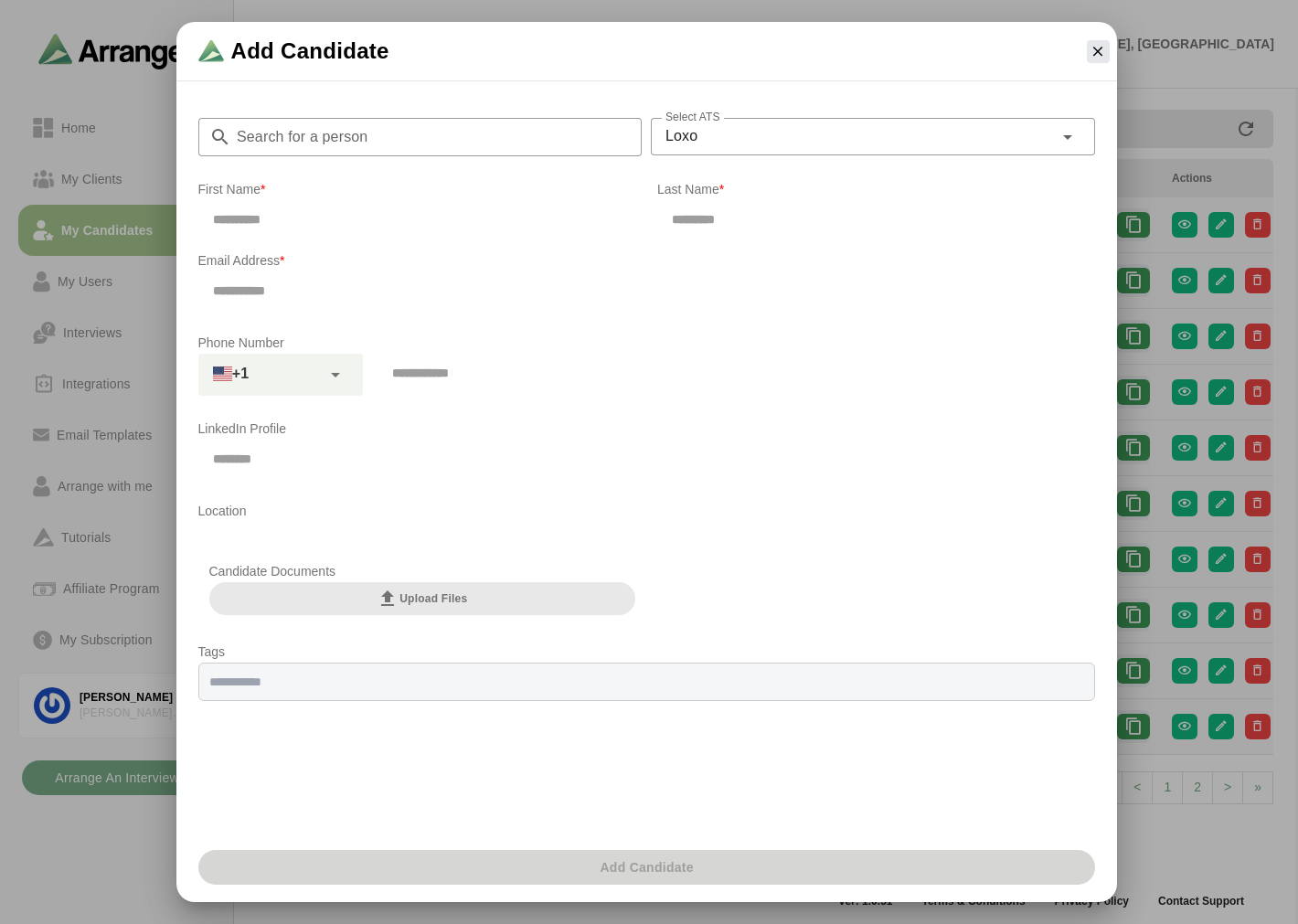
click at [396, 132] on input "Search for a person" at bounding box center [437, 136] width 411 height 38
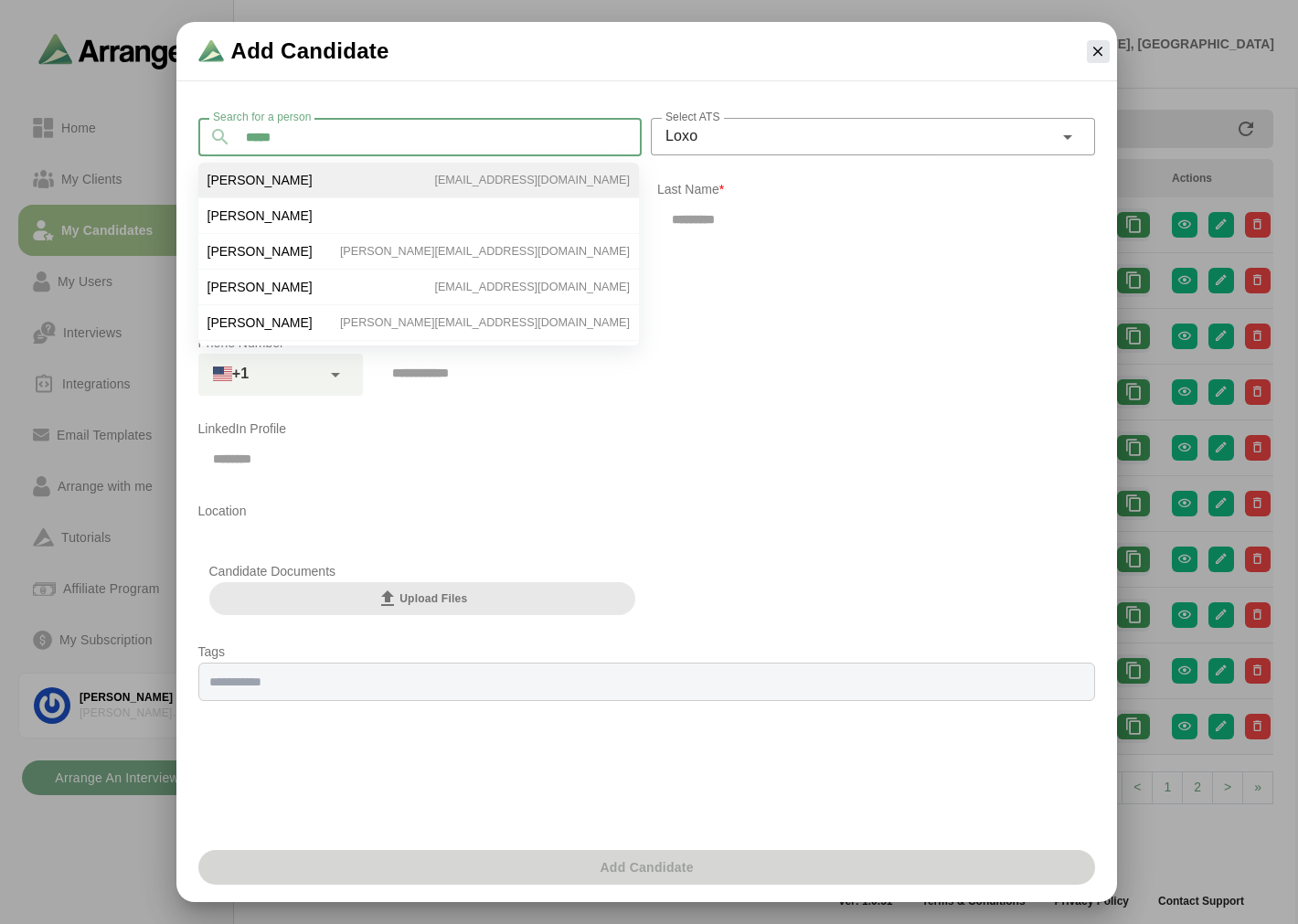
type input "*****"
click at [333, 199] on li "[PERSON_NAME] [EMAIL_ADDRESS][DOMAIN_NAME]" at bounding box center [419, 216] width 440 height 35
type input "***"
type input "*****"
type input "**********"
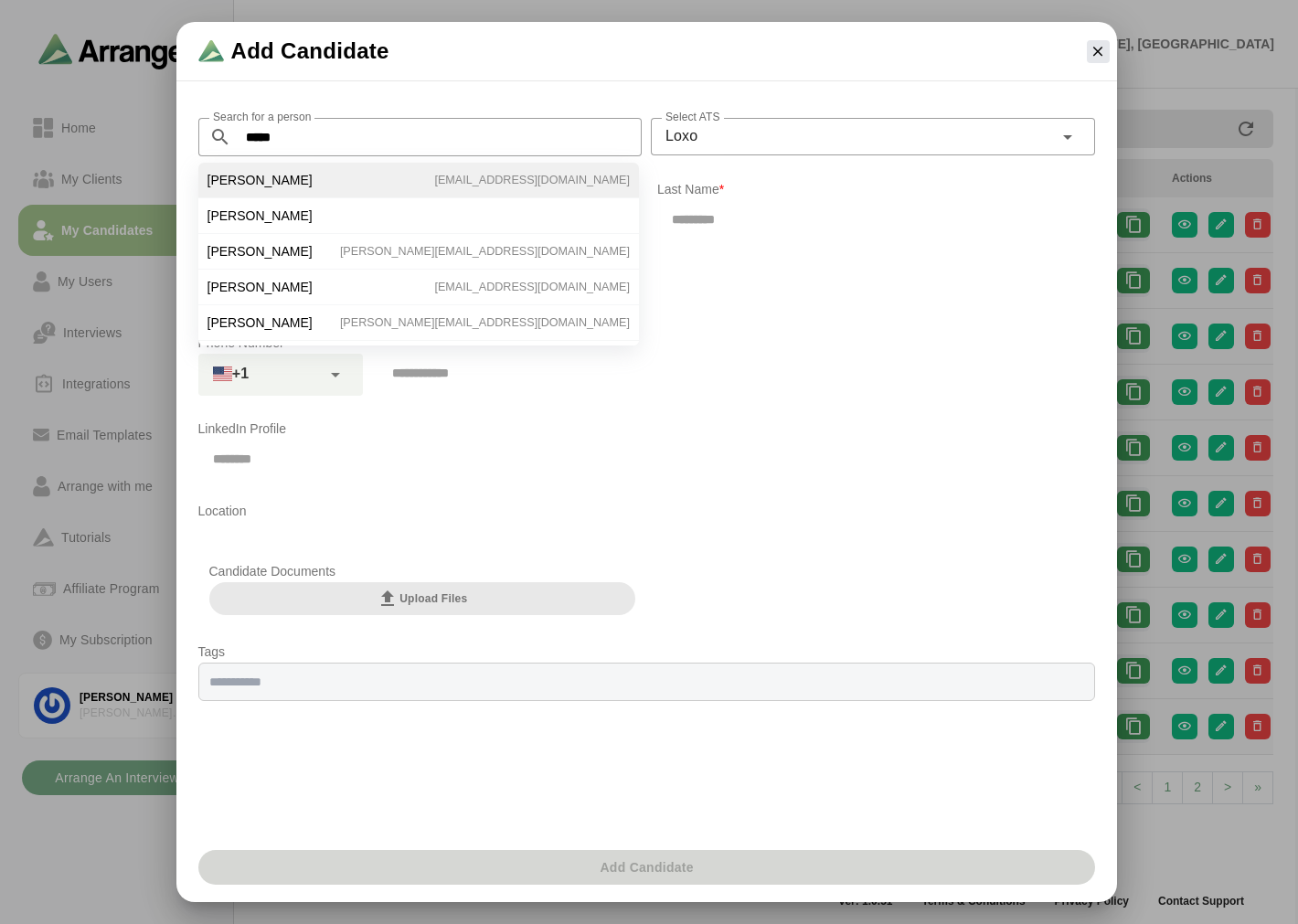
type input "**********"
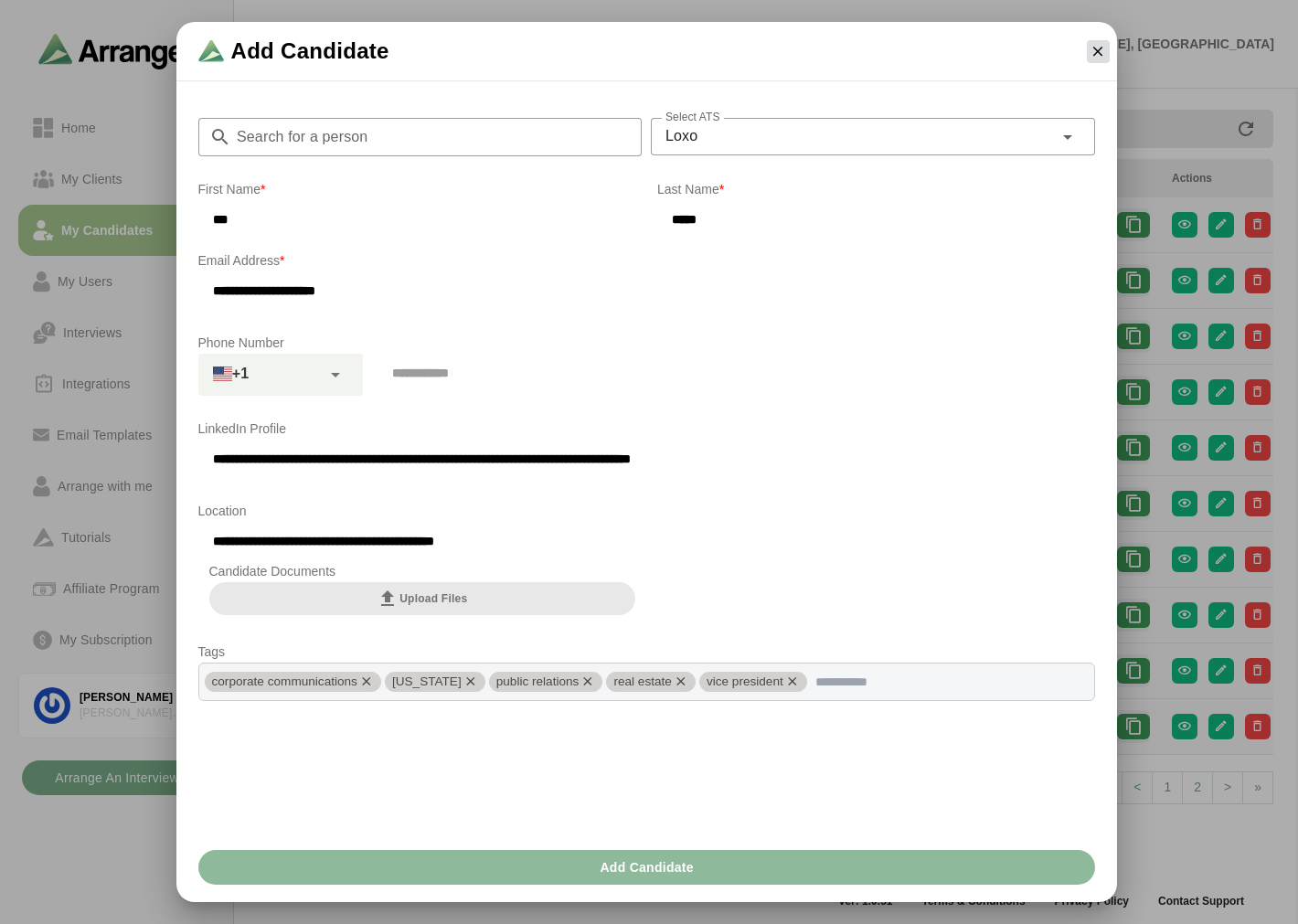
click at [1106, 50] on icon "button" at bounding box center [1097, 51] width 17 height 17
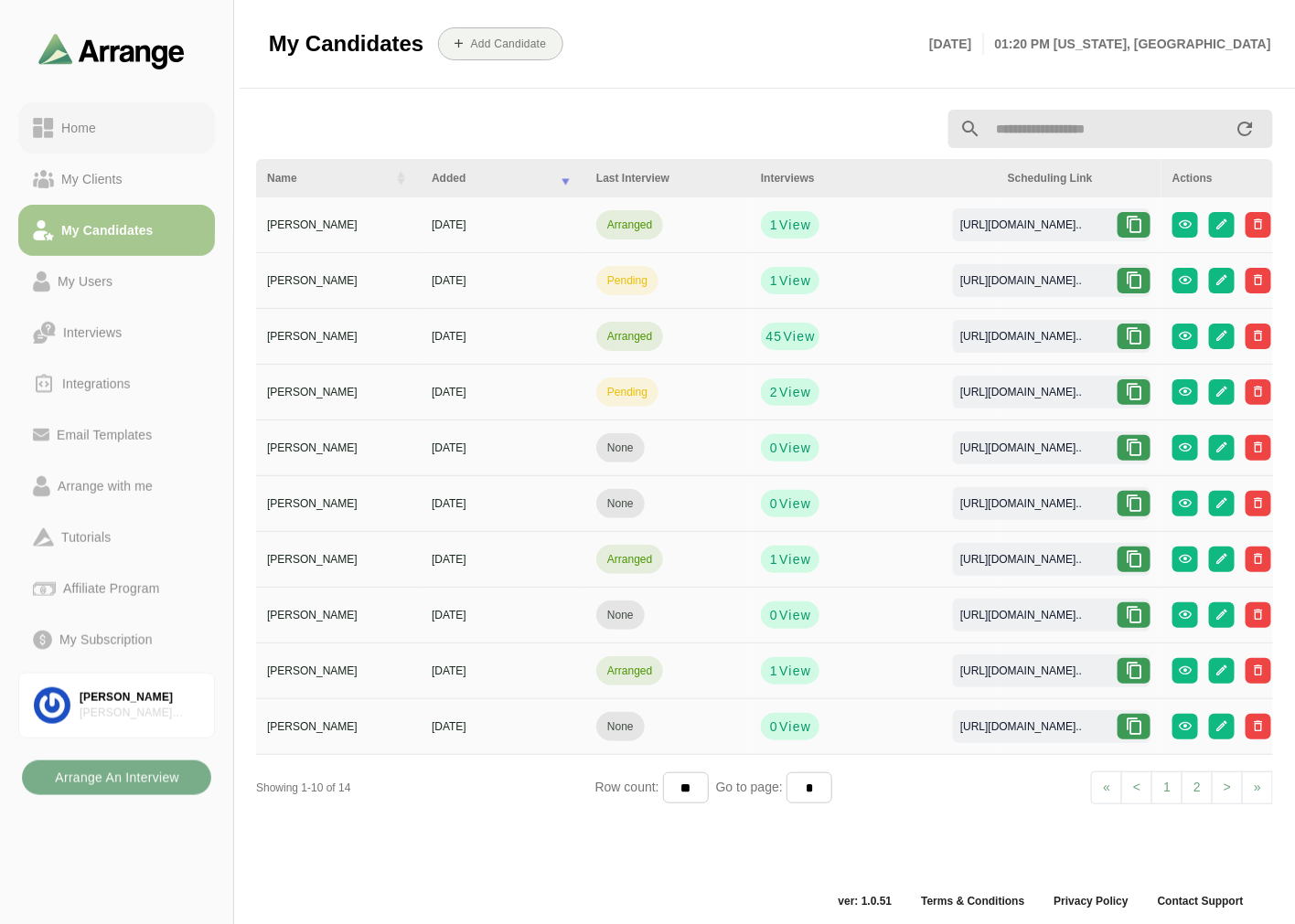
click at [143, 139] on link "Home" at bounding box center [116, 128] width 197 height 51
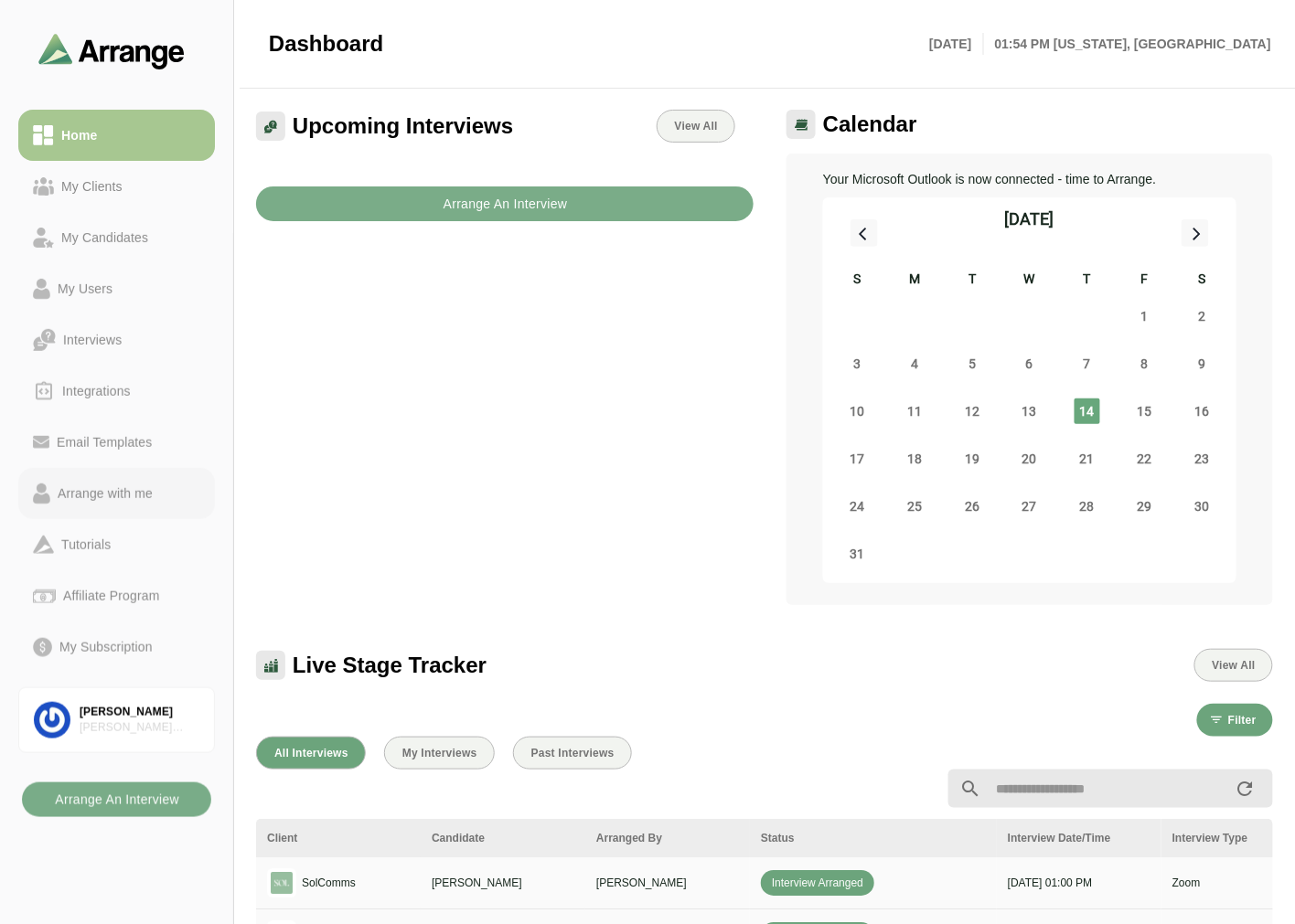
click at [135, 503] on div "Arrange with me" at bounding box center [105, 493] width 110 height 22
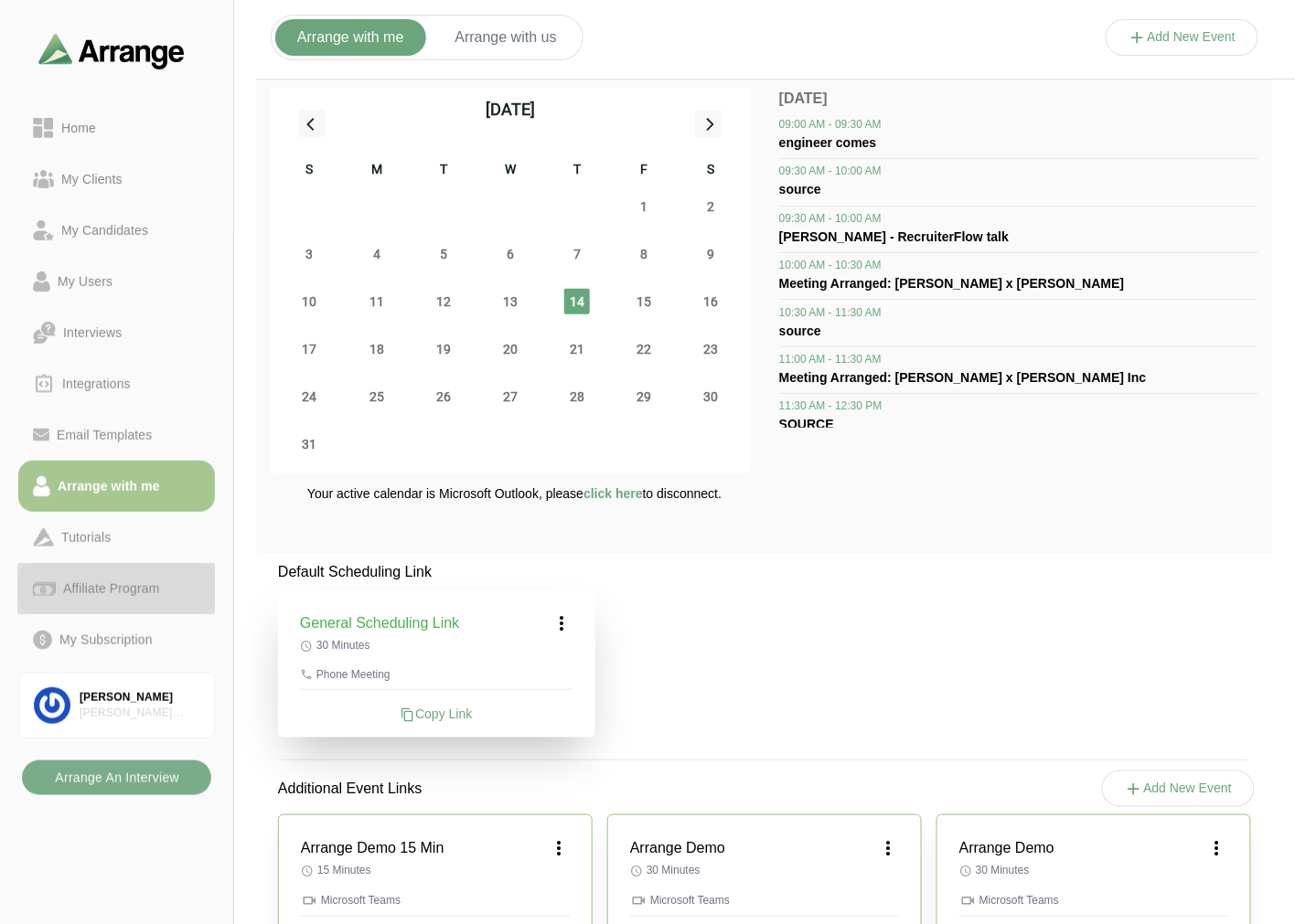
click at [119, 591] on div "Affiliate Program" at bounding box center [111, 588] width 111 height 22
